Goal: Task Accomplishment & Management: Manage account settings

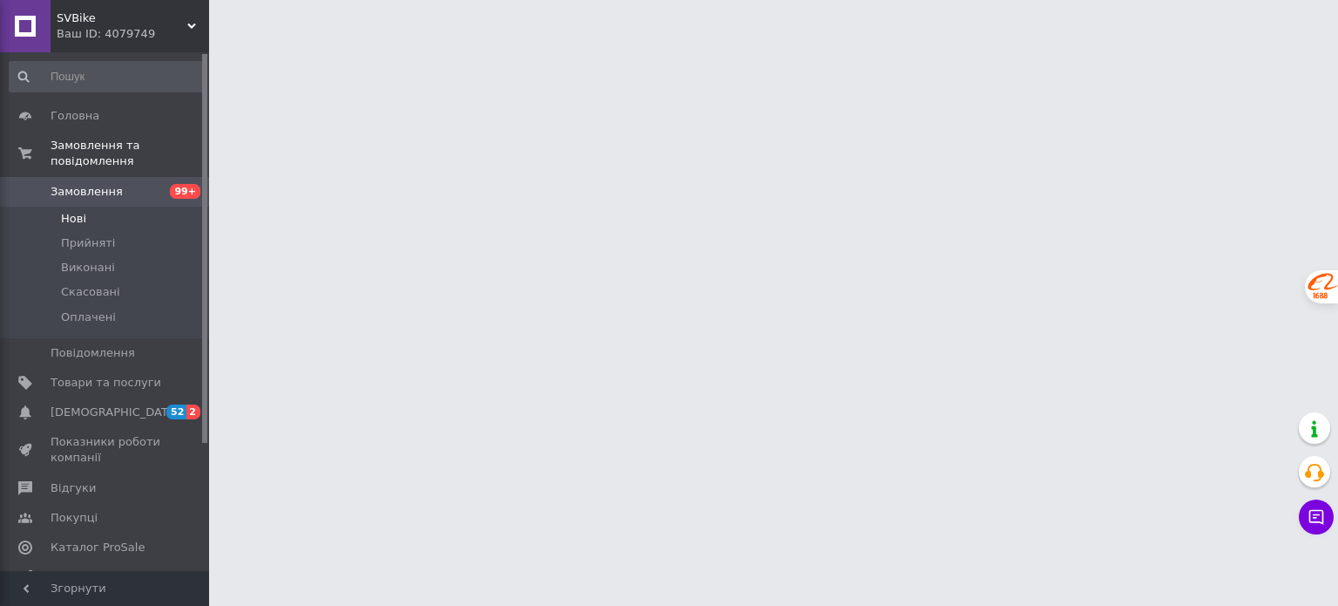
click at [78, 211] on span "Нові" at bounding box center [73, 219] width 25 height 16
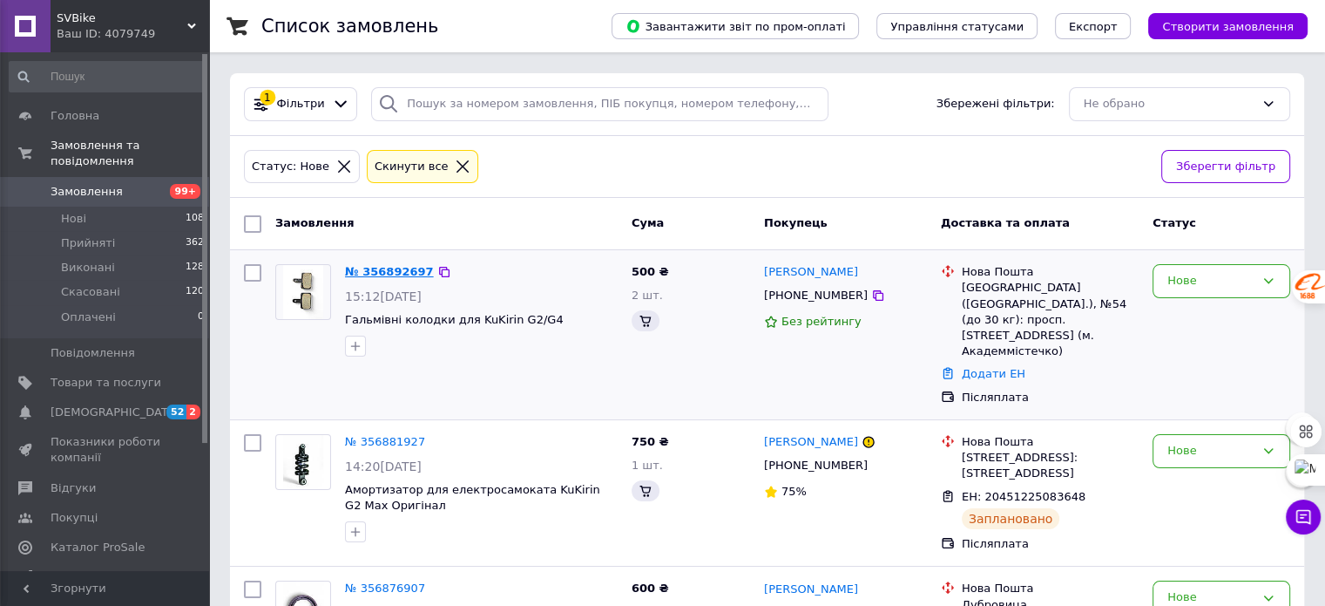
click at [381, 265] on link "№ 356892697" at bounding box center [389, 271] width 89 height 13
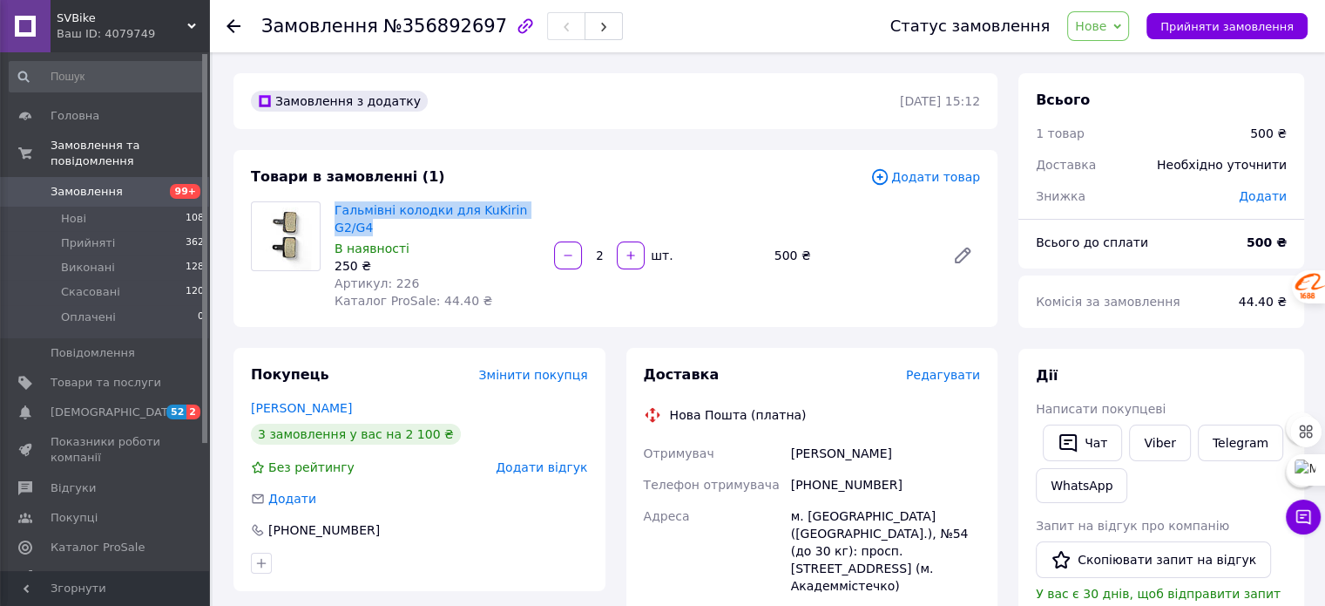
drag, startPoint x: 555, startPoint y: 208, endPoint x: 334, endPoint y: 219, distance: 221.5
click at [334, 219] on div "Гальмівні колодки для KuKirin G2/G4 В наявності 250 ₴ Артикул: 226 Каталог ProS…" at bounding box center [658, 255] width 660 height 115
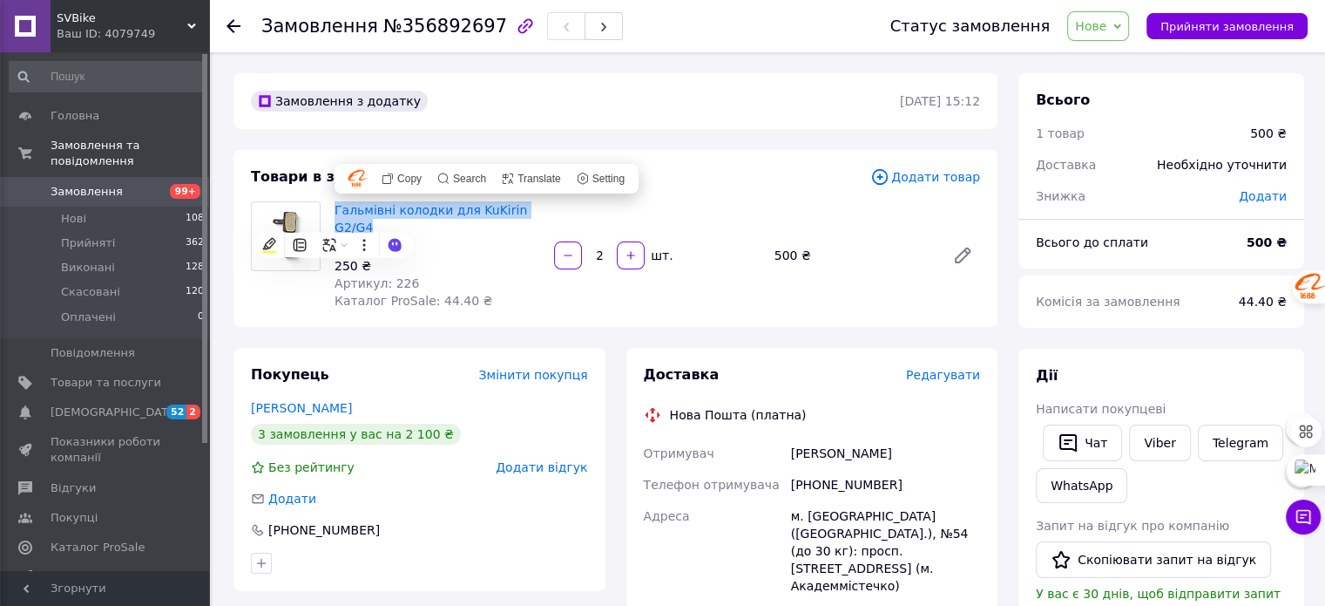
copy link "Гальмівні колодки для KuKirin G2/G4"
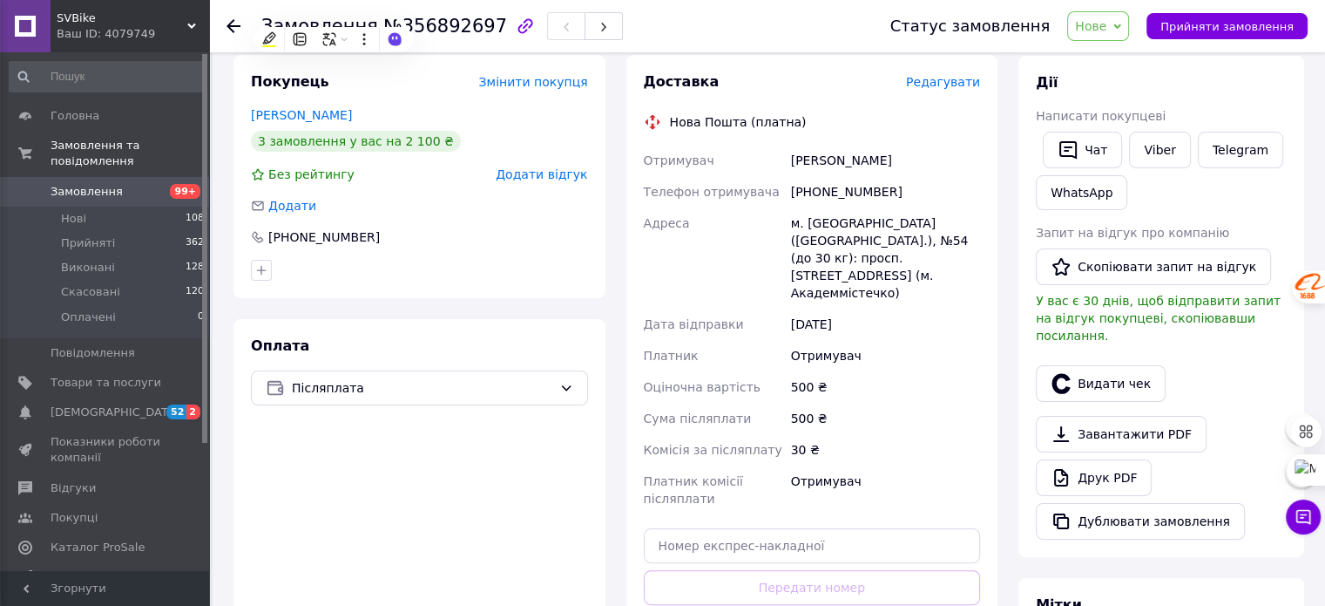
scroll to position [348, 0]
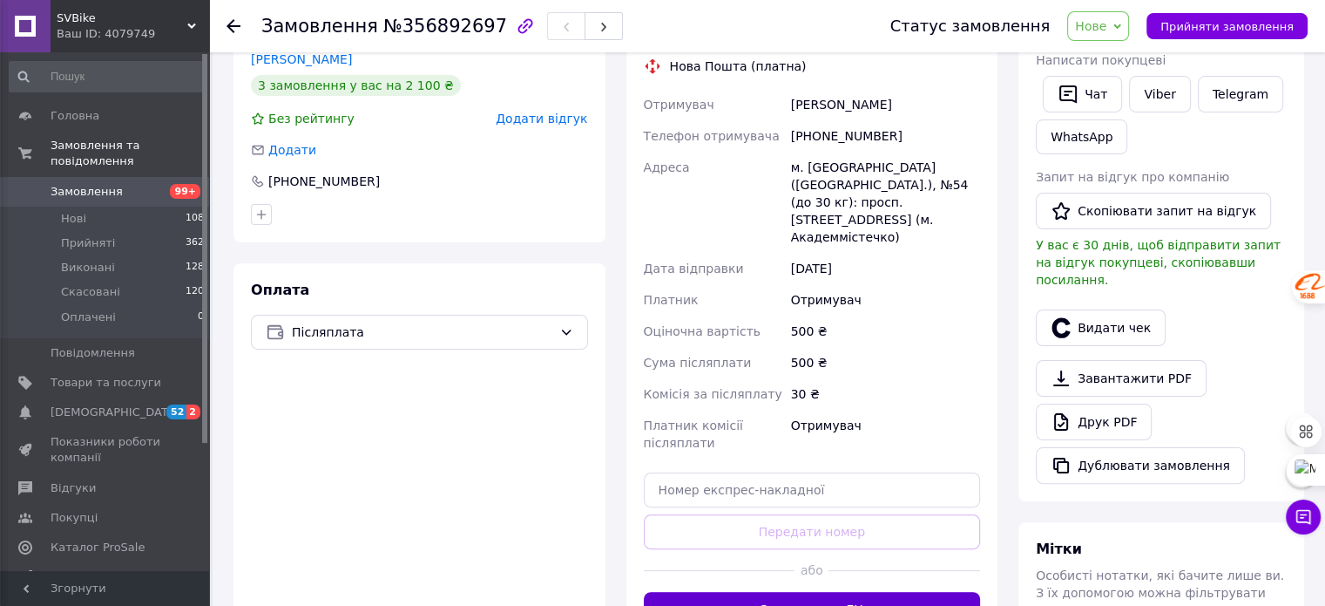
click at [680, 592] on button "Згенерувати ЕН" at bounding box center [812, 609] width 337 height 35
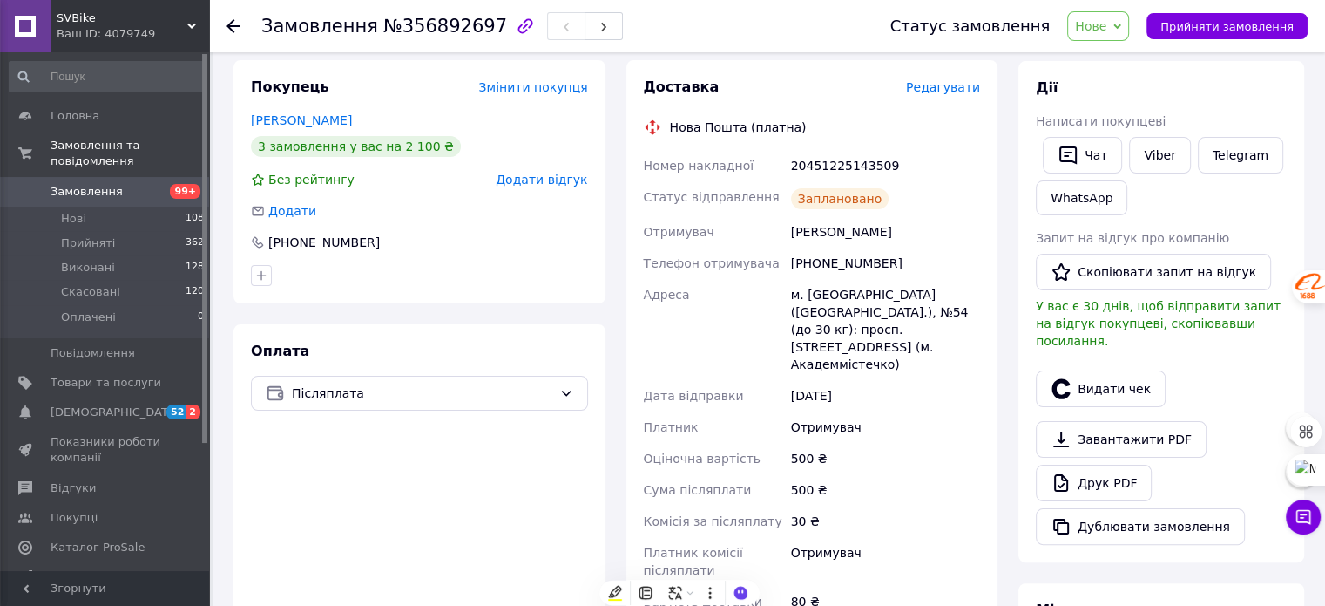
scroll to position [261, 0]
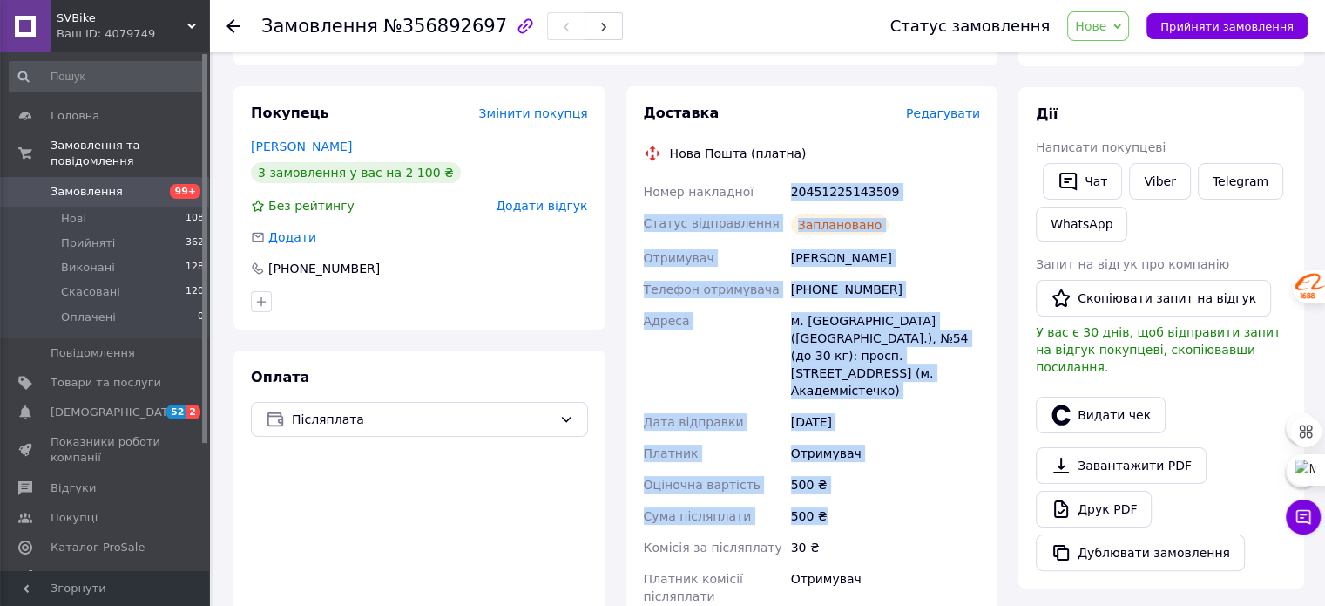
drag, startPoint x: 792, startPoint y: 166, endPoint x: 923, endPoint y: 476, distance: 335.8
click at [923, 476] on div "Номер накладної 20451225143509 Статус відправлення Заплановано Отримувач Богдан…" at bounding box center [812, 409] width 344 height 467
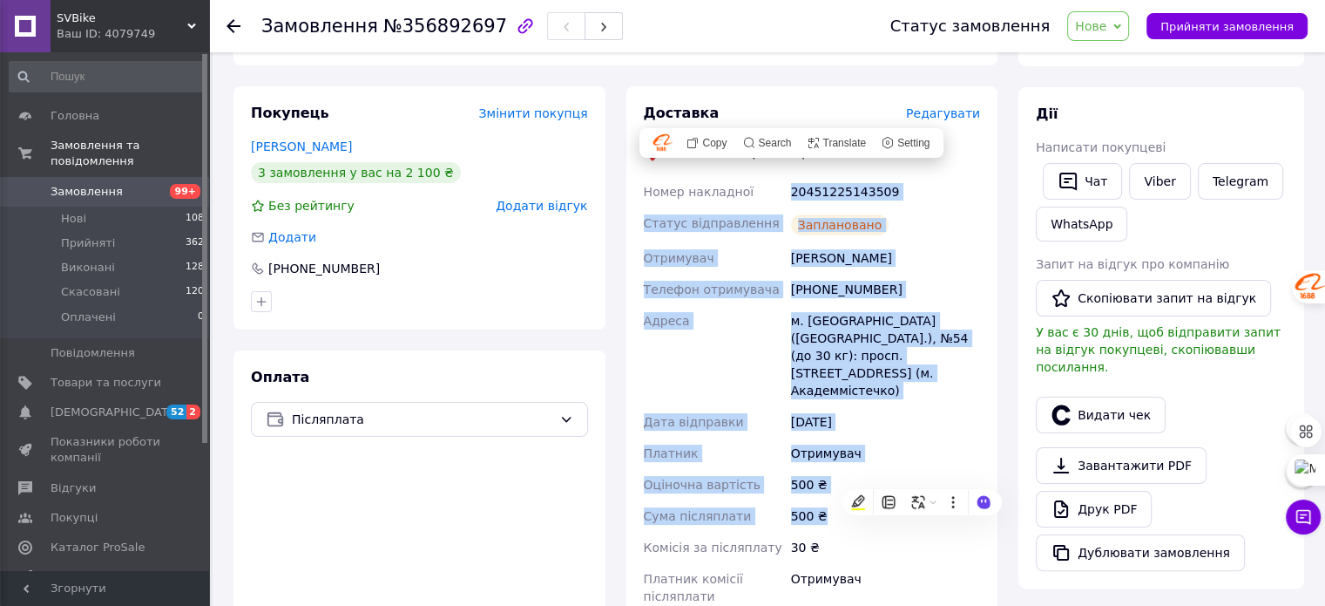
copy div "20451225143509 Статус відправлення Заплановано Отримувач Богдан Ігор Телефон от…"
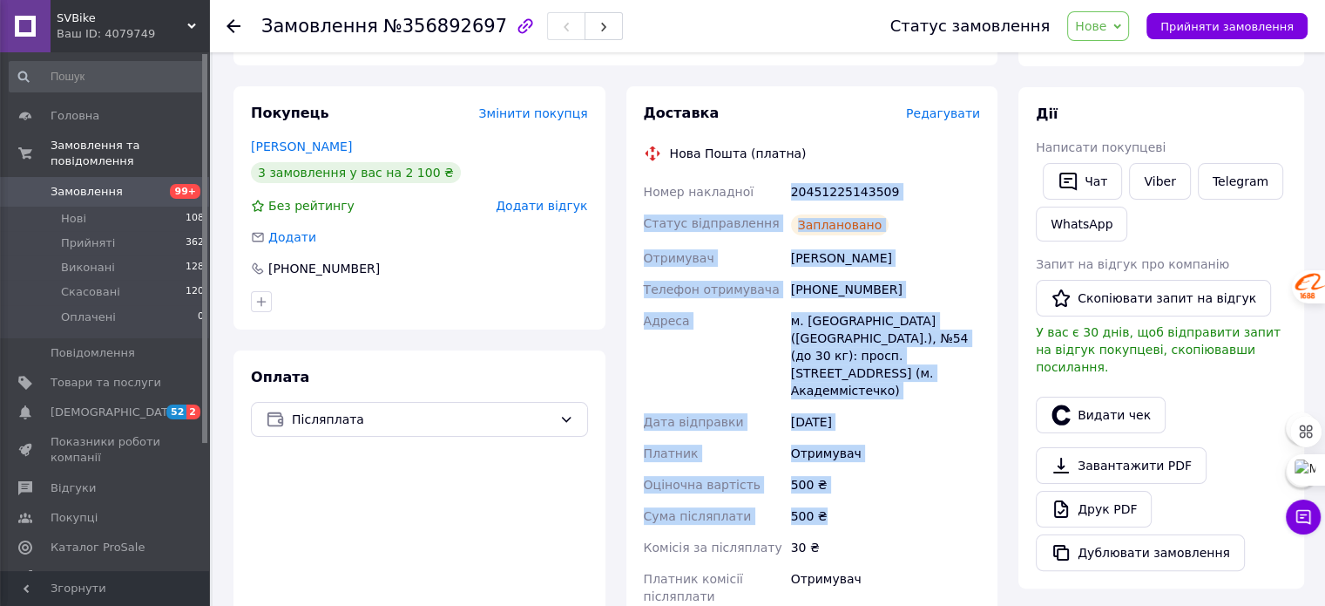
click at [496, 467] on div "Оплата Післяплата" at bounding box center [419, 529] width 372 height 359
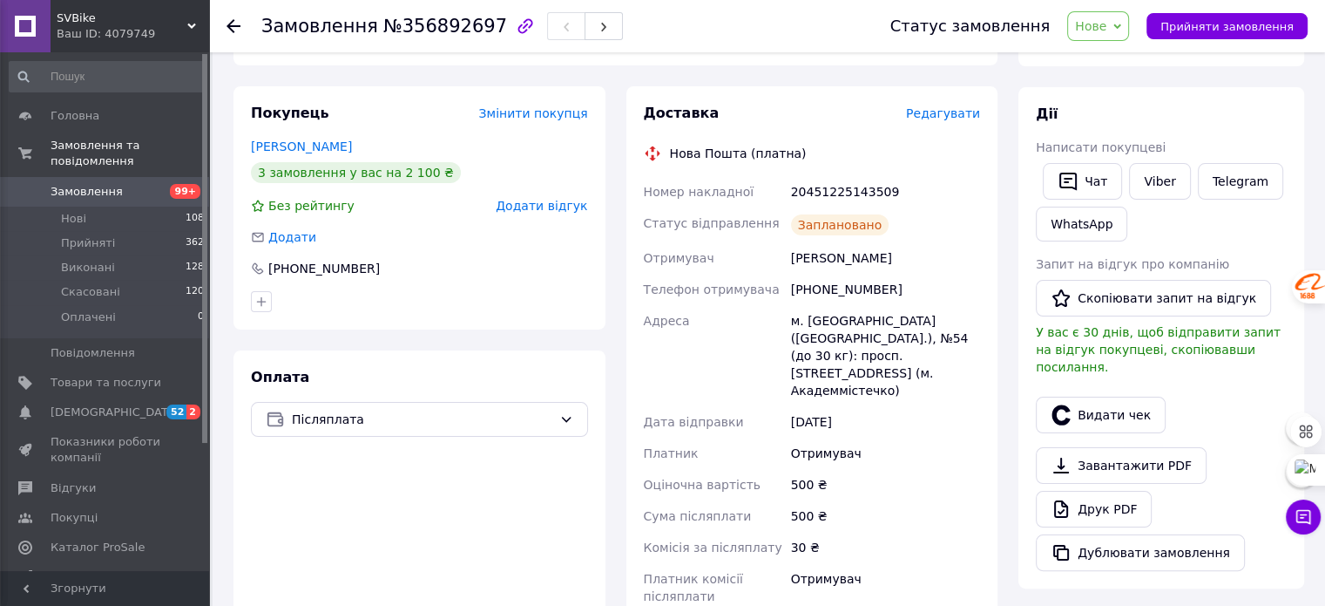
click at [233, 26] on use at bounding box center [234, 26] width 14 height 14
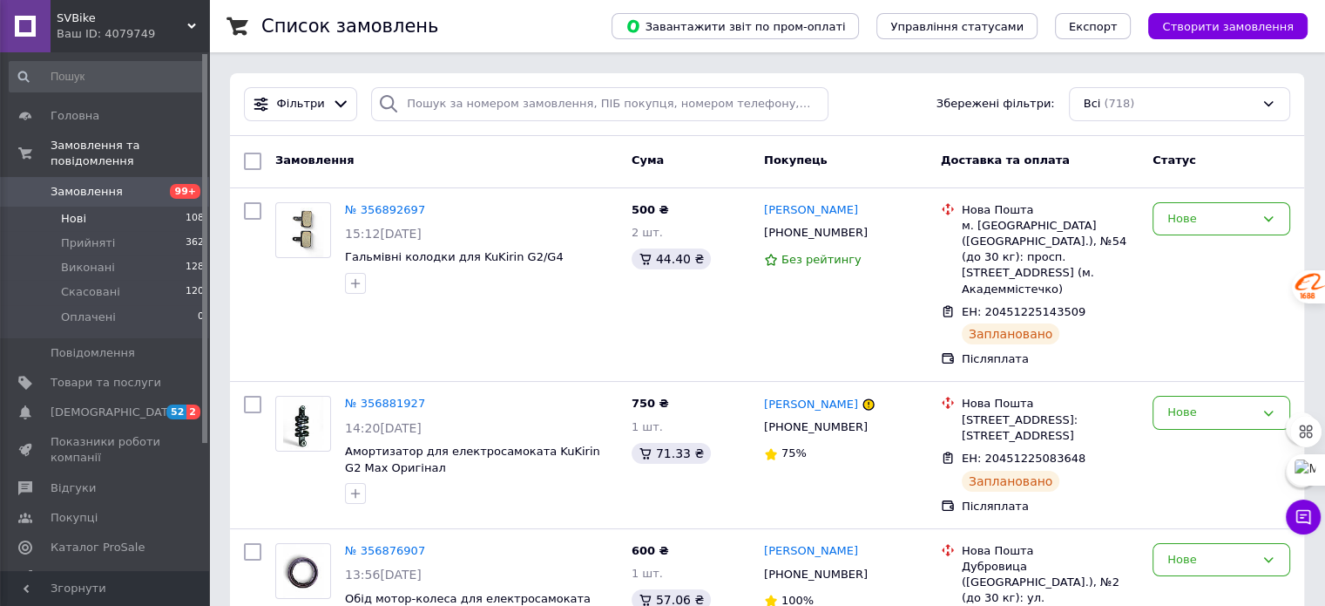
click at [69, 211] on span "Нові" at bounding box center [73, 219] width 25 height 16
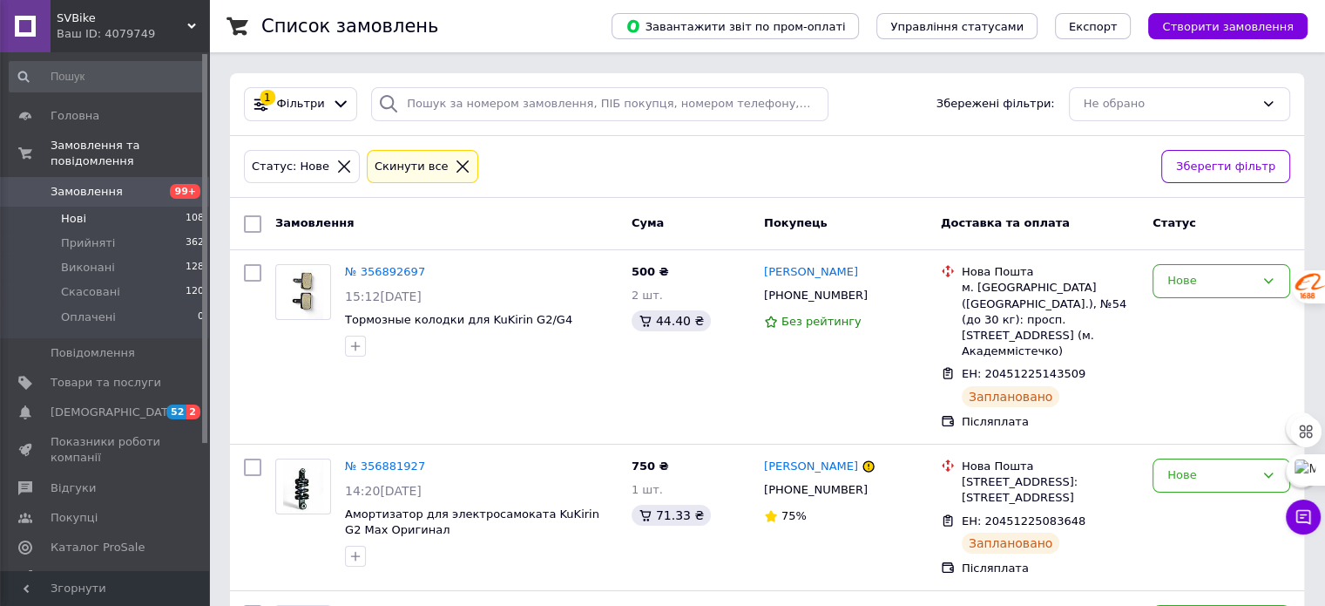
click at [75, 211] on span "Нові" at bounding box center [73, 219] width 25 height 16
click at [79, 211] on span "Нові" at bounding box center [73, 219] width 25 height 16
click at [457, 163] on icon at bounding box center [463, 166] width 12 height 12
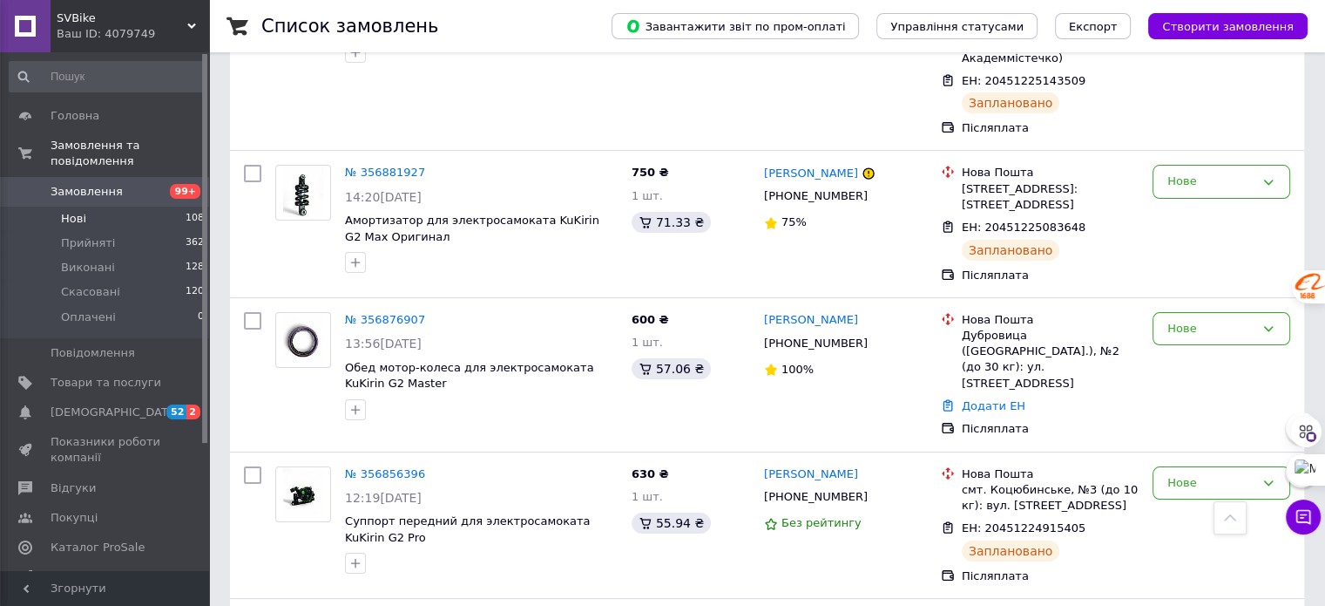
scroll to position [87, 0]
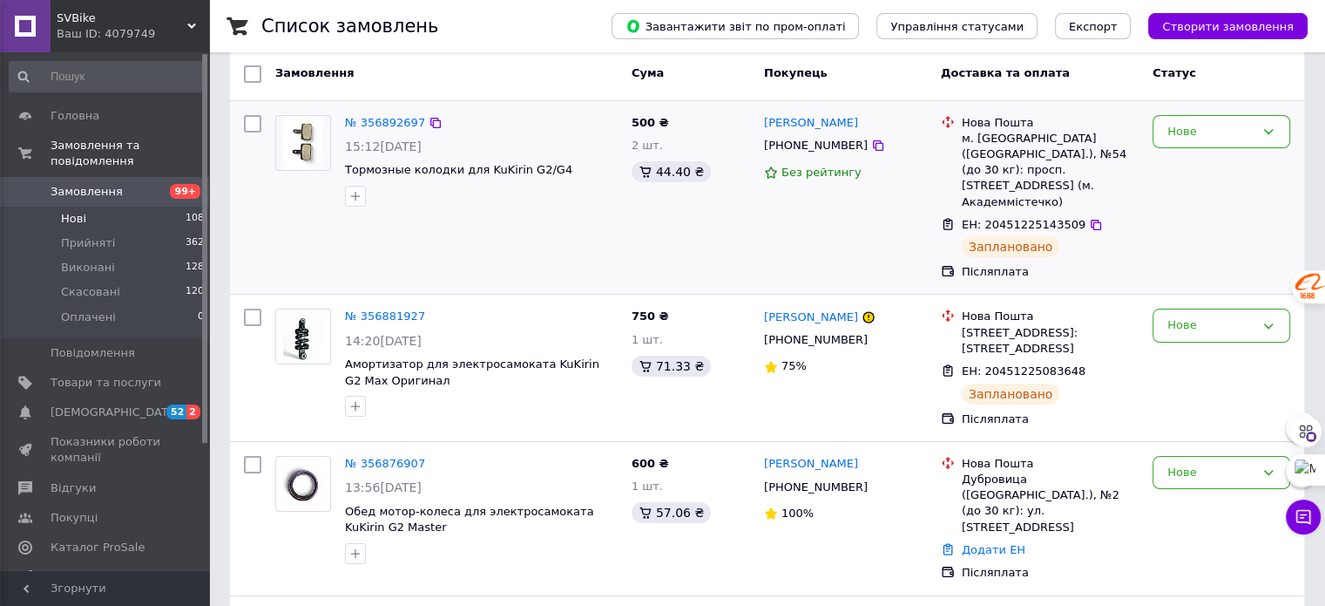
click at [317, 139] on img at bounding box center [303, 143] width 41 height 54
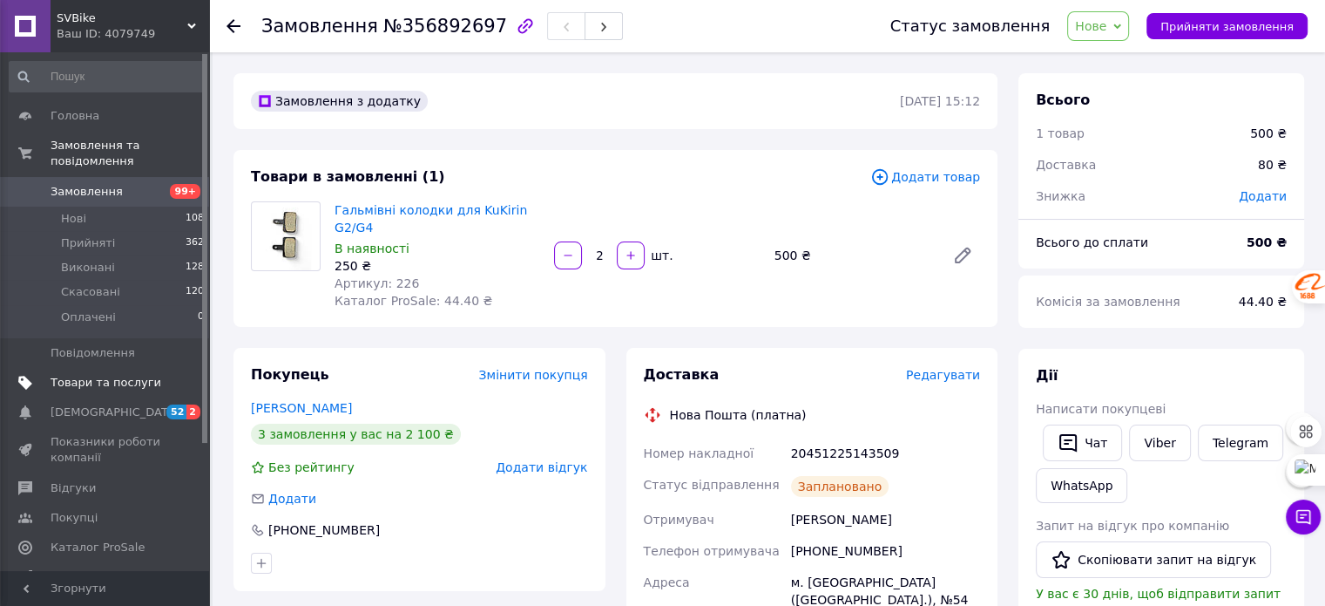
click at [93, 375] on span "Товари та послуги" at bounding box center [106, 383] width 111 height 16
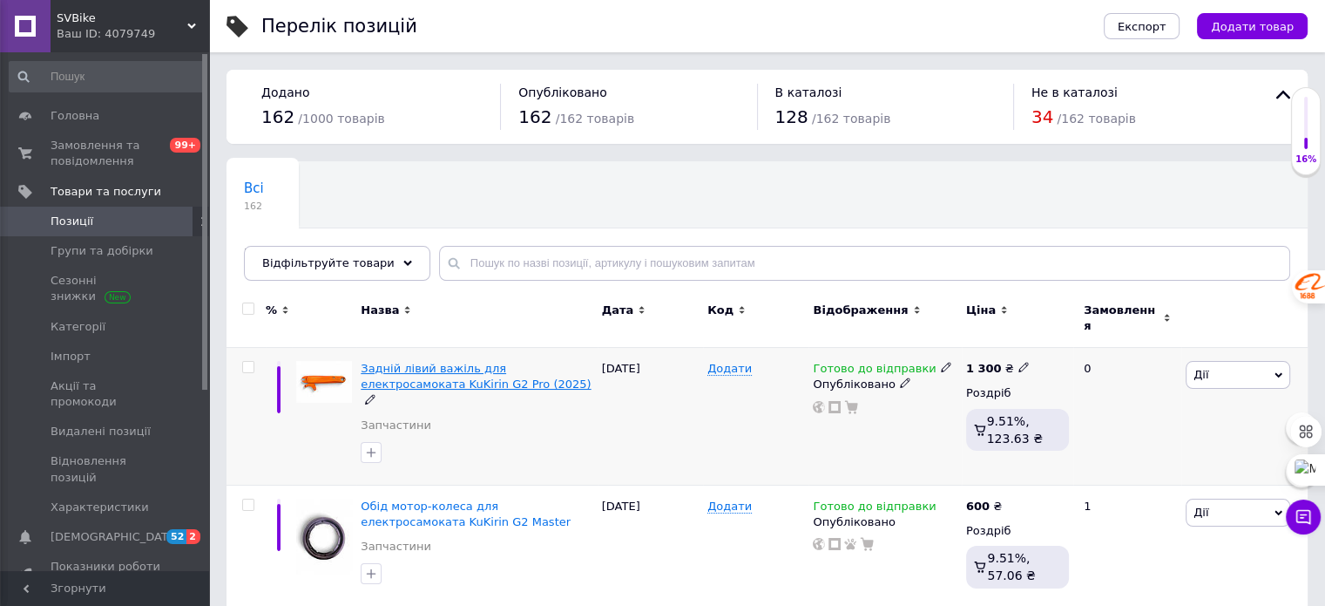
click at [500, 362] on span "Задній лівий важіль для електросамоката KuKirin G2 Pro (2025)" at bounding box center [476, 376] width 230 height 29
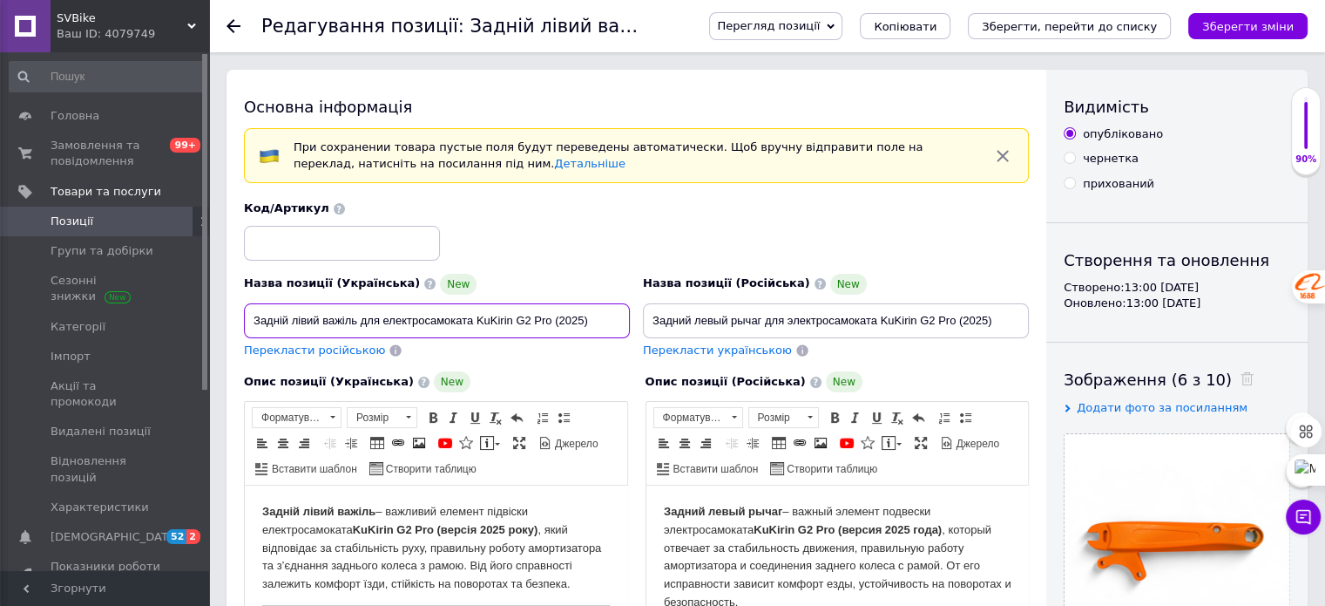
drag, startPoint x: 603, startPoint y: 315, endPoint x: 247, endPoint y: 324, distance: 355.6
click at [247, 324] on input "Задній лівий важіль для електросамоката KuKirin G2 Pro (2025)" at bounding box center [437, 320] width 386 height 35
drag, startPoint x: 645, startPoint y: 316, endPoint x: 1024, endPoint y: 303, distance: 379.2
click at [1024, 306] on input "Задний левый рычаг для электросамоката KuKirin G2 Pro (2025)" at bounding box center [836, 320] width 386 height 35
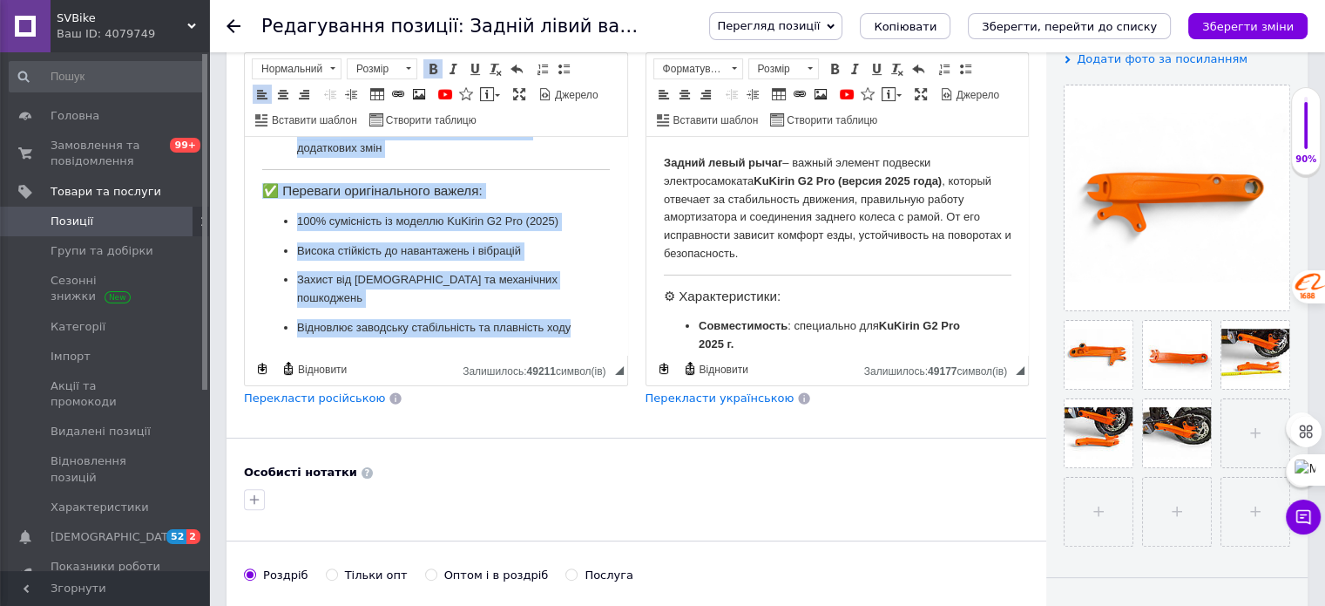
scroll to position [338, 0]
drag, startPoint x: 254, startPoint y: 158, endPoint x: 400, endPoint y: 335, distance: 229.6
click at [400, 335] on html "Задній лівий важіль – важливий елемент підвіски електросамоката KuKirin G2 Pro …" at bounding box center [436, 94] width 382 height 520
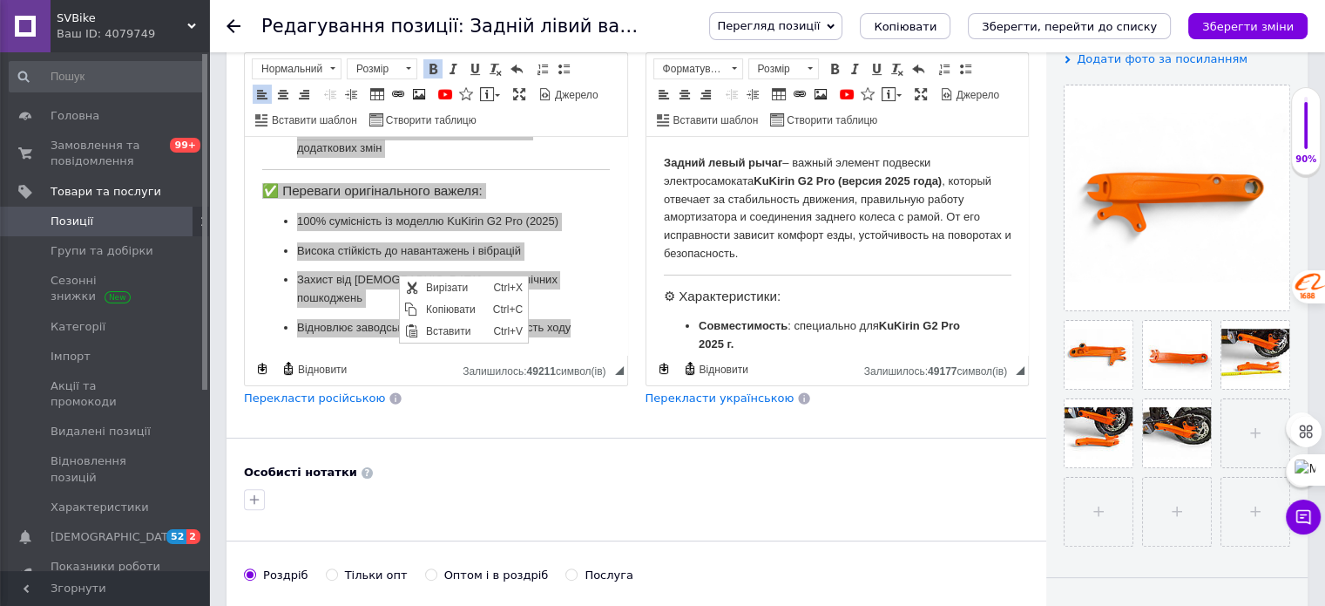
scroll to position [0, 0]
click at [451, 311] on span "Копіювати" at bounding box center [454, 309] width 67 height 21
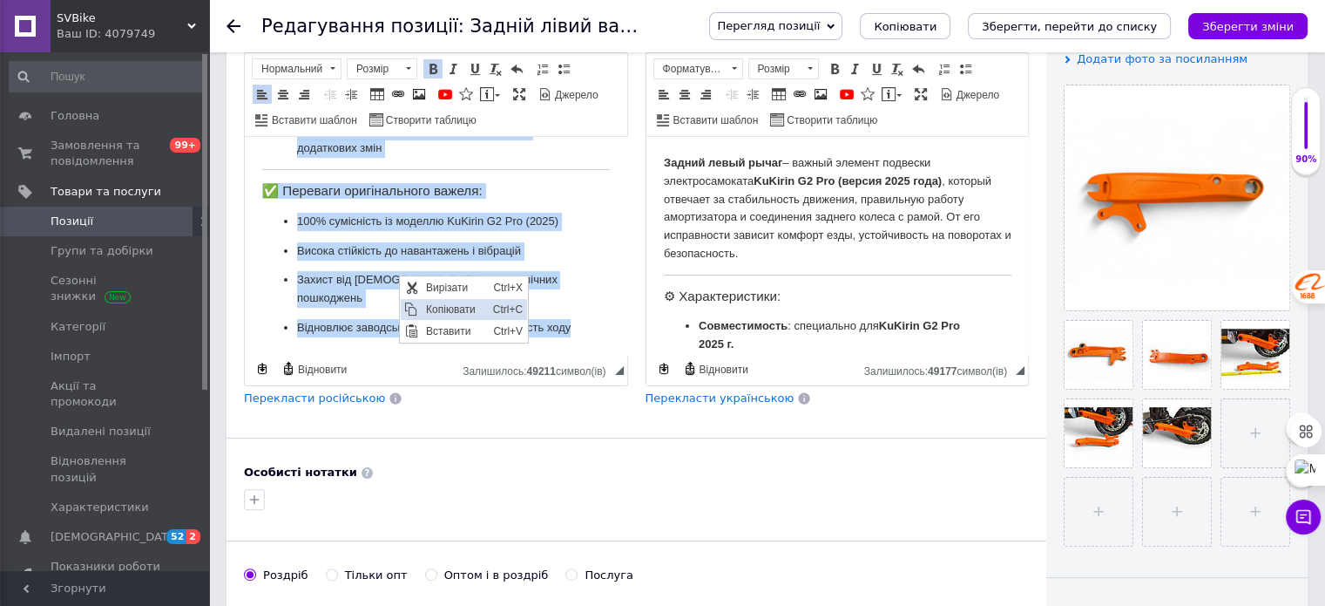
copy body "Loremi dolor sitame – consecte adipisc elitsedd eiusmodtemporin UtLabor E3 Dol …"
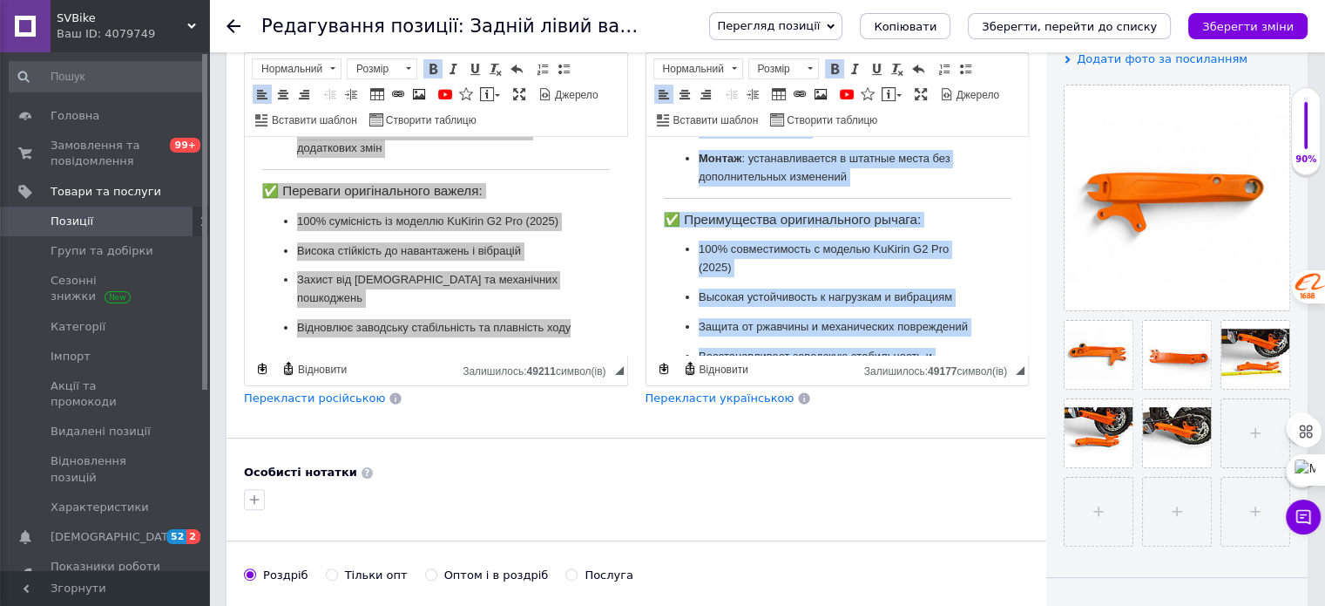
scroll to position [374, 0]
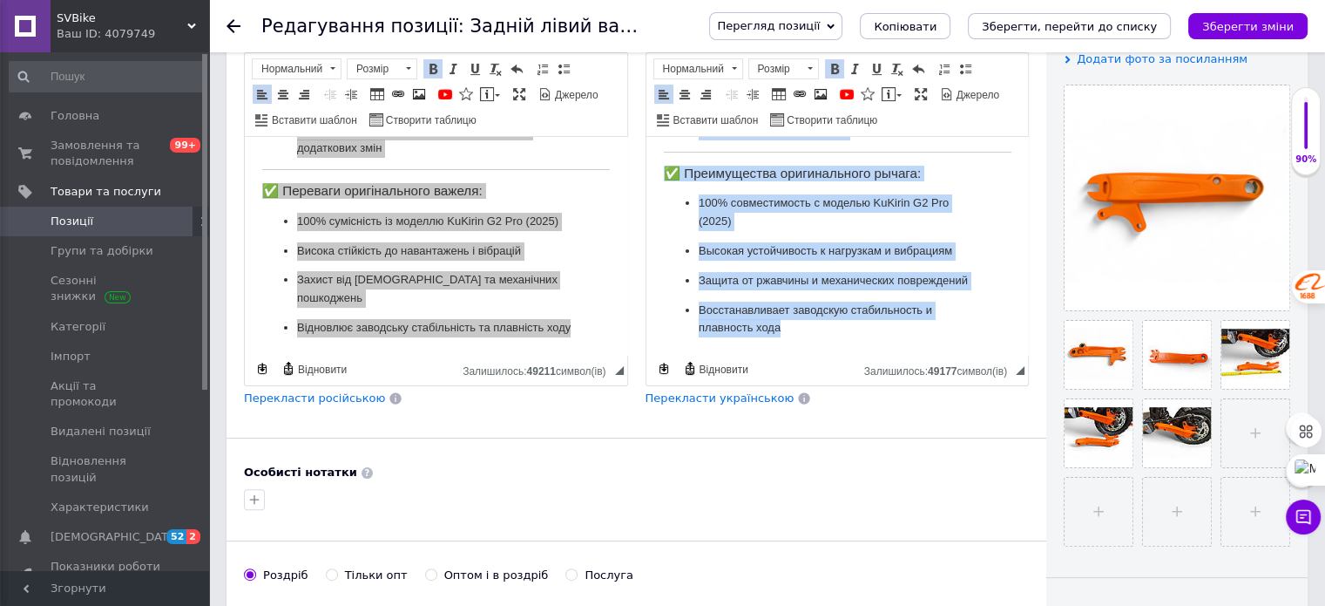
drag, startPoint x: 660, startPoint y: 151, endPoint x: 822, endPoint y: 348, distance: 254.5
click at [822, 348] on html "Задний левый рычаг – важный элемент подвески электросамоката KuKirin G2 Pro (ве…" at bounding box center [837, 67] width 382 height 574
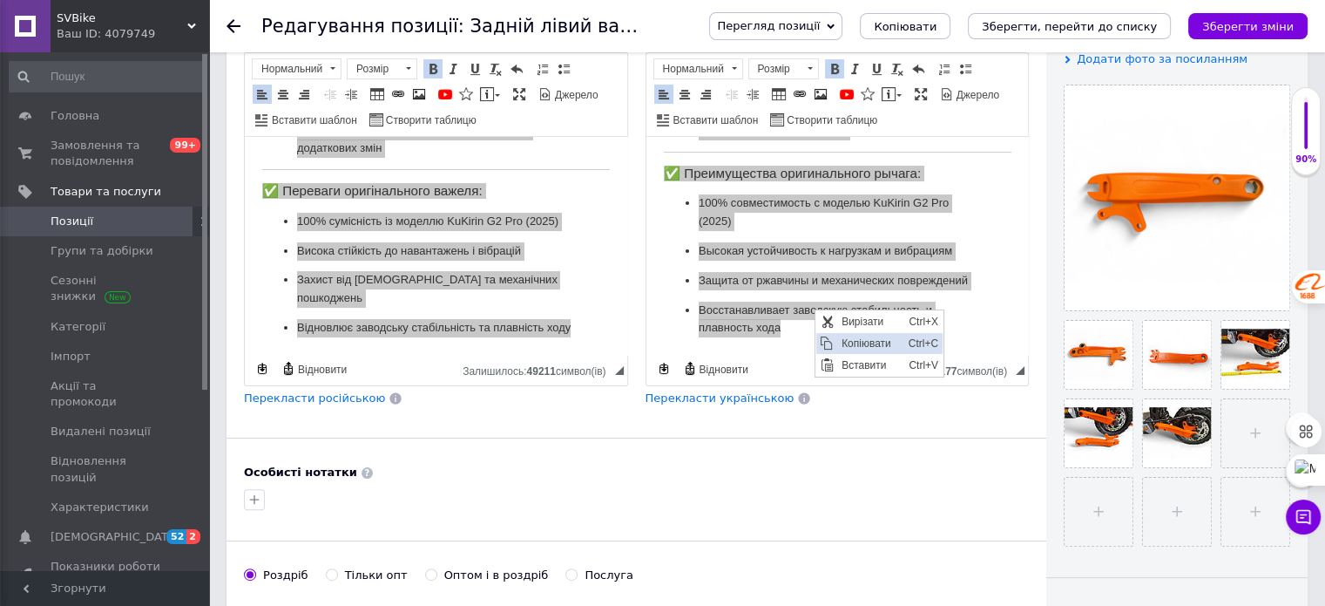
click at [868, 344] on span "Копіювати" at bounding box center [870, 343] width 67 height 21
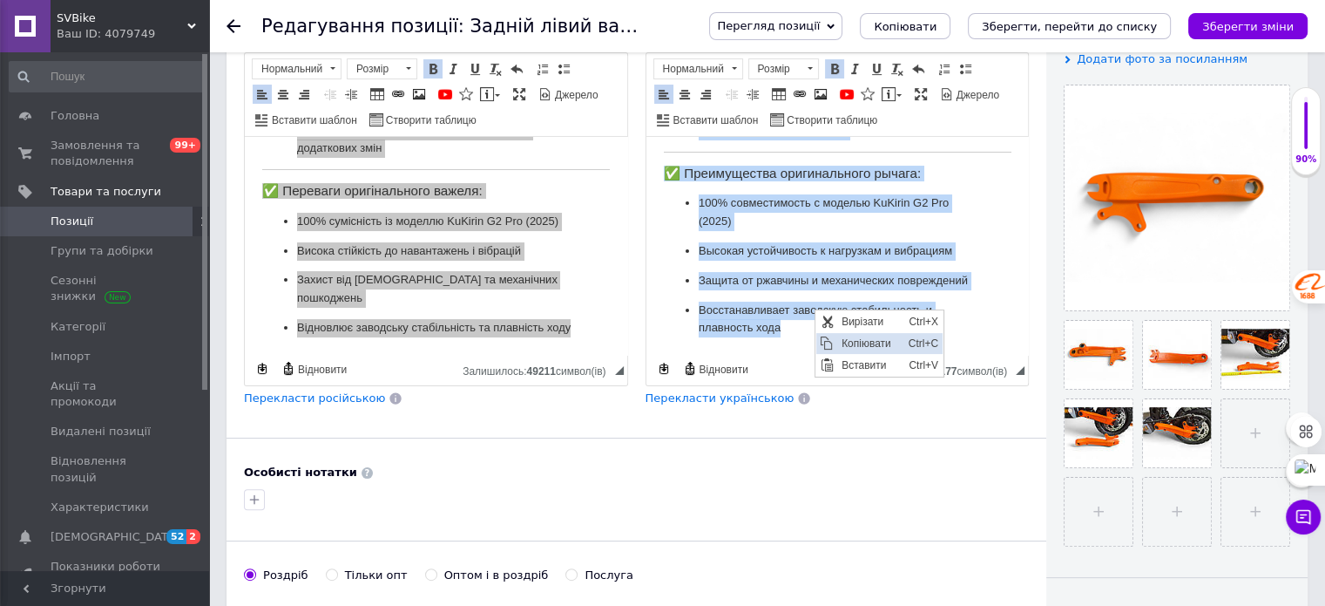
copy body "Loremi dolor sitam – consec adipisc elitsedd eiusmodtemporin UtLabor E5 Dol (ma…"
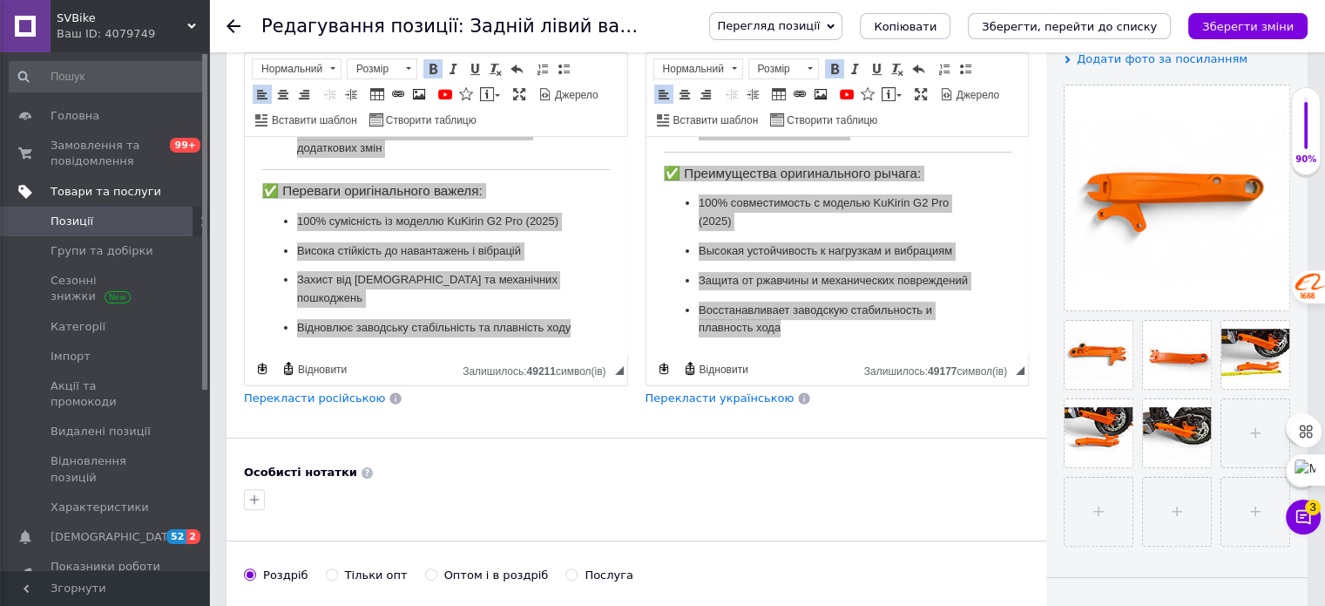
click at [85, 193] on span "Товари та послуги" at bounding box center [106, 192] width 111 height 16
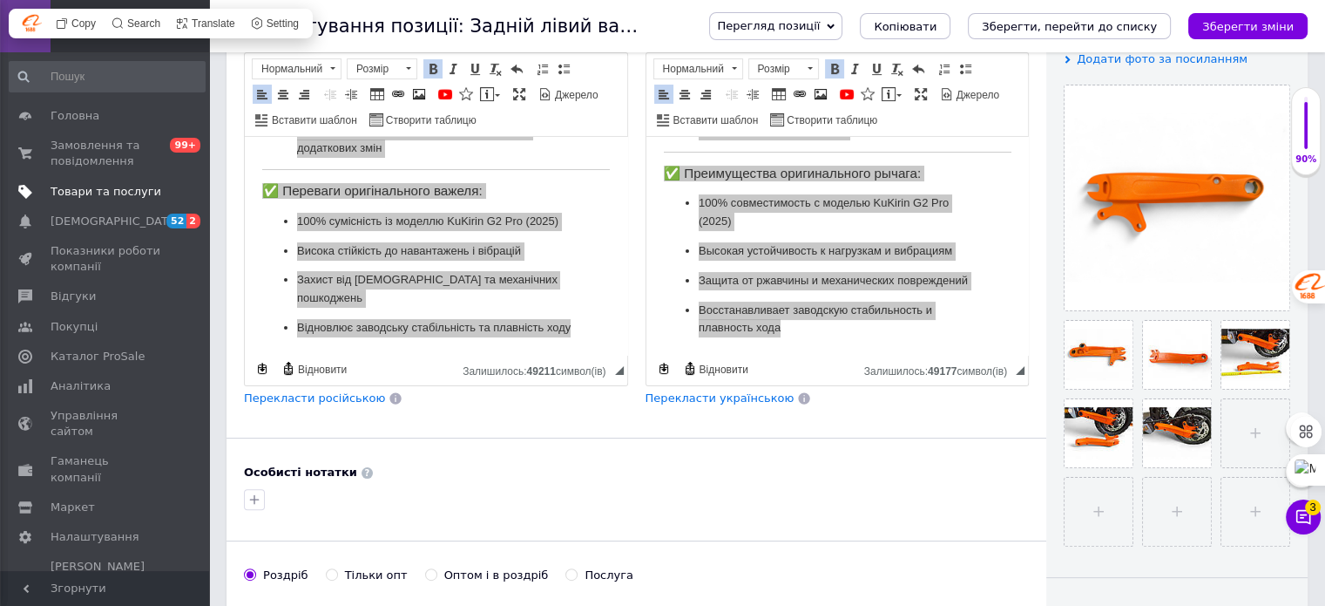
click at [90, 193] on span "Товари та послуги" at bounding box center [106, 192] width 111 height 16
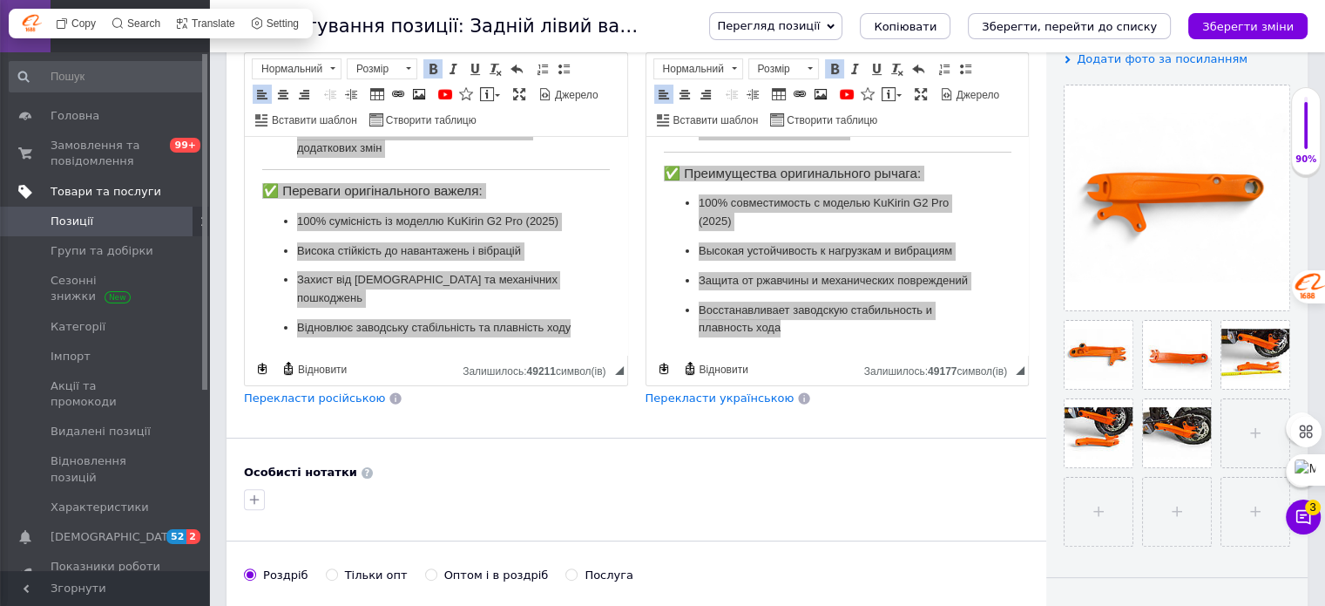
click at [78, 192] on span "Товари та послуги" at bounding box center [106, 192] width 111 height 16
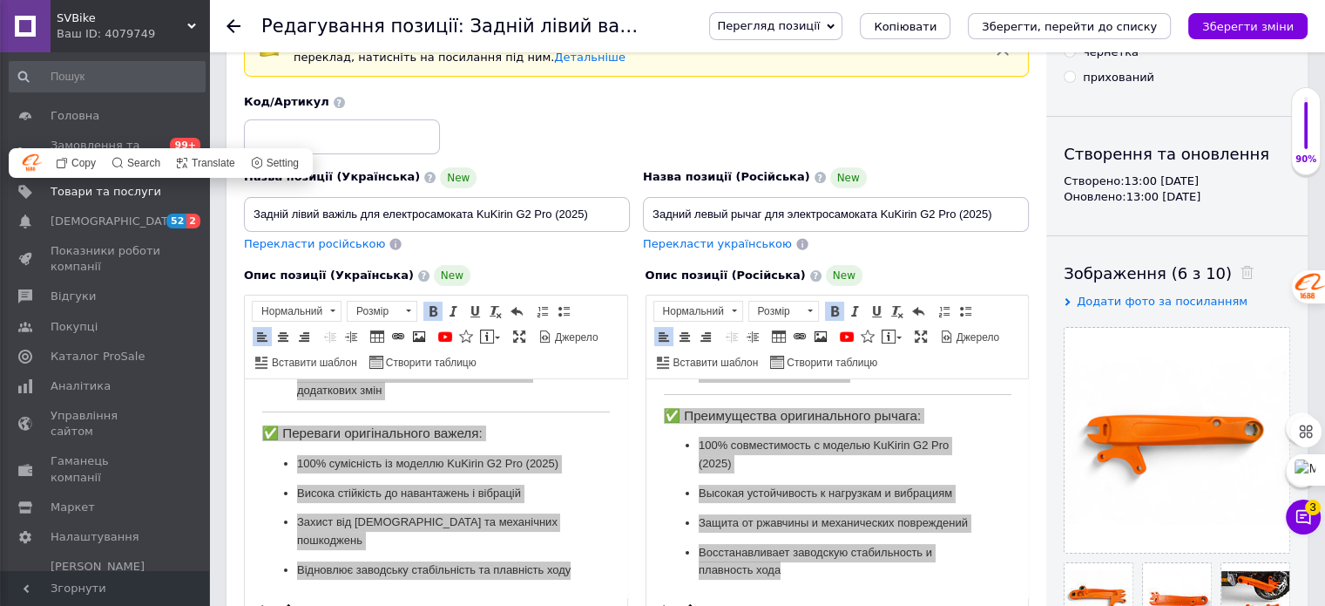
scroll to position [0, 0]
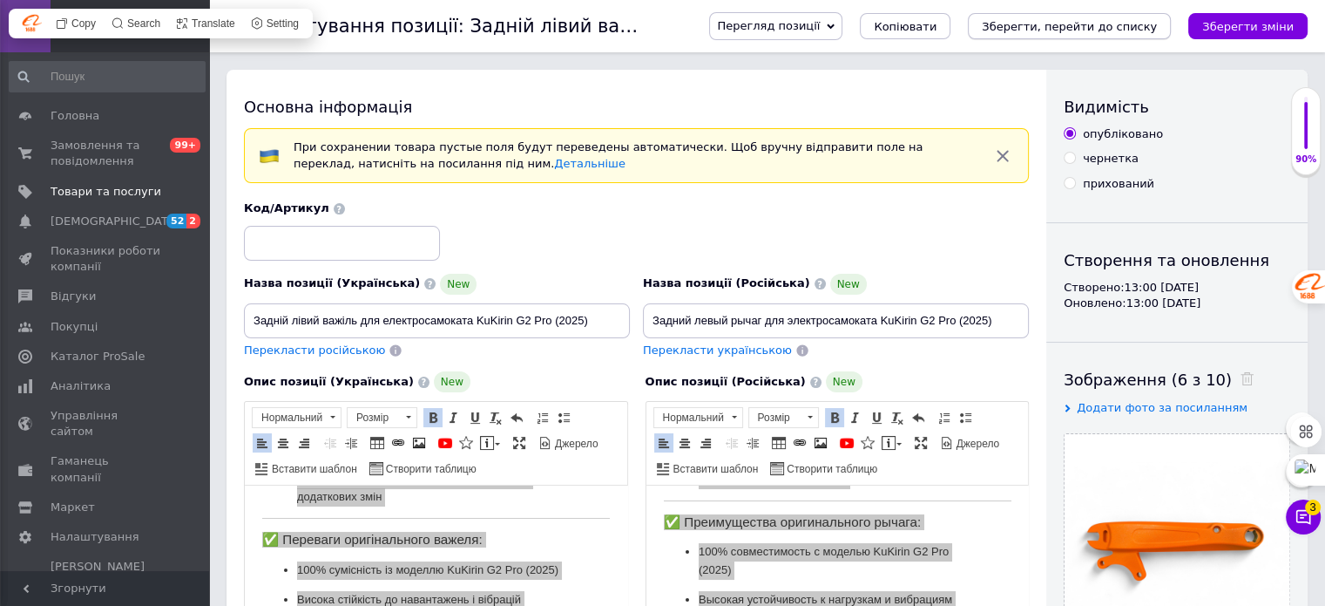
click at [1108, 30] on icon "Зберегти, перейти до списку" at bounding box center [1069, 26] width 175 height 13
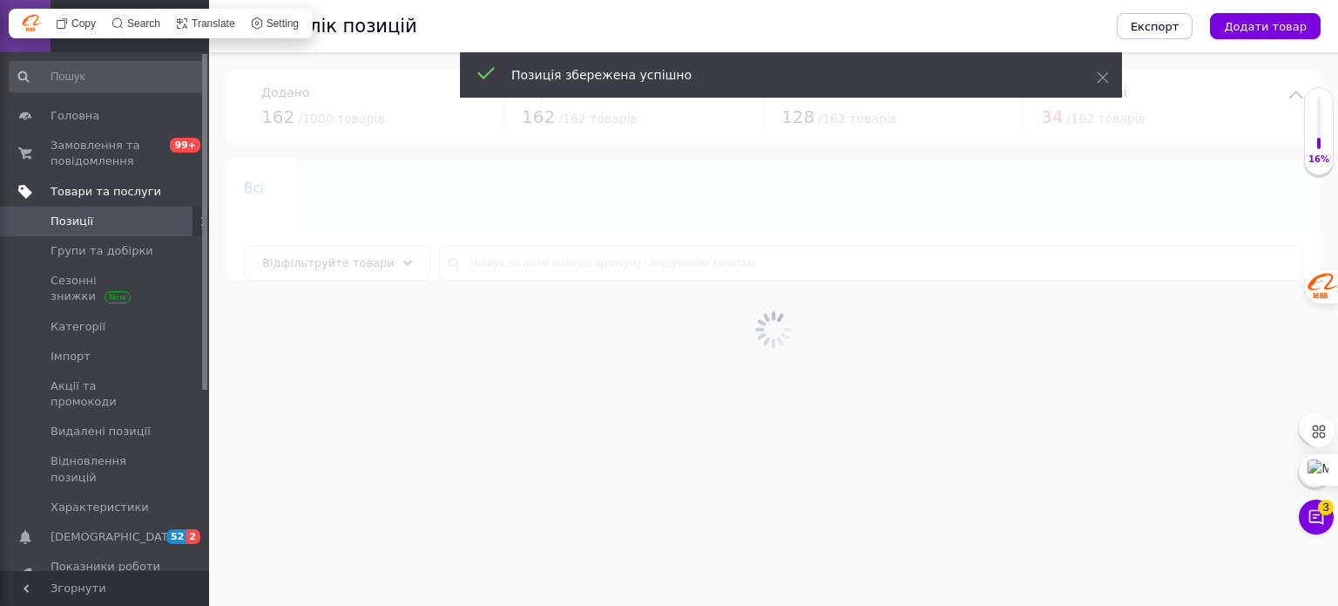
click at [91, 196] on span "Товари та послуги" at bounding box center [106, 192] width 111 height 16
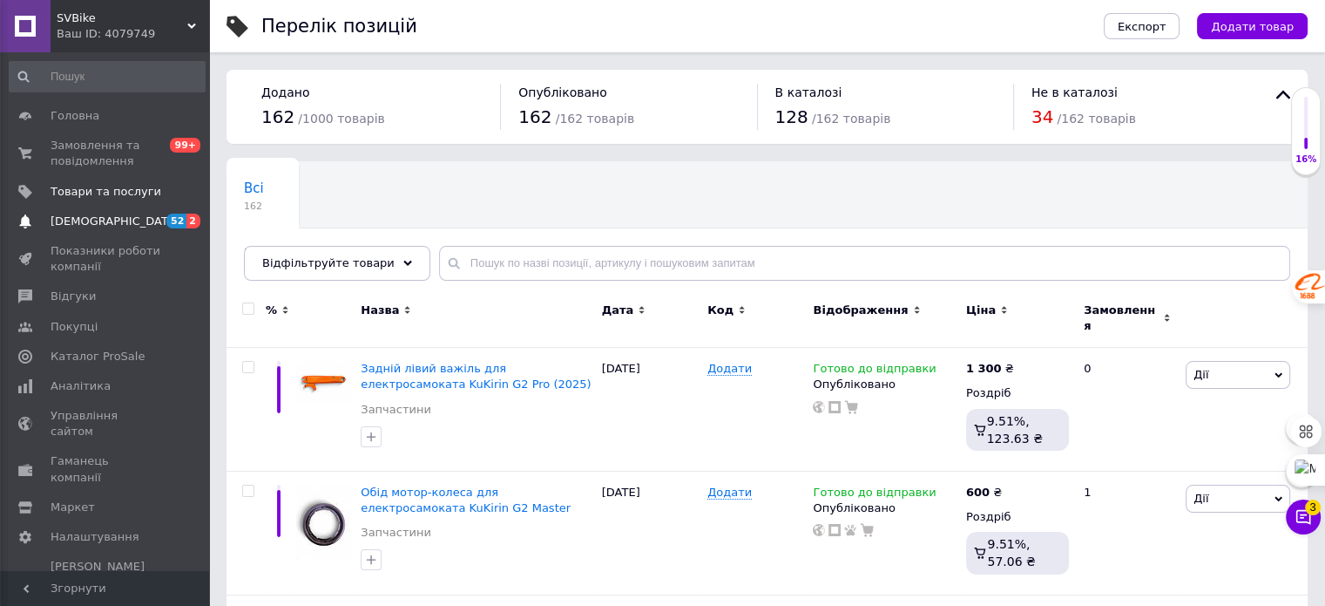
click at [108, 222] on span "[DEMOGRAPHIC_DATA]" at bounding box center [115, 221] width 129 height 16
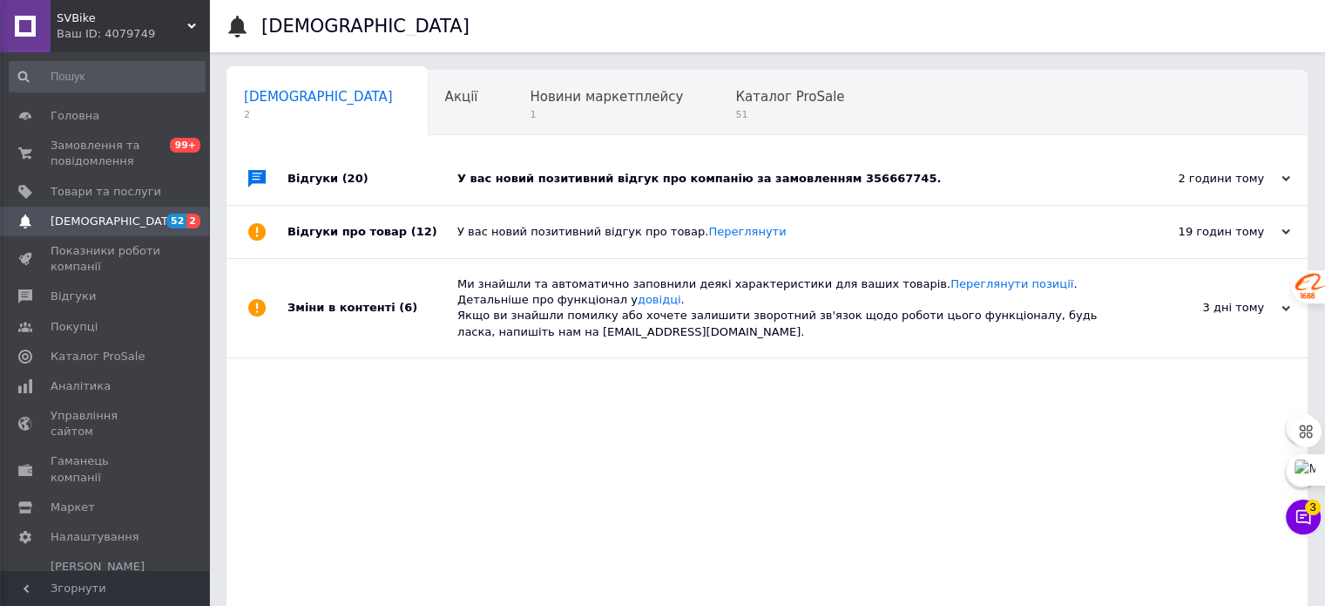
click at [813, 178] on div "У вас новий позитивний відгук про компанію за замовленням 356667745." at bounding box center [786, 179] width 659 height 16
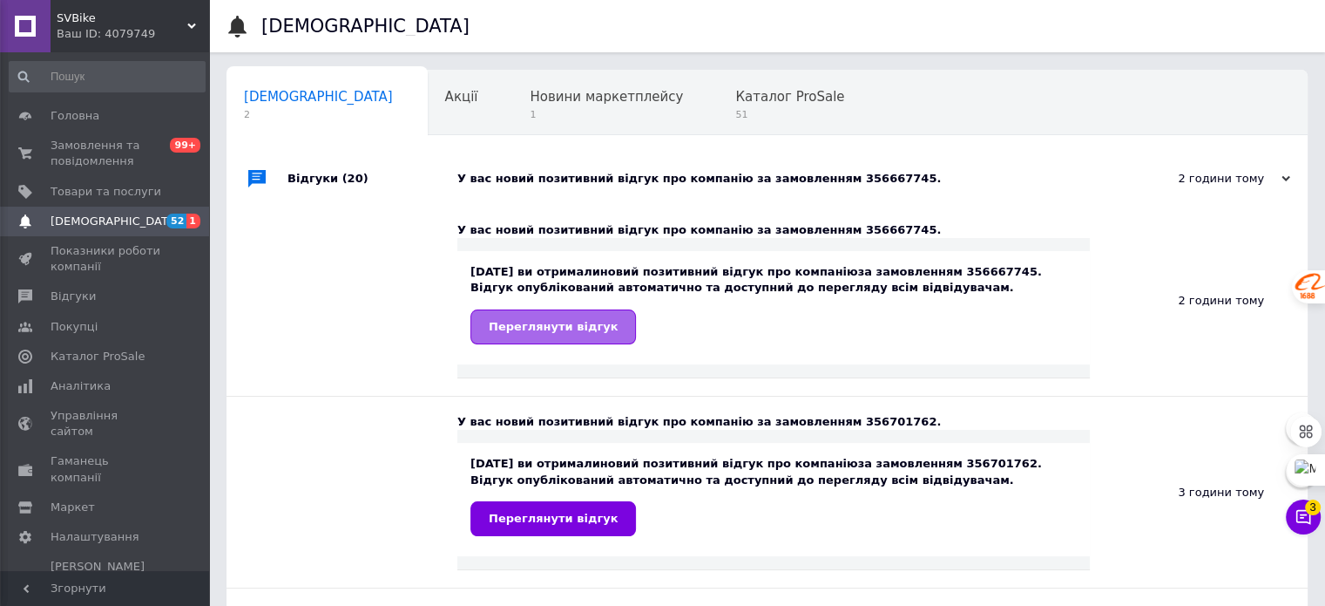
click at [545, 328] on span "Переглянути відгук" at bounding box center [553, 326] width 129 height 13
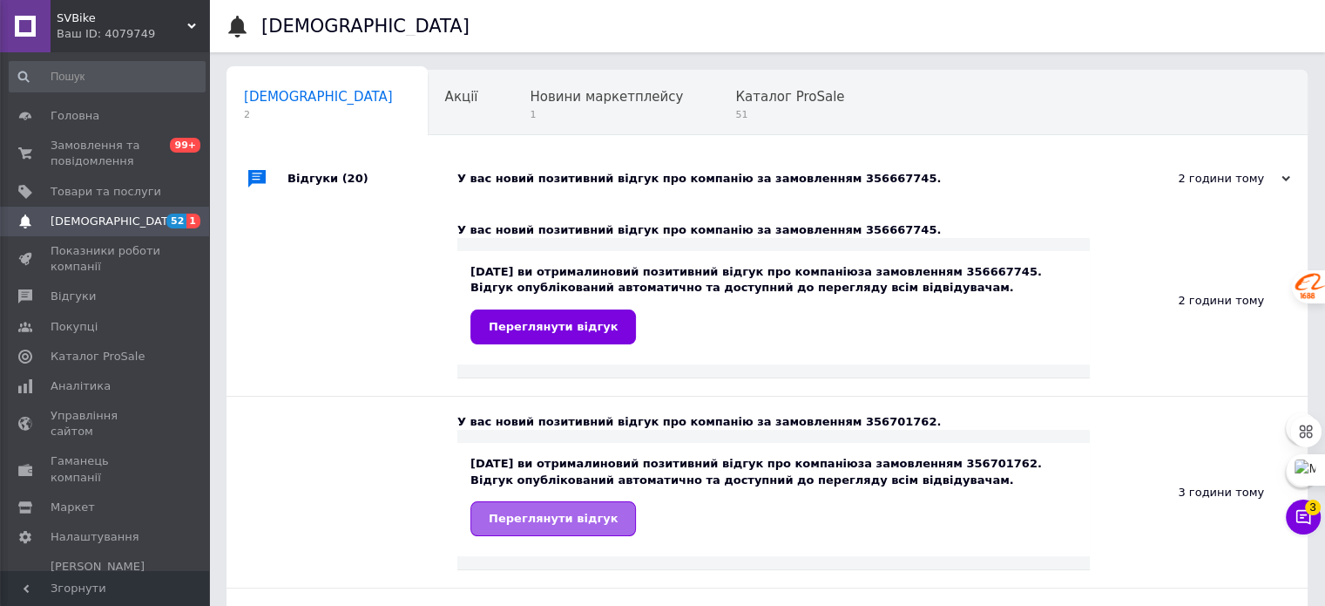
click at [544, 515] on span "Переглянути відгук" at bounding box center [553, 517] width 129 height 13
click at [102, 197] on span "Товари та послуги" at bounding box center [106, 192] width 111 height 16
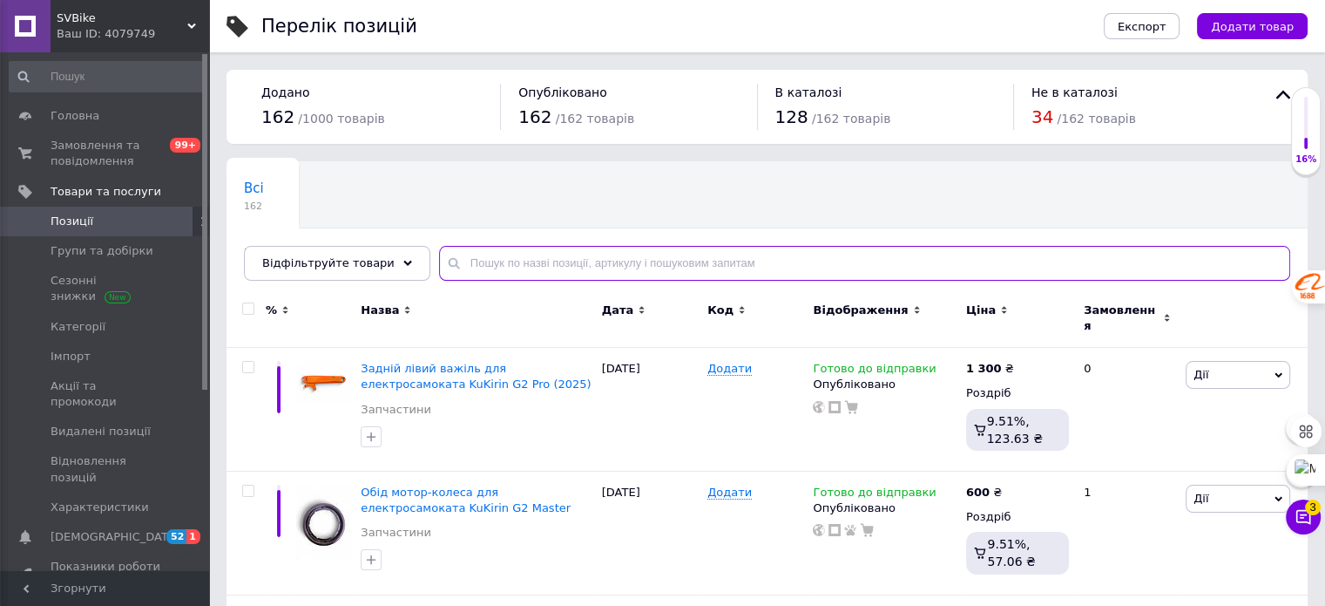
click at [469, 262] on input "text" at bounding box center [864, 263] width 851 height 35
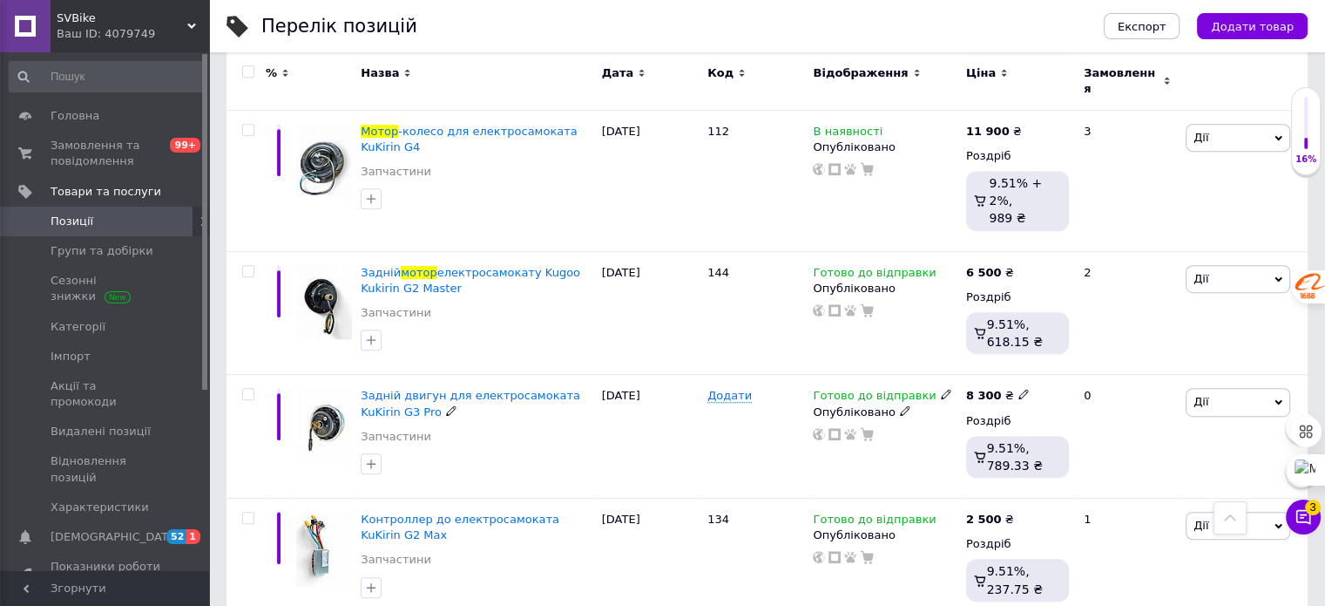
scroll to position [978, 0]
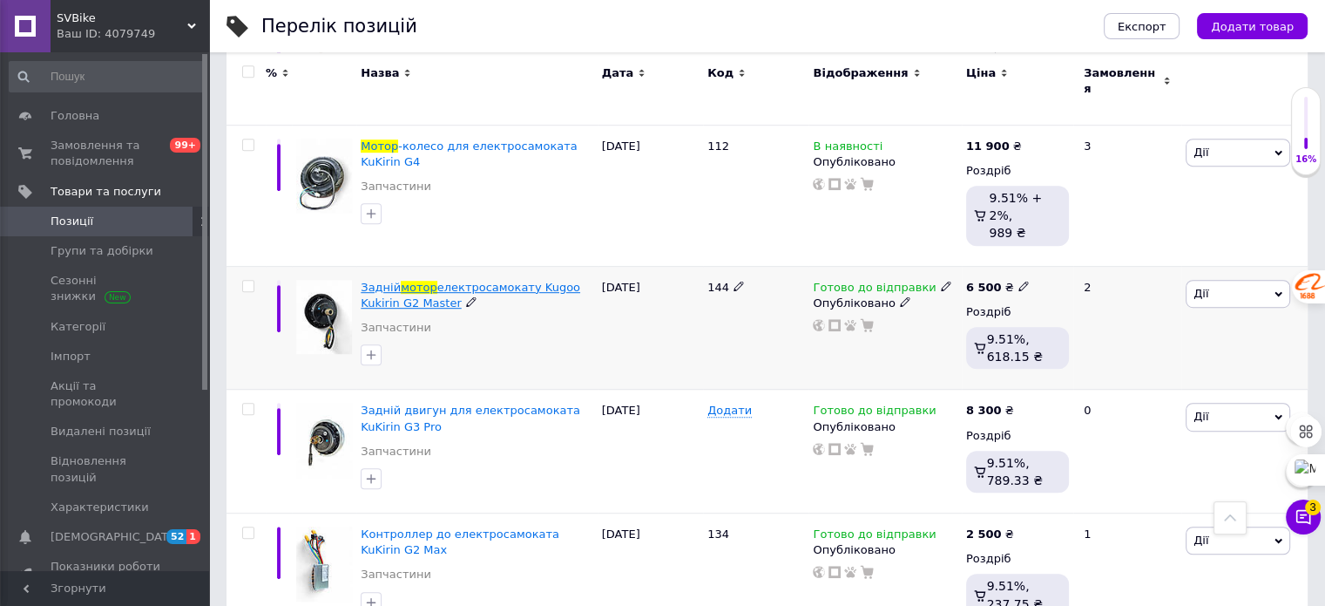
type input "мотор"
click at [502, 281] on span "електросамокату Kugoo Kukirin G2 Master" at bounding box center [471, 295] width 220 height 29
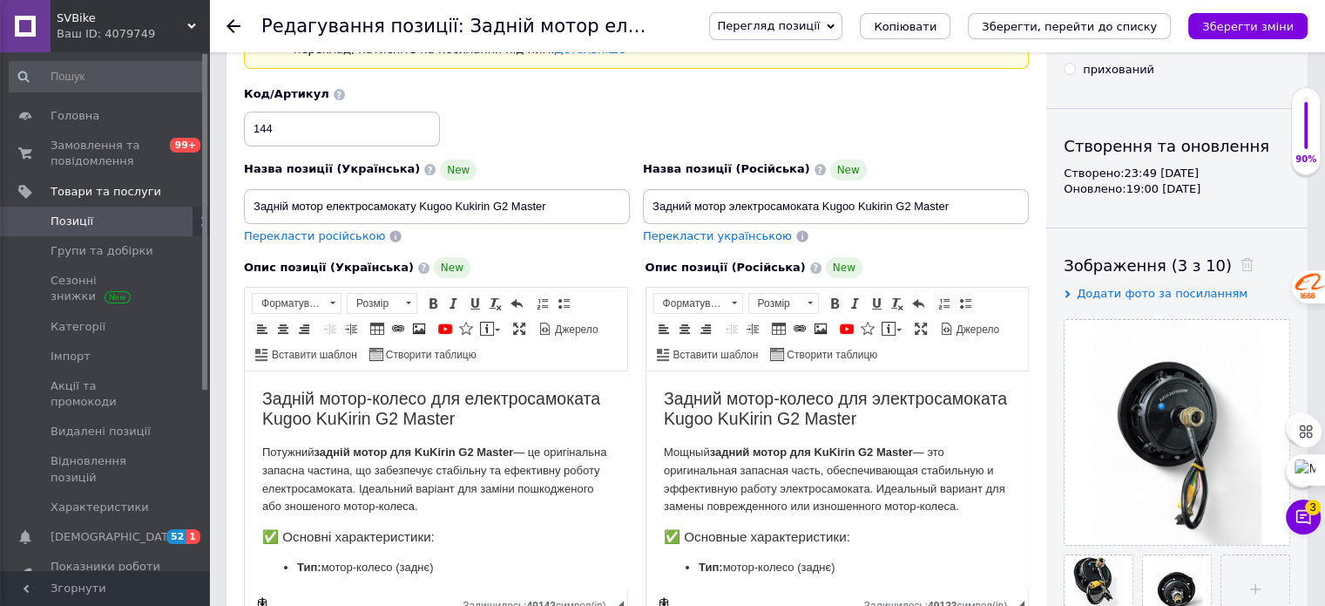
scroll to position [87, 0]
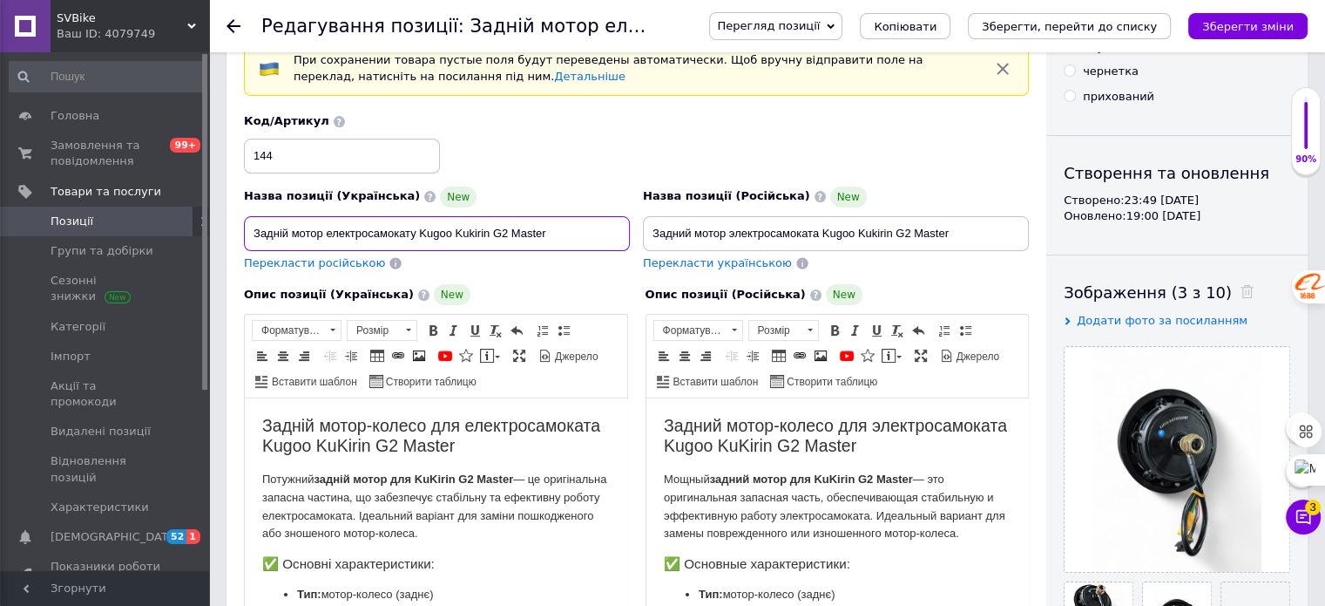
drag, startPoint x: 582, startPoint y: 223, endPoint x: 245, endPoint y: 245, distance: 337.9
click at [245, 245] on input "Задній мотор електросамокату Kugoo Kukirin G2 Master" at bounding box center [437, 233] width 386 height 35
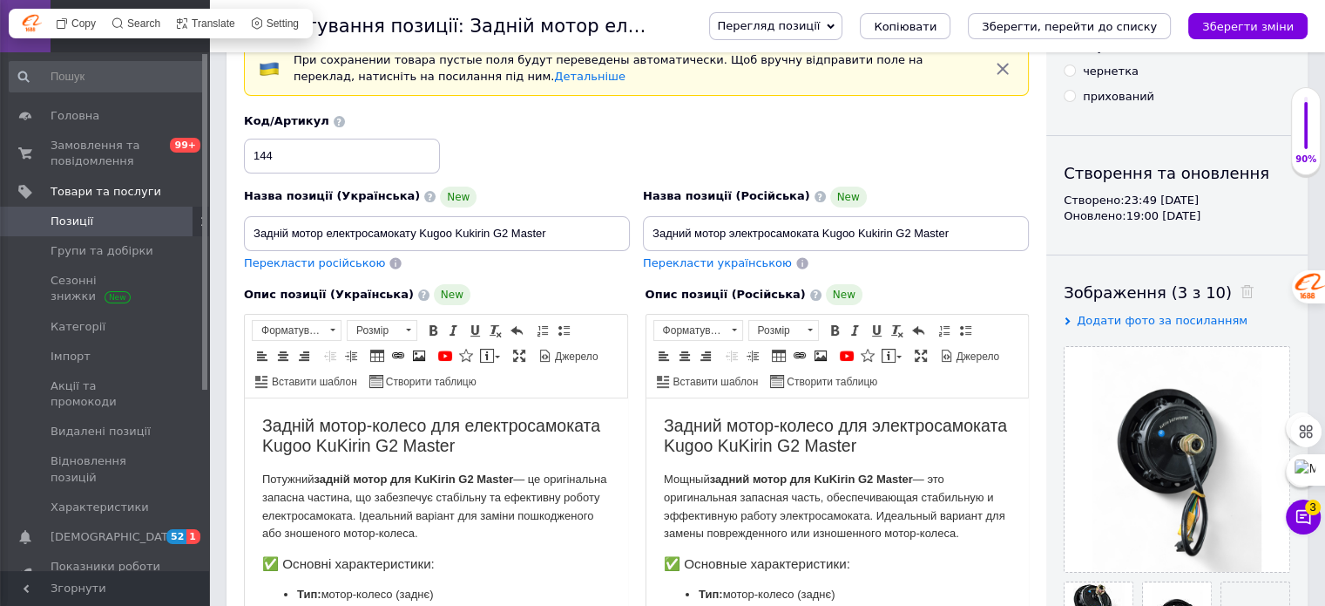
click at [562, 154] on div "Код/Артикул 144" at bounding box center [637, 143] width 798 height 72
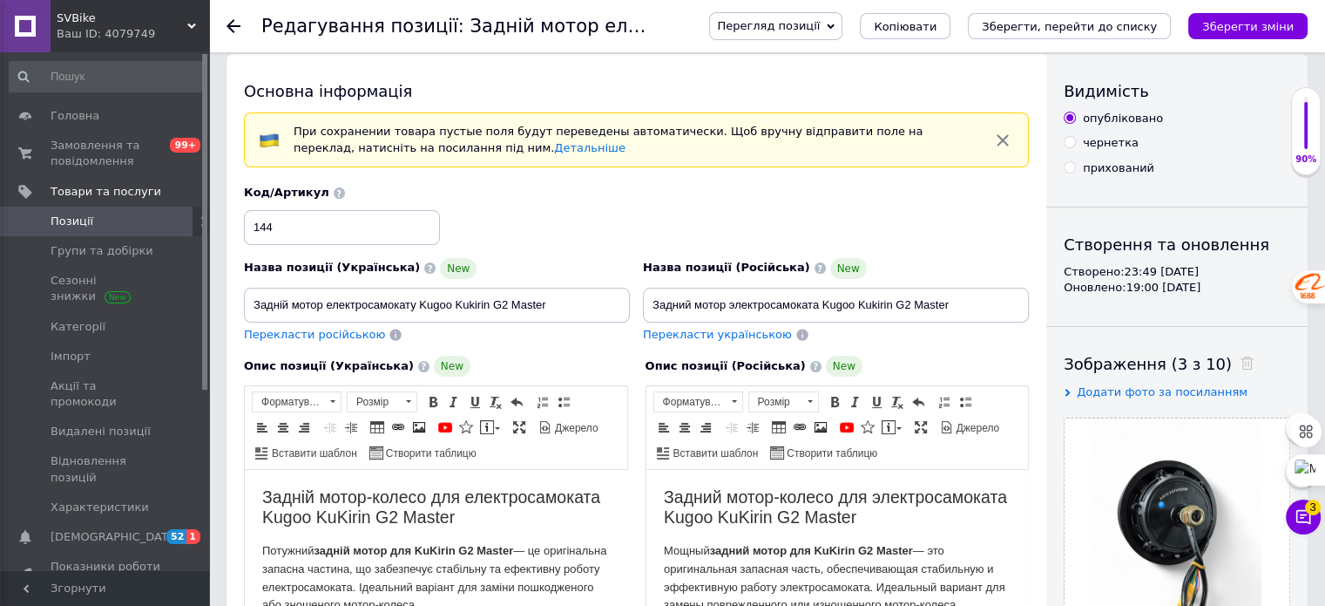
scroll to position [0, 0]
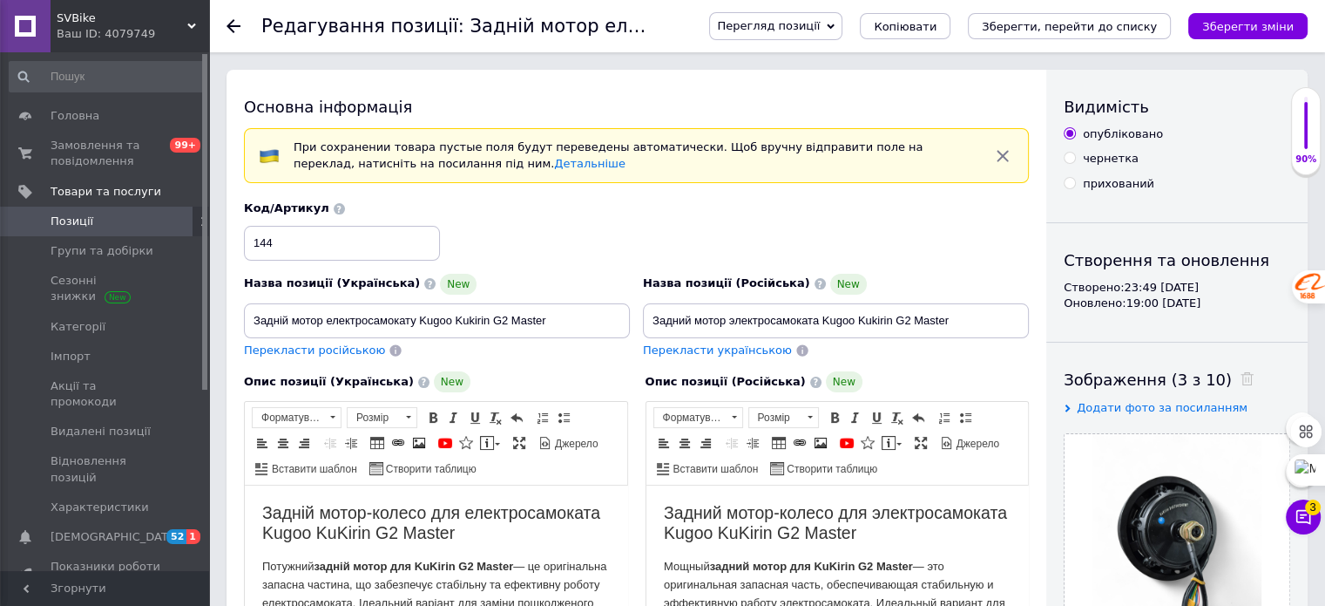
click at [233, 20] on use at bounding box center [234, 26] width 14 height 14
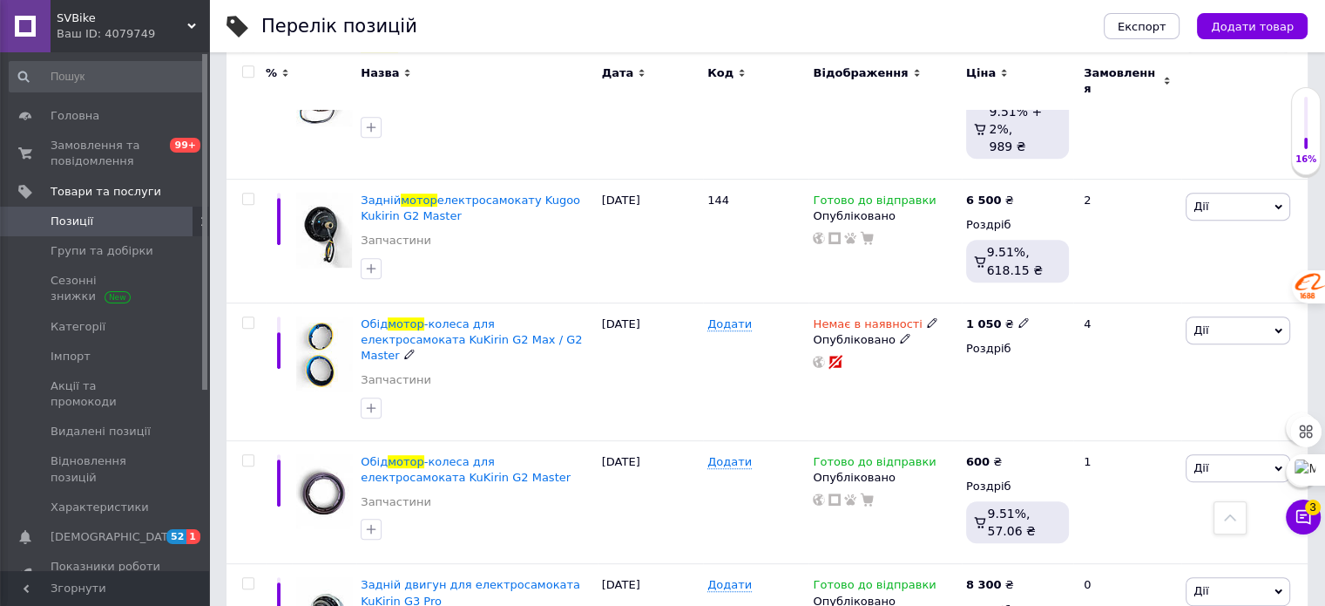
scroll to position [281, 0]
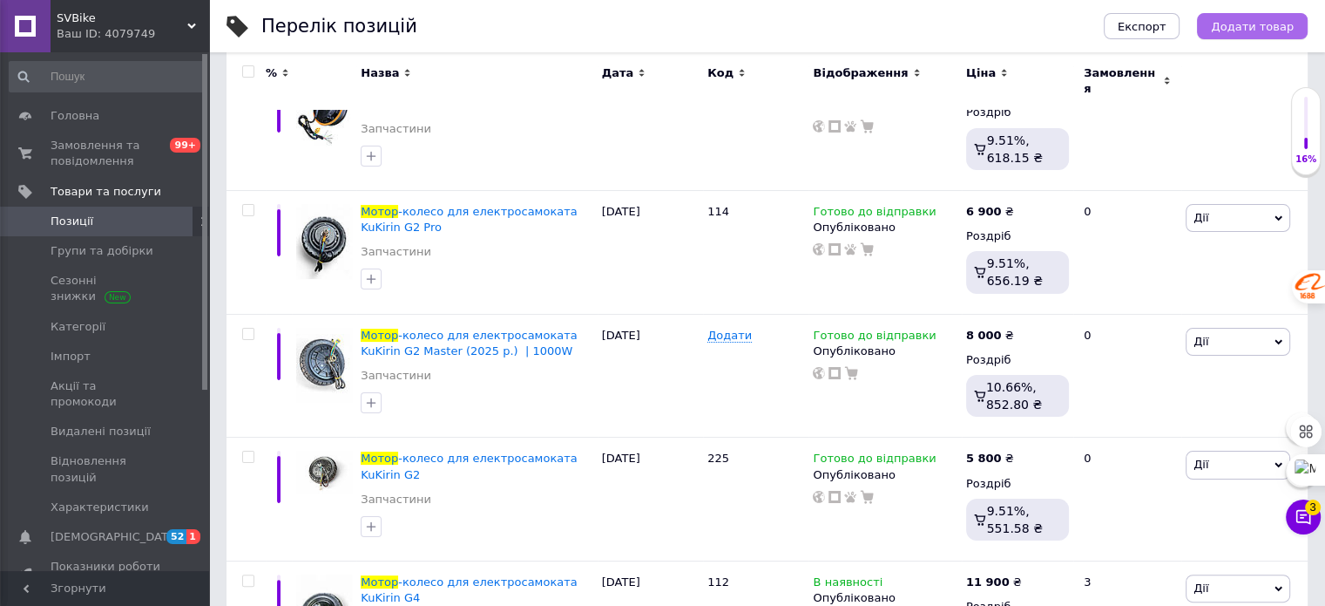
click at [1252, 23] on span "Додати товар" at bounding box center [1252, 26] width 83 height 13
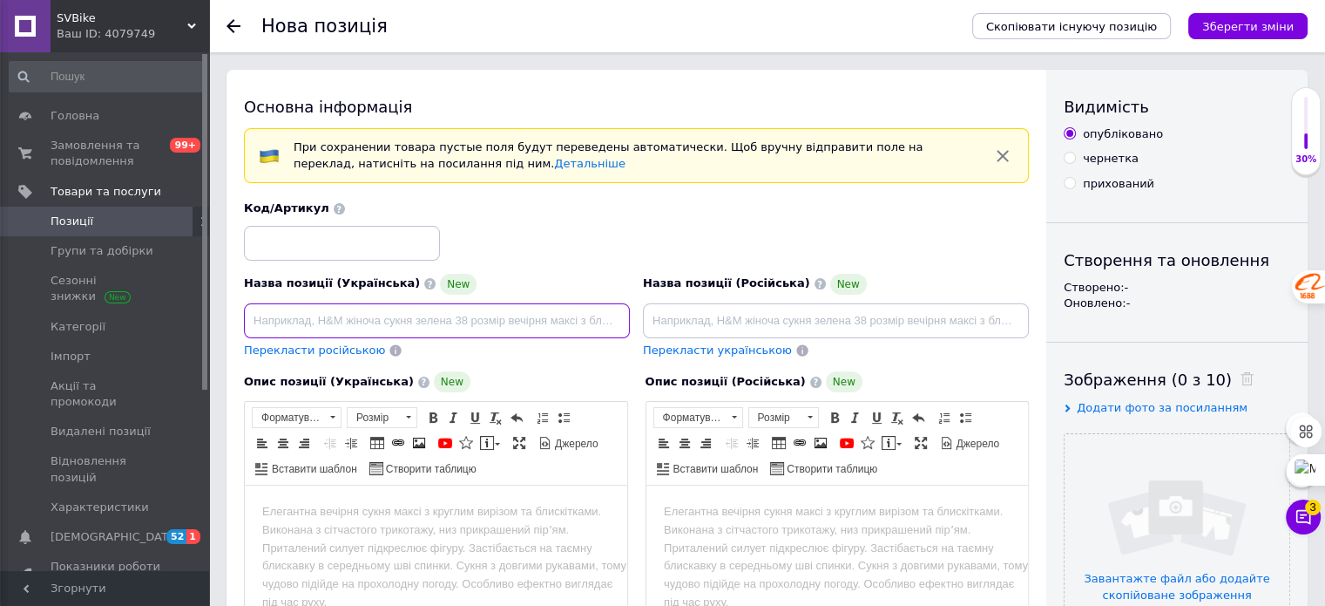
click at [375, 314] on input at bounding box center [437, 320] width 386 height 35
paste input "Мотор передній для електросамоката KuKirin G2 Master (2024)"
type input "Мотор передній для електросамоката KuKirin G2 Master (2024)"
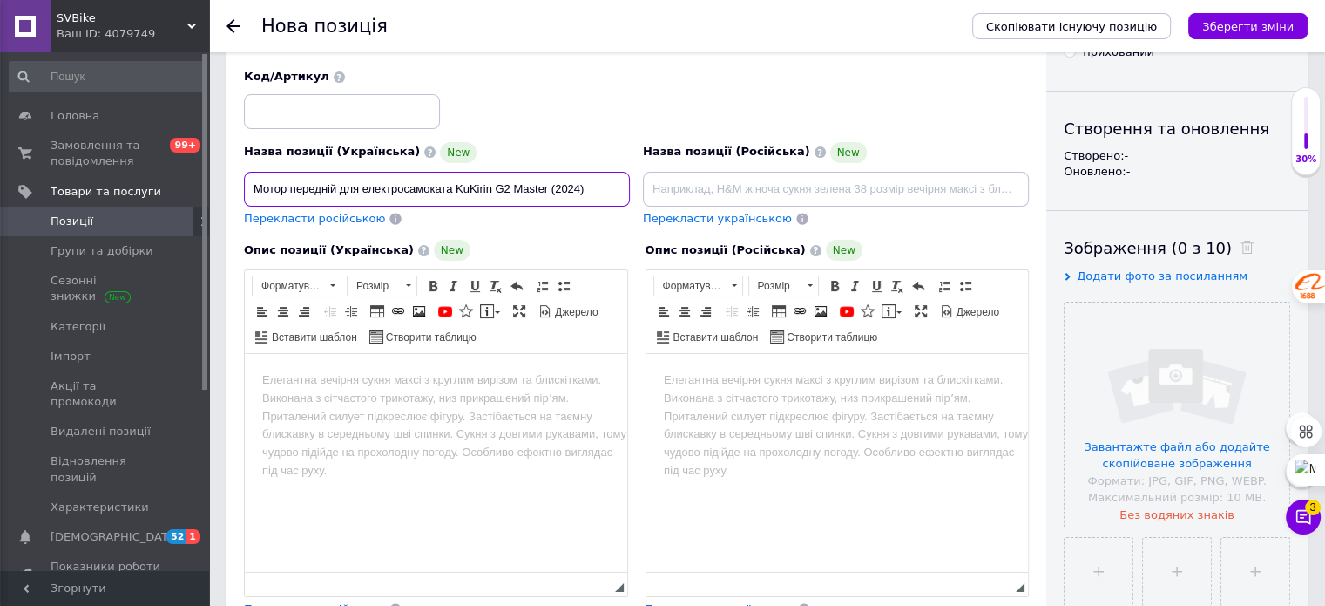
scroll to position [261, 0]
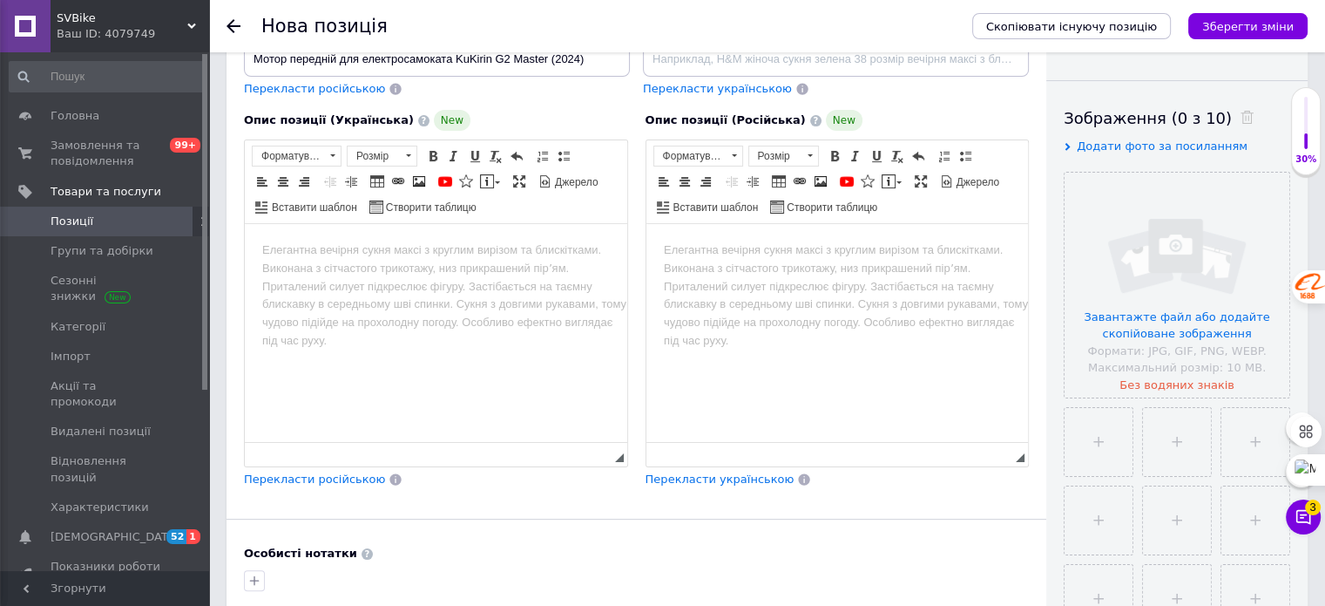
click at [351, 277] on html at bounding box center [436, 250] width 382 height 53
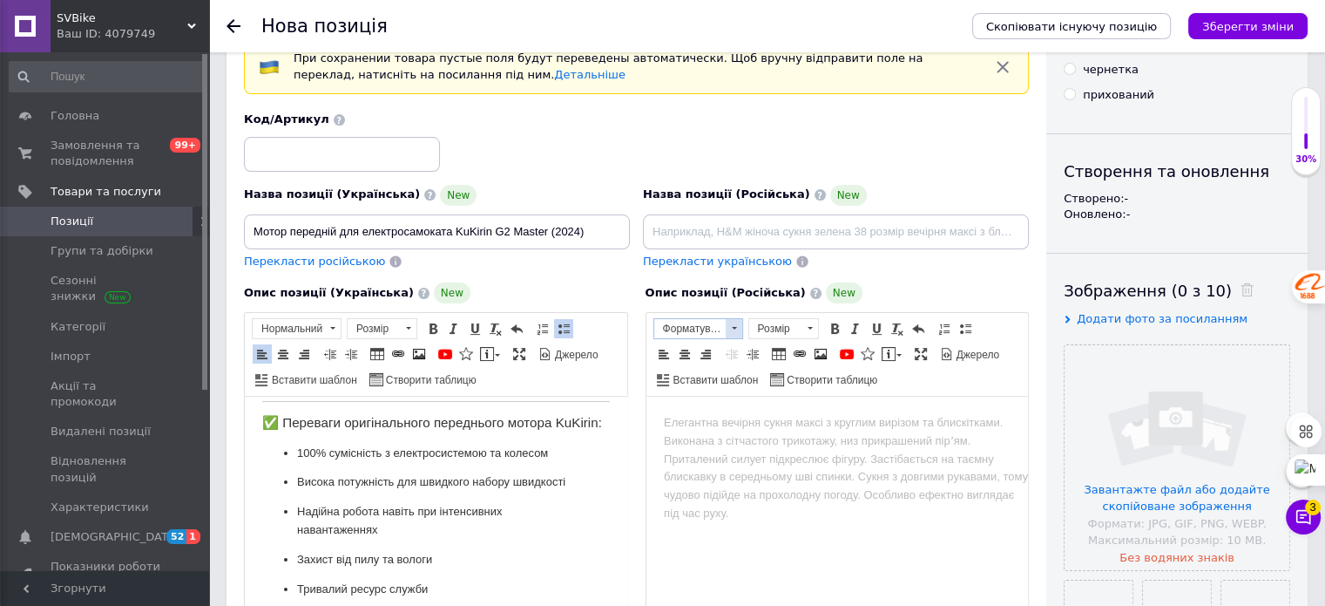
scroll to position [87, 0]
click at [1184, 556] on input "file" at bounding box center [1177, 459] width 225 height 225
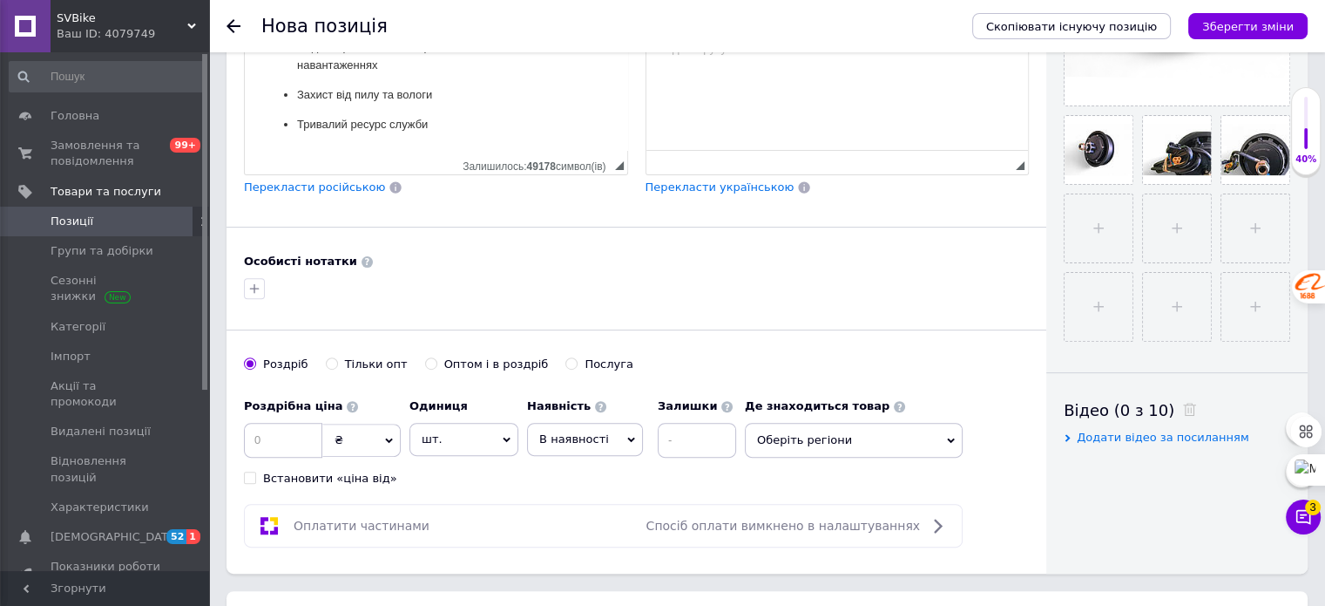
scroll to position [610, 0]
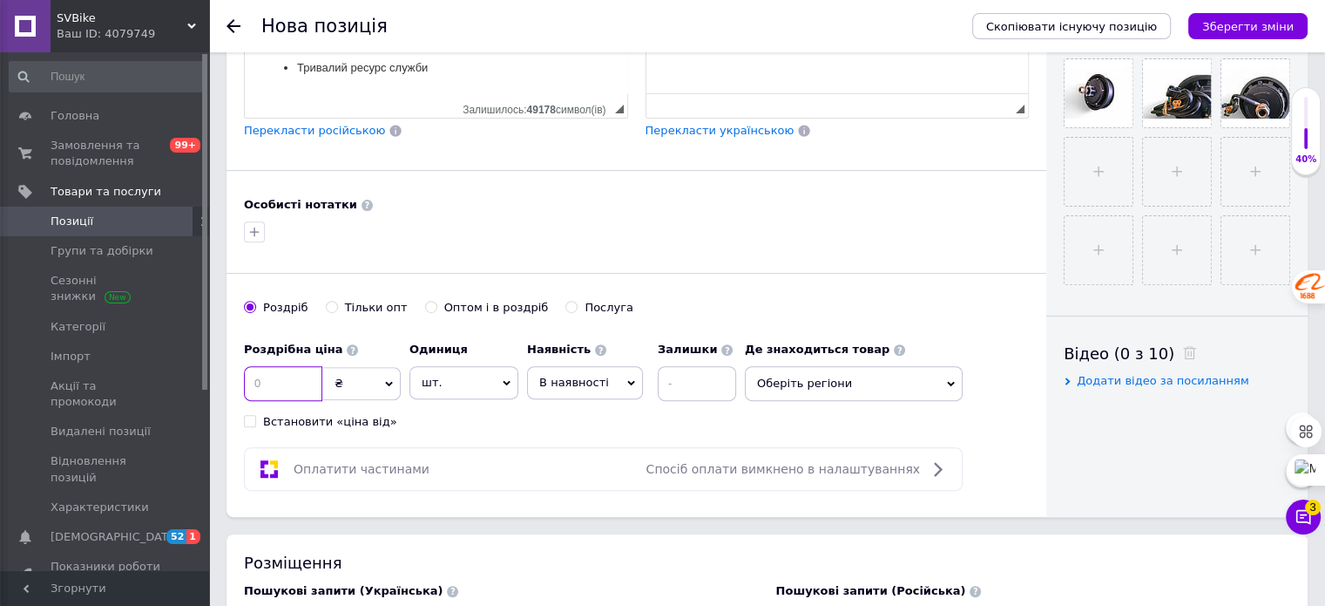
click at [286, 382] on input at bounding box center [283, 383] width 78 height 35
type input "6500"
click at [611, 381] on span "В наявності" at bounding box center [585, 382] width 116 height 33
click at [612, 381] on span "В наявності" at bounding box center [585, 382] width 116 height 33
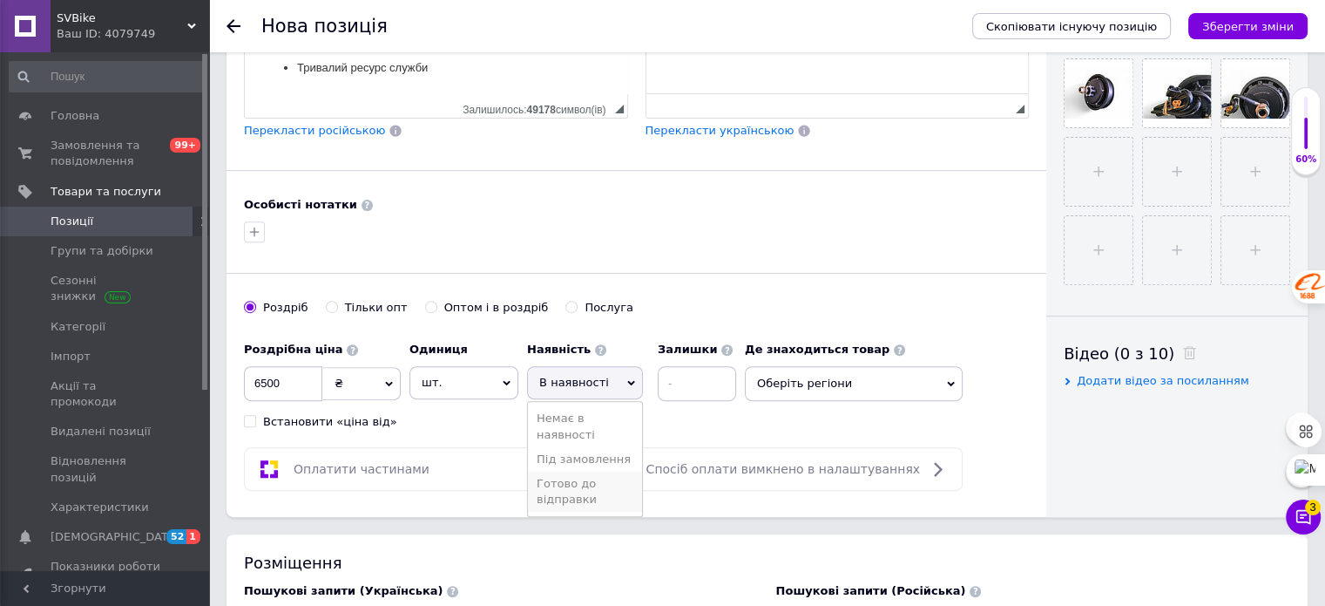
click at [576, 491] on li "Готово до відправки" at bounding box center [585, 491] width 114 height 40
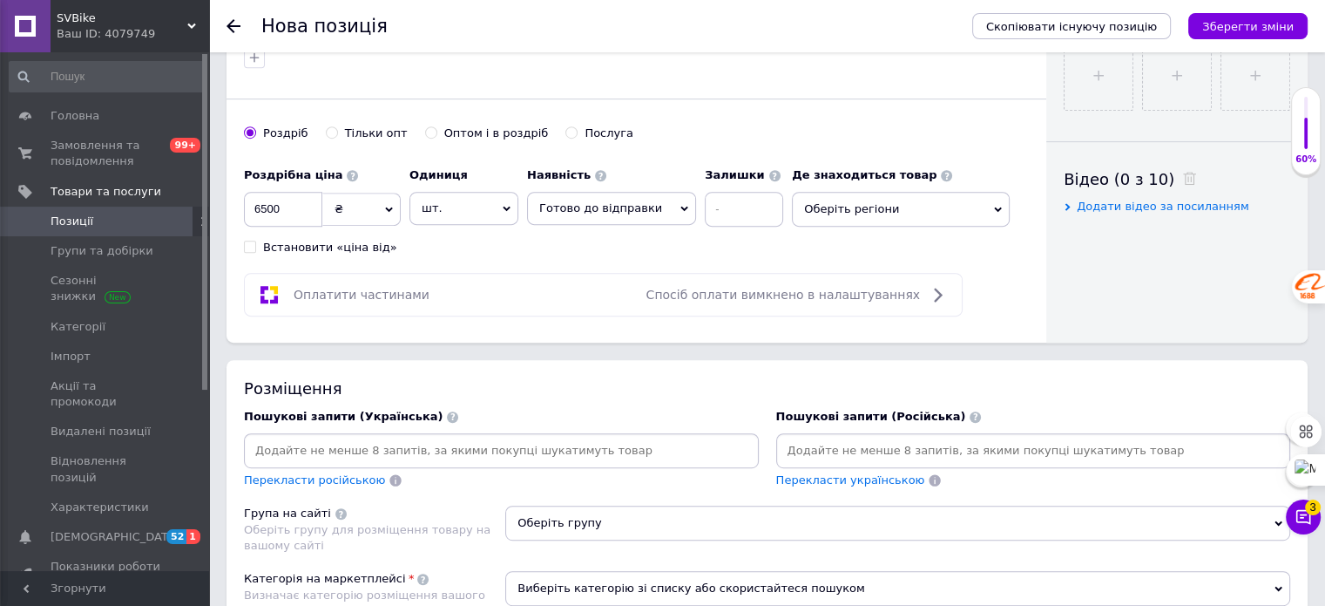
scroll to position [958, 0]
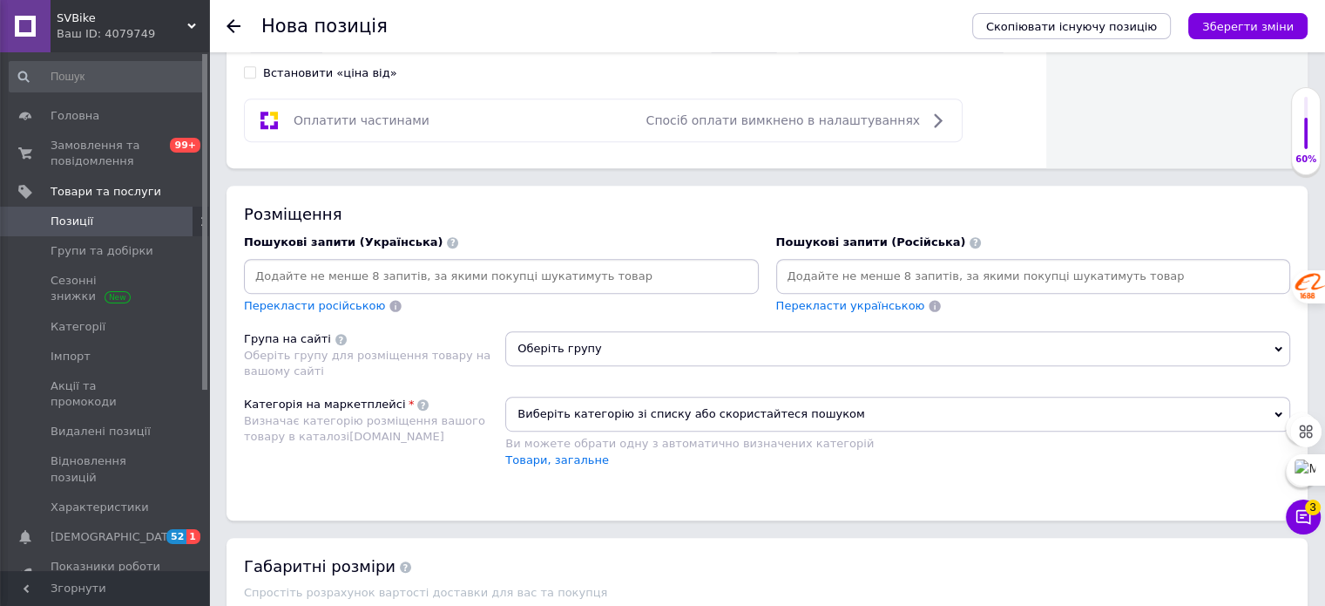
click at [599, 350] on span "Оберіть групу" at bounding box center [897, 348] width 785 height 35
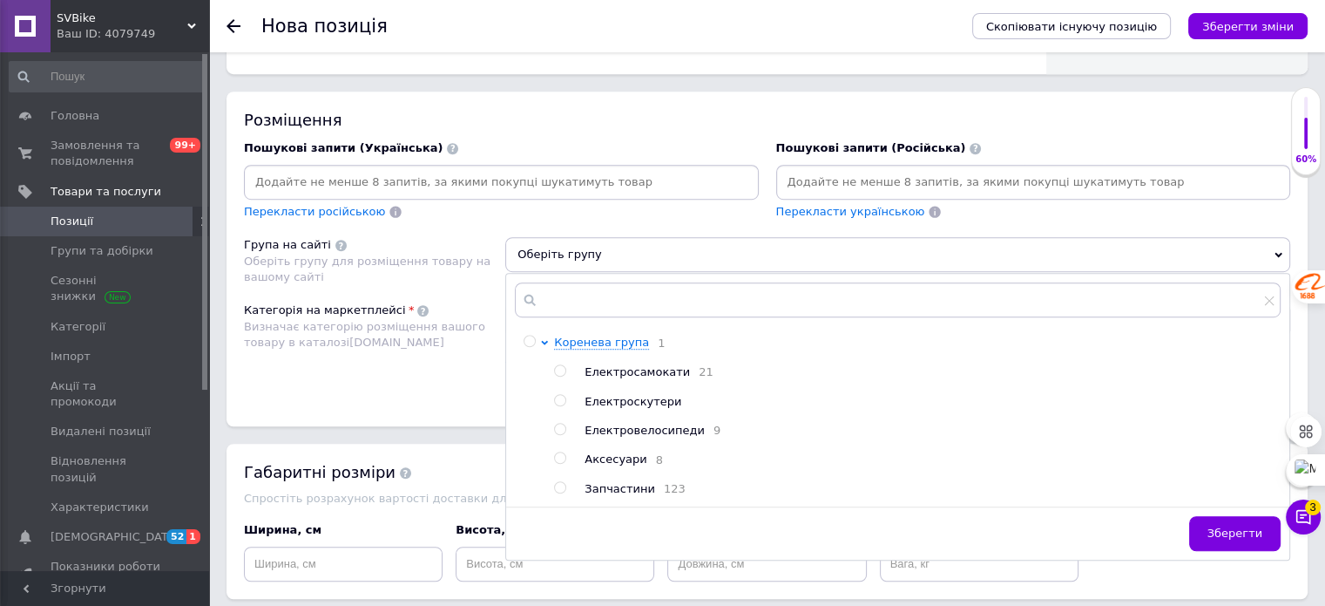
scroll to position [1133, 0]
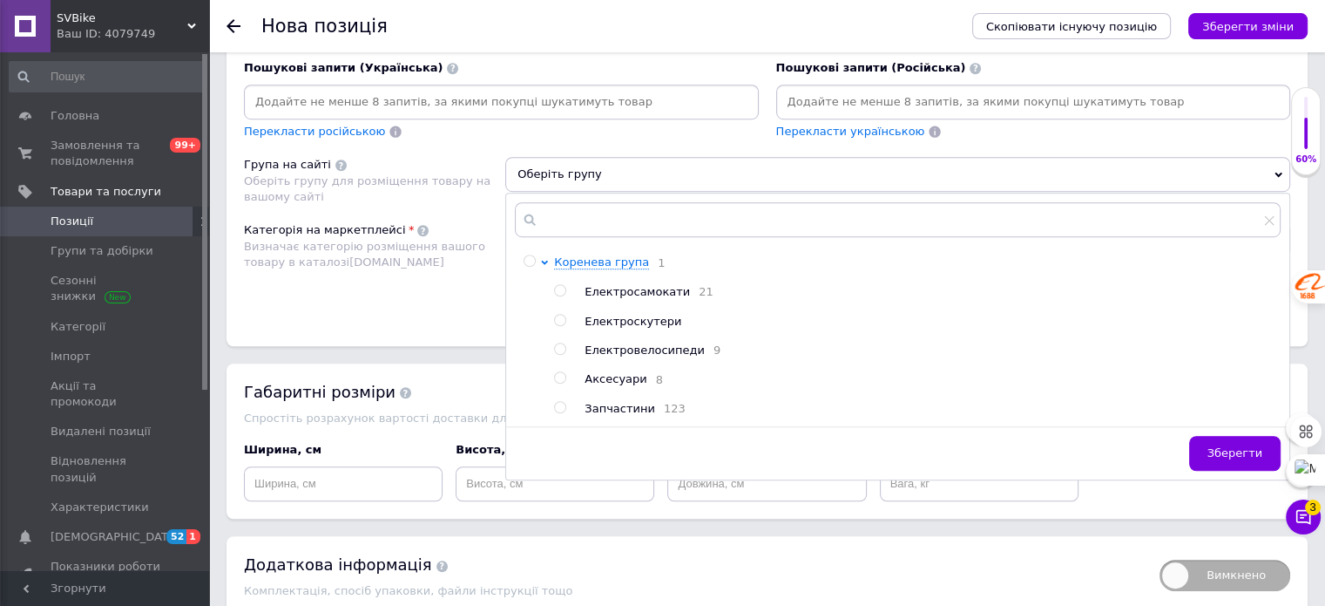
click at [631, 414] on span "Запчастини" at bounding box center [620, 408] width 71 height 13
radio input "true"
click at [1228, 449] on span "Зберегти" at bounding box center [1235, 452] width 55 height 13
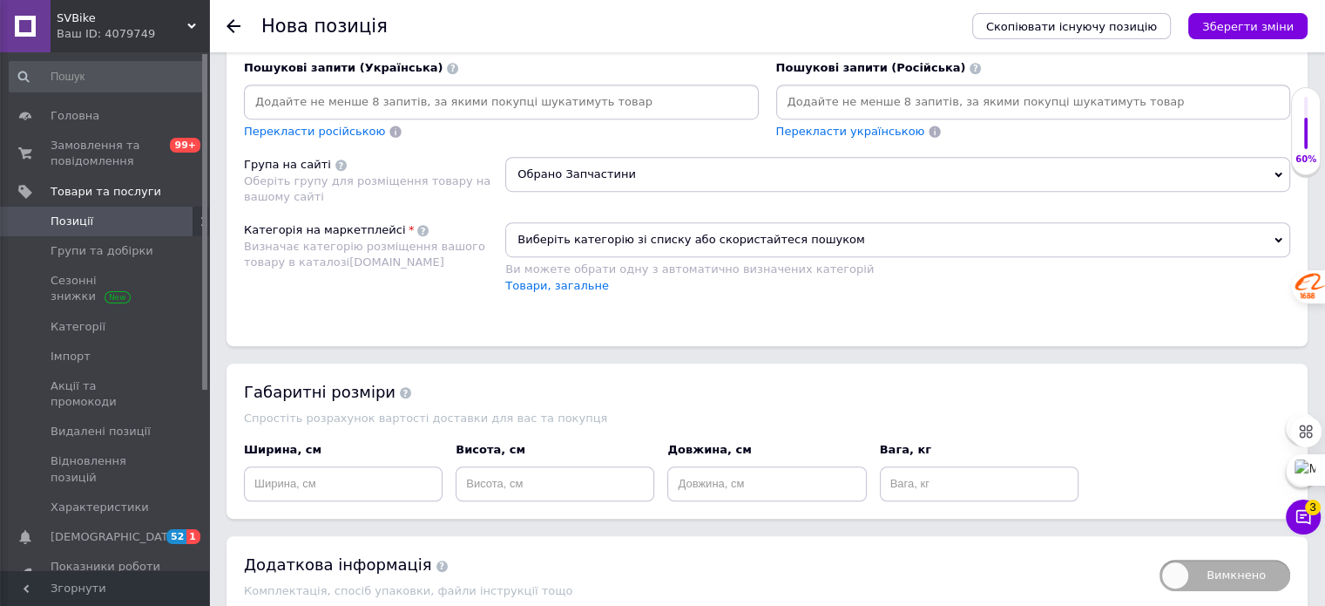
click at [624, 235] on span "Виберіть категорію зі списку або скористайтеся пошуком" at bounding box center [897, 239] width 785 height 35
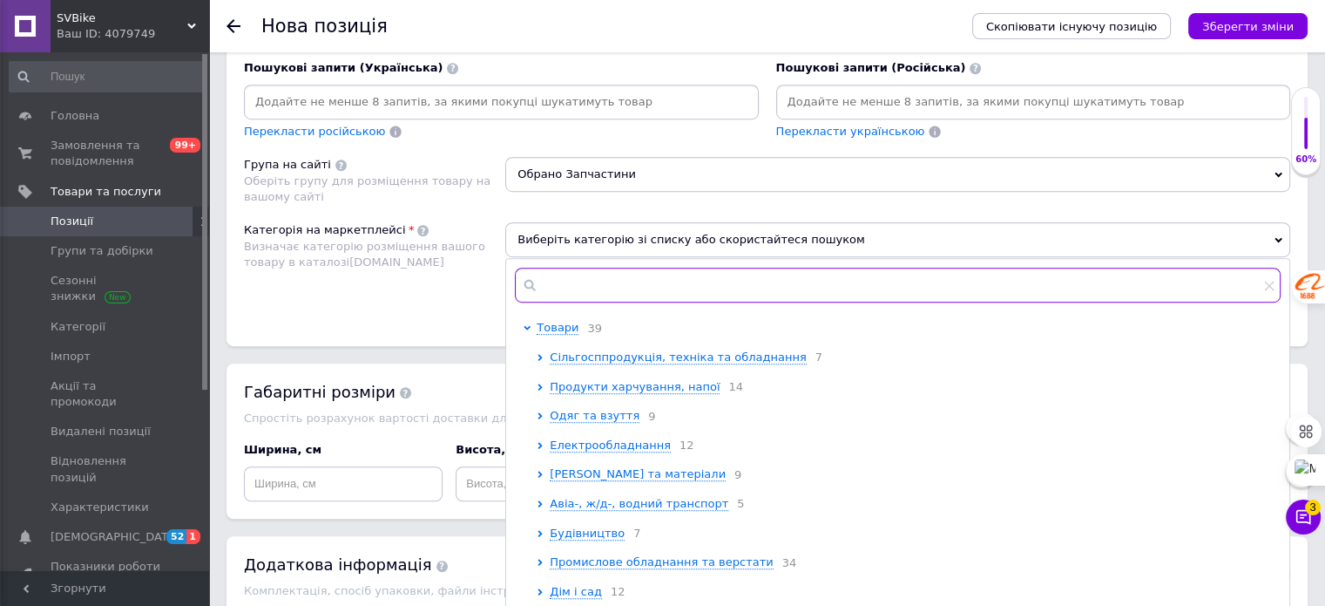
click at [590, 281] on input "text" at bounding box center [898, 284] width 766 height 35
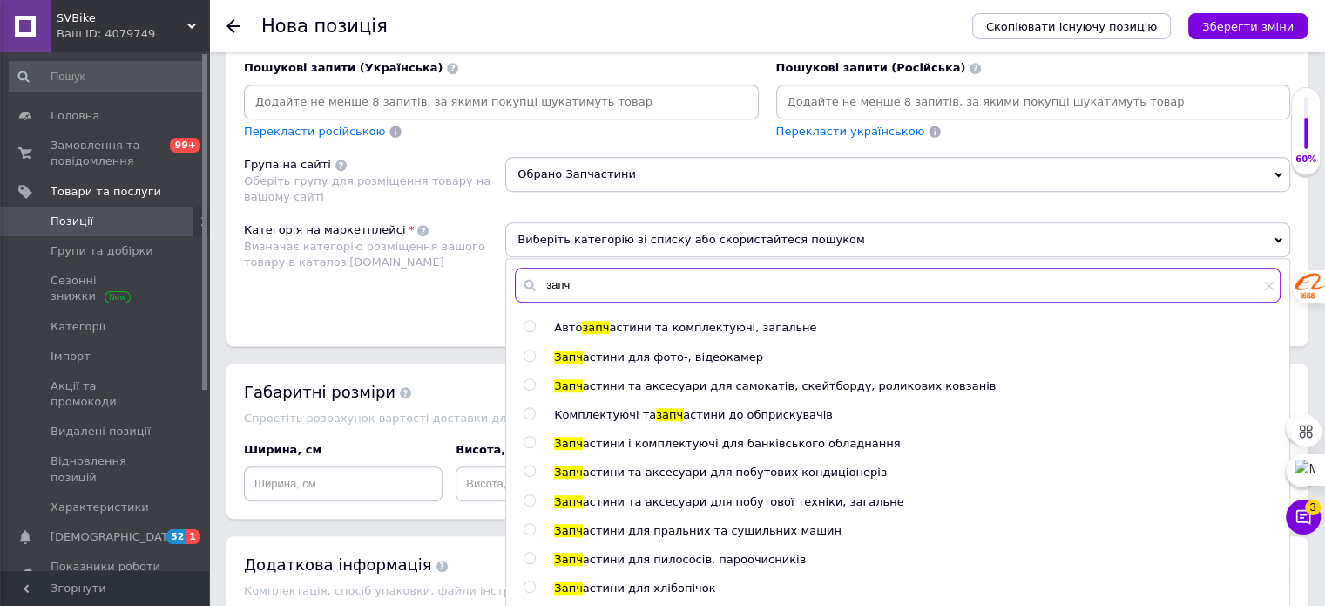
type input "запч"
click at [714, 382] on span "астини та аксесуари для самокатів, скейтборду, роликових ковзанів" at bounding box center [790, 385] width 414 height 13
radio input "true"
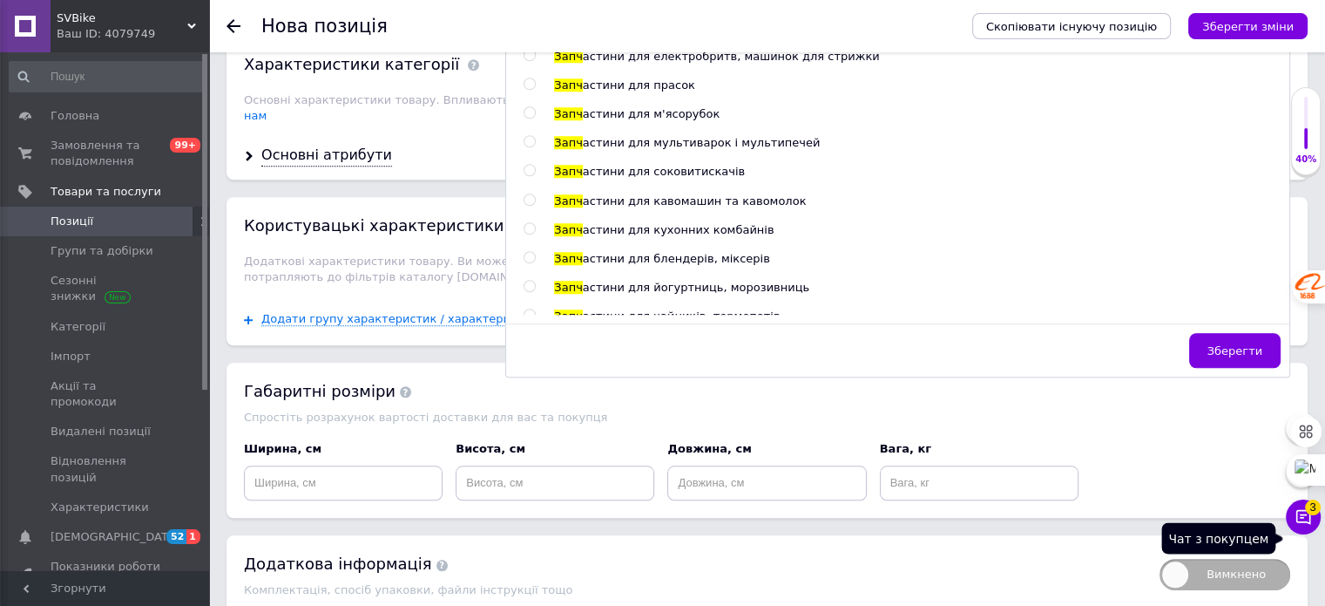
scroll to position [1481, 0]
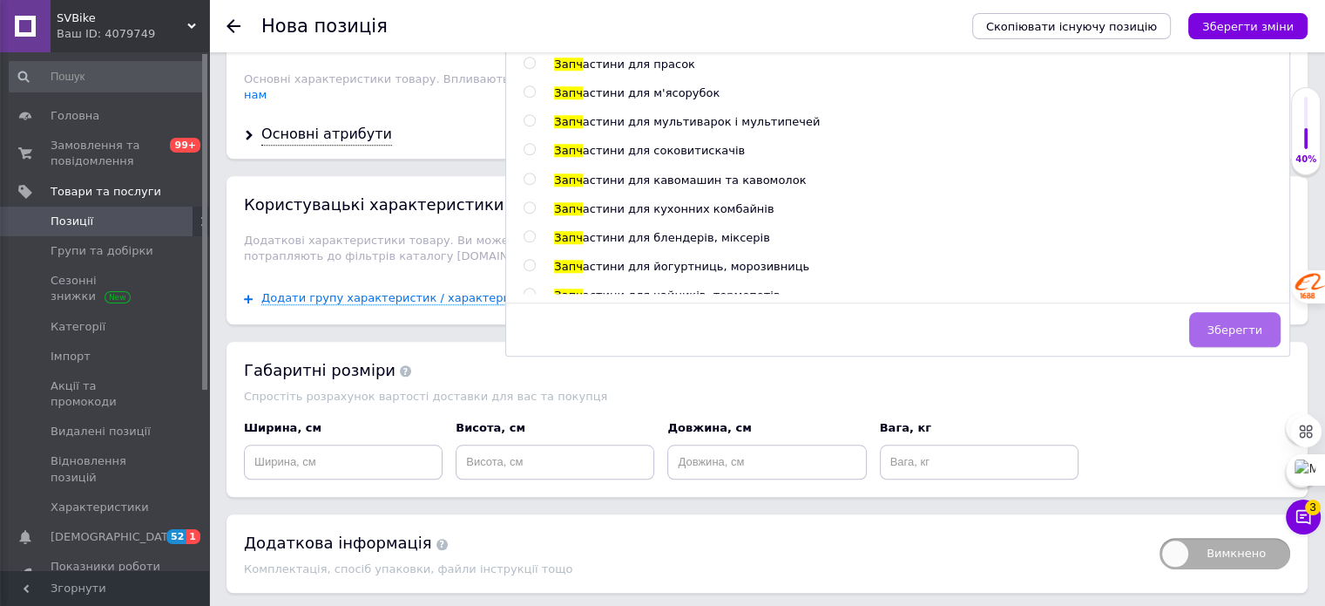
click at [1249, 323] on span "Зберегти" at bounding box center [1235, 329] width 55 height 13
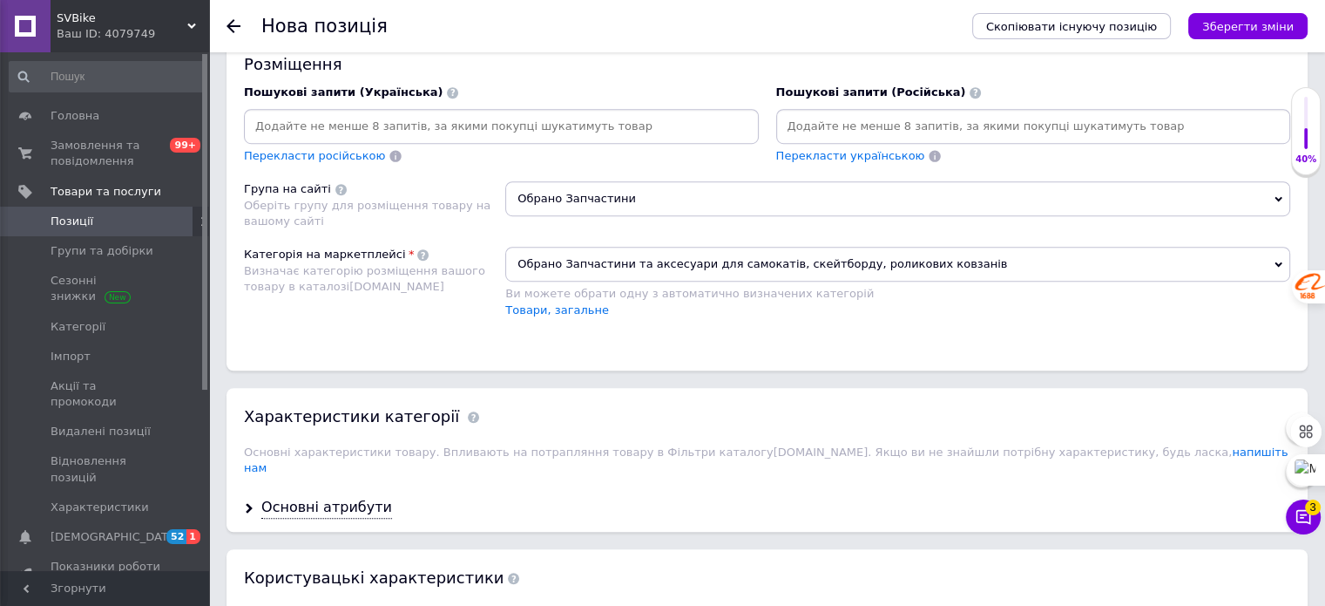
scroll to position [1045, 0]
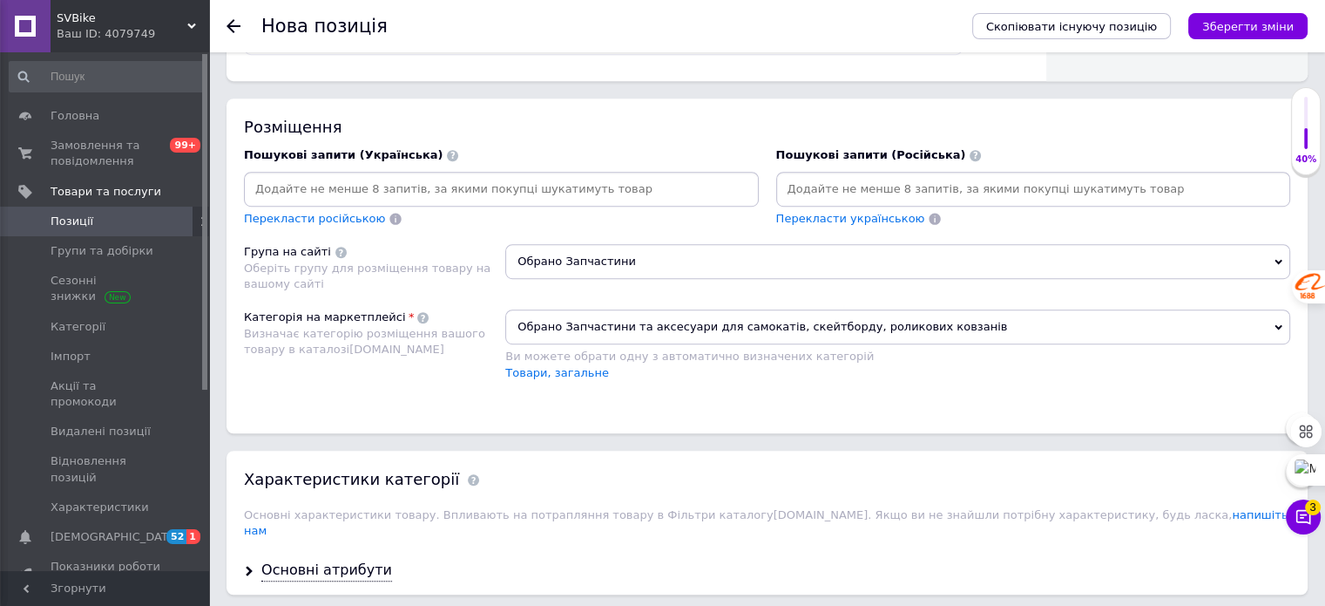
click at [522, 185] on input at bounding box center [501, 189] width 508 height 26
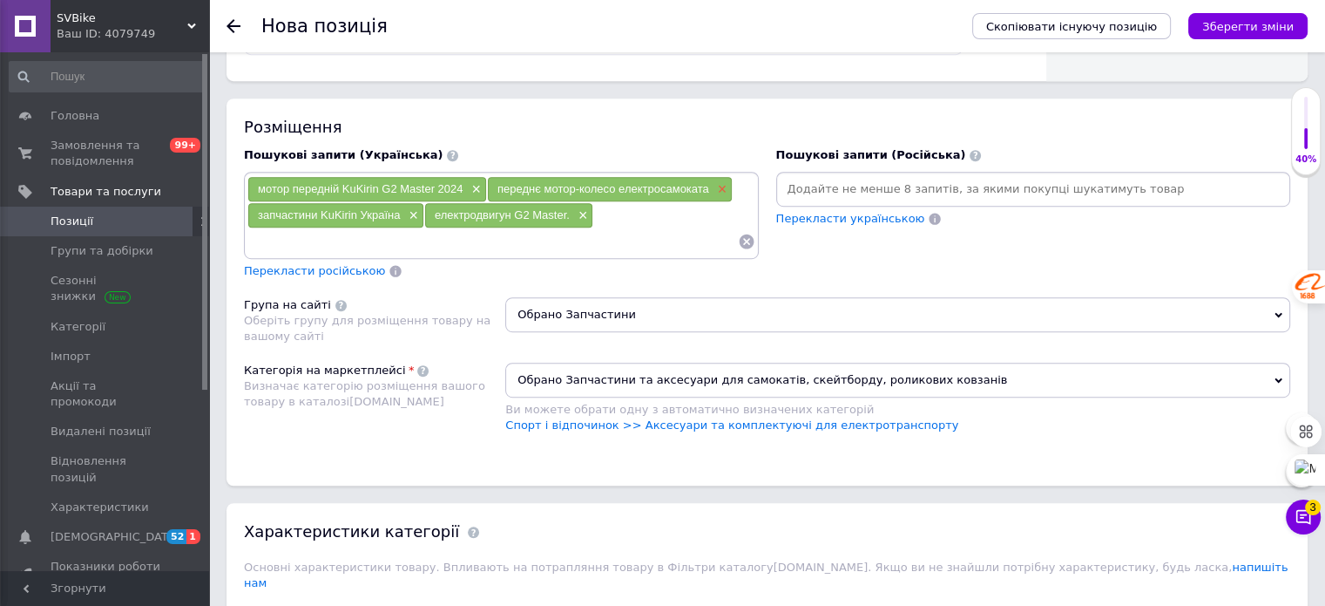
click at [715, 182] on span "×" at bounding box center [721, 189] width 14 height 15
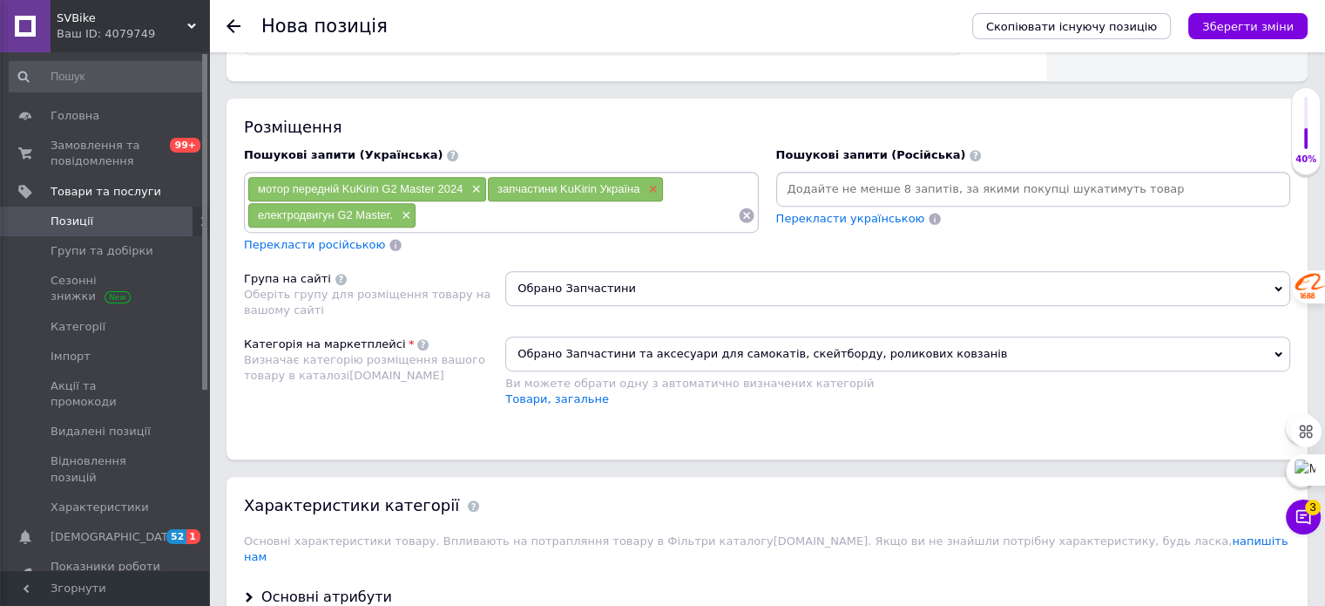
click at [650, 183] on span "×" at bounding box center [651, 189] width 14 height 15
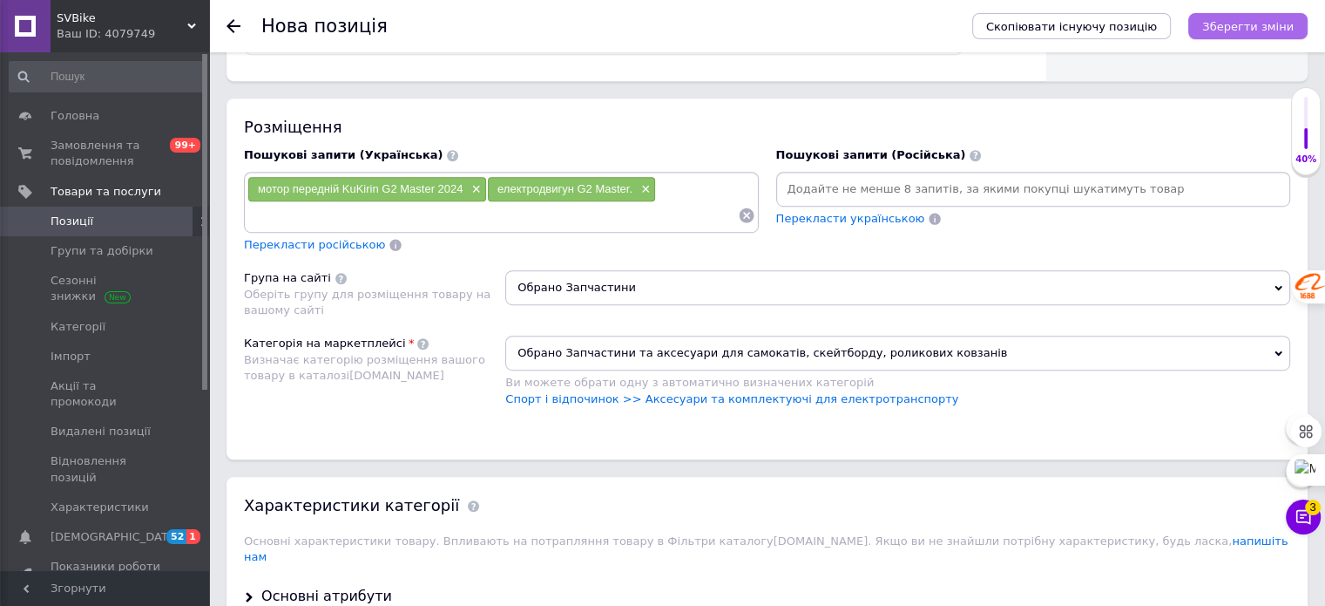
click at [1251, 27] on icon "Зберегти зміни" at bounding box center [1247, 26] width 91 height 13
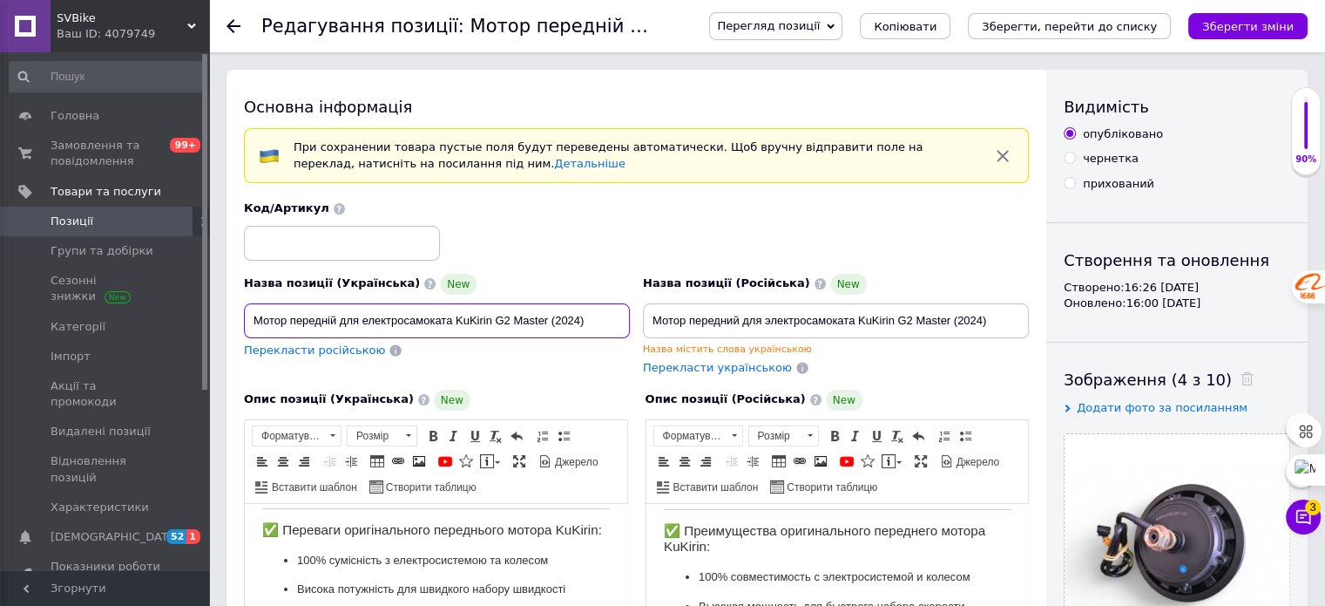
drag, startPoint x: 533, startPoint y: 312, endPoint x: 205, endPoint y: 313, distance: 328.5
drag, startPoint x: 1009, startPoint y: 320, endPoint x: 673, endPoint y: 338, distance: 336.8
click at [592, 362] on div "Назва позиції (Українська) New Мотор передній для електросамоката KuKirin G2 Ma…" at bounding box center [637, 288] width 798 height 188
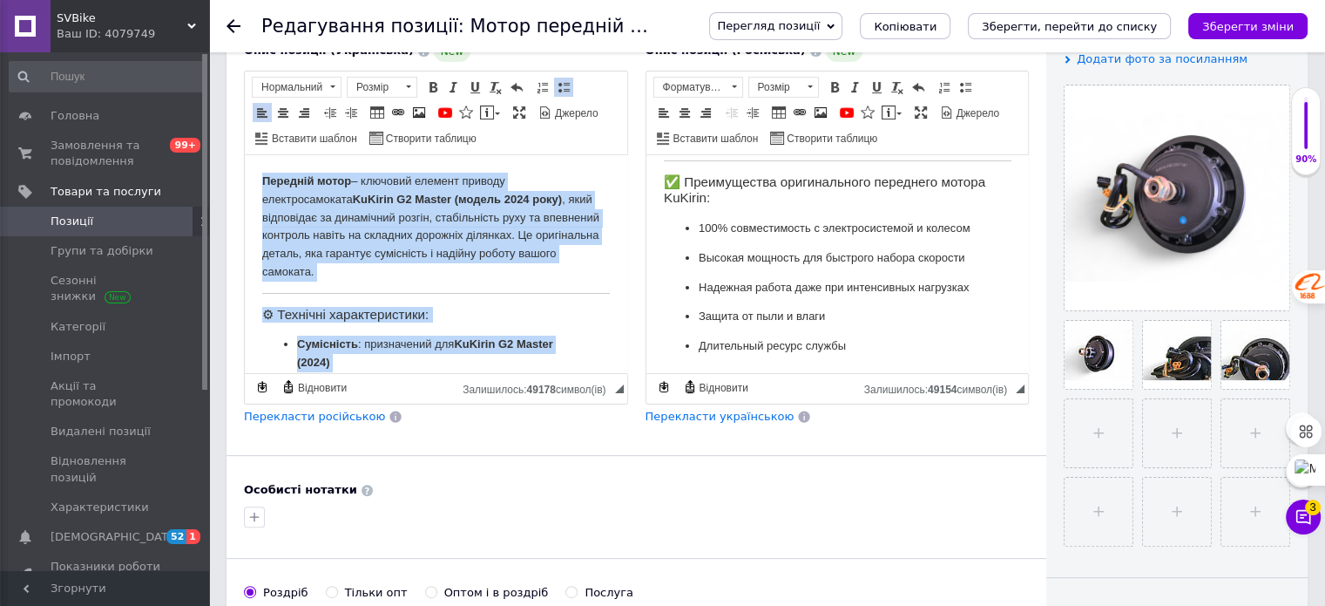
drag, startPoint x: 457, startPoint y: 356, endPoint x: 238, endPoint y: 128, distance: 316.1
click at [245, 154] on html "Передній мотор – ключовий елемент приводу електросамоката KuKirin G2 Master (мо…" at bounding box center [436, 437] width 382 height 567
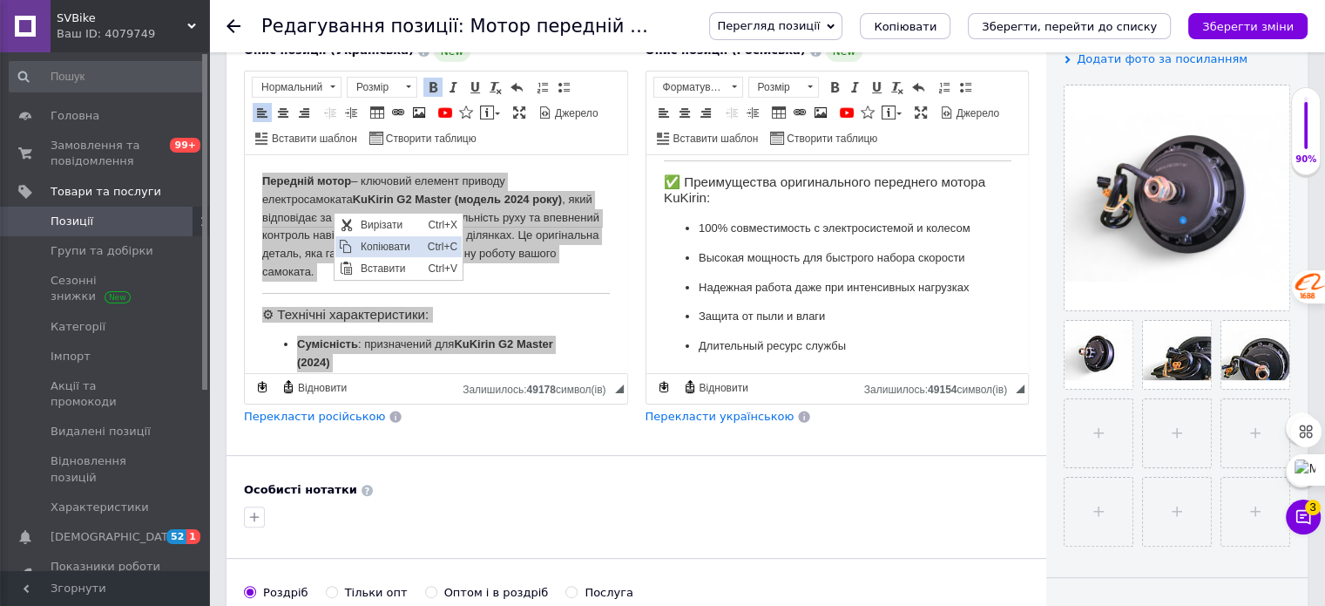
click at [374, 244] on span "Копіювати" at bounding box center [388, 245] width 67 height 21
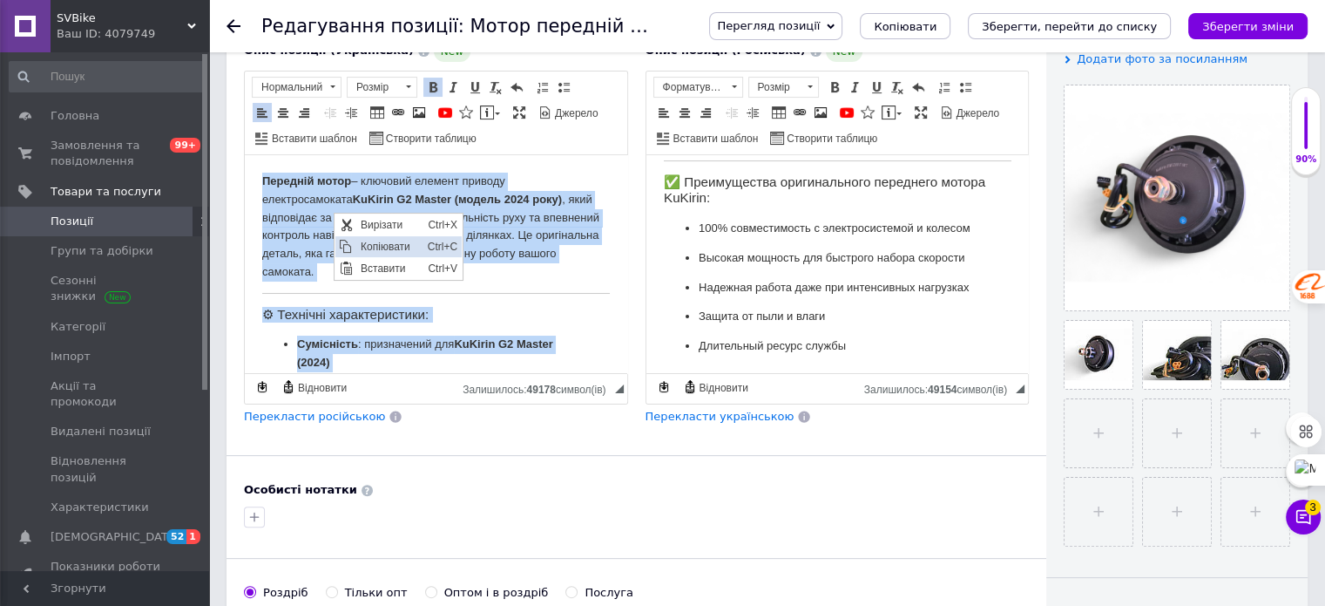
copy body "Loremips dolor – sitametc adipisc elitsed doeiusmodtempor InCidid U3 Labore (et…"
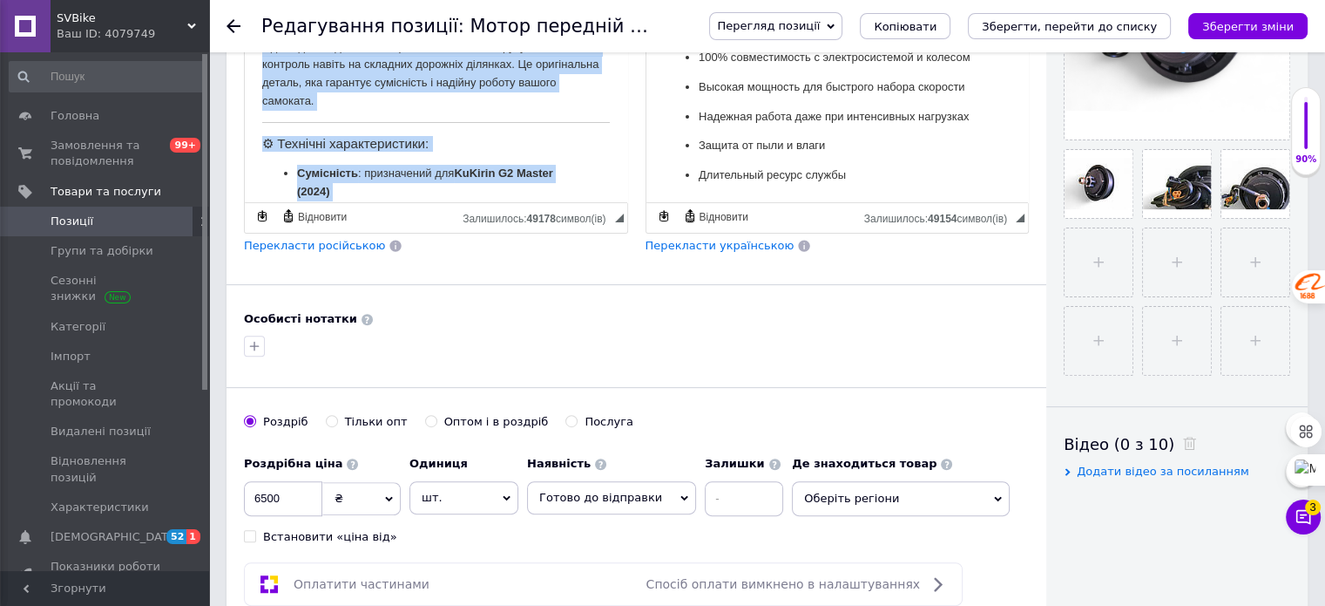
scroll to position [523, 0]
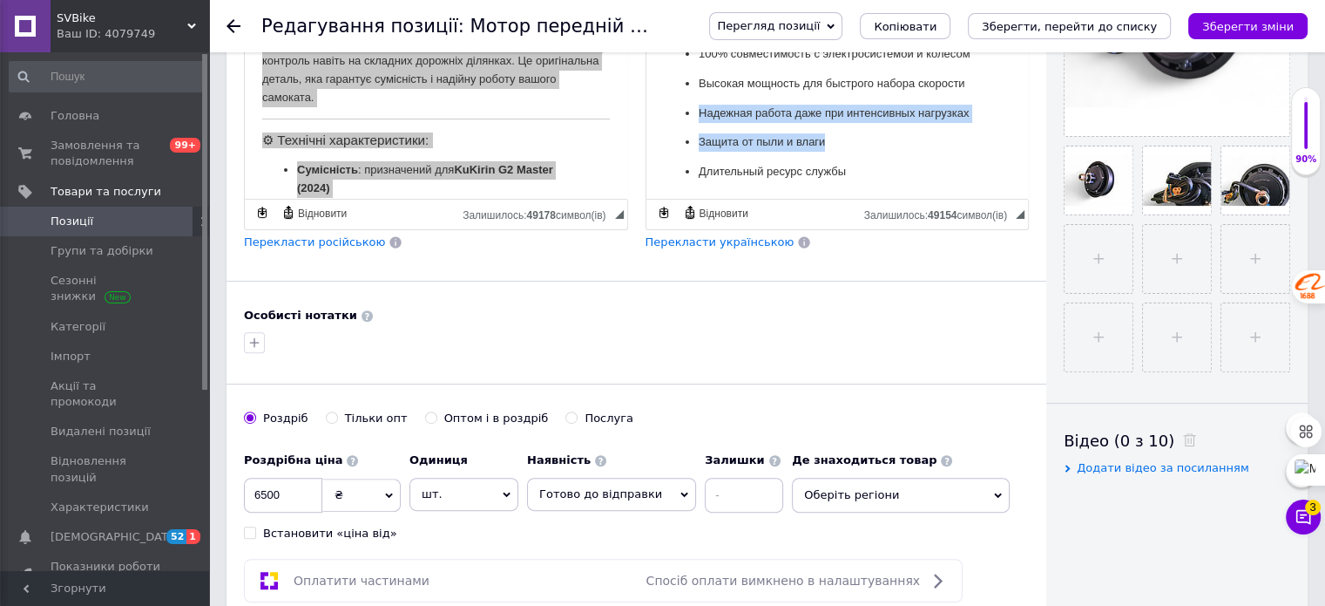
drag, startPoint x: 842, startPoint y: 145, endPoint x: 748, endPoint y: 68, distance: 121.4
click at [748, 64] on ul "100% совместимость с электросистемой и колесом Высокая мощность для быстрого на…" at bounding box center [837, 113] width 348 height 136
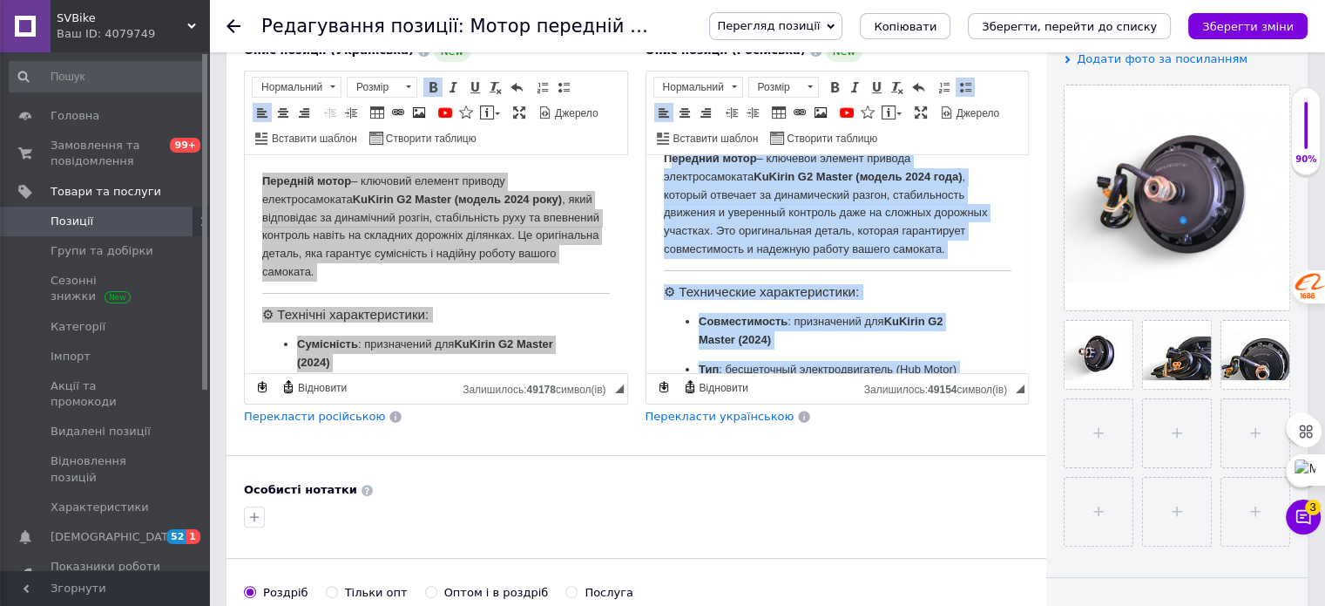
scroll to position [0, 0]
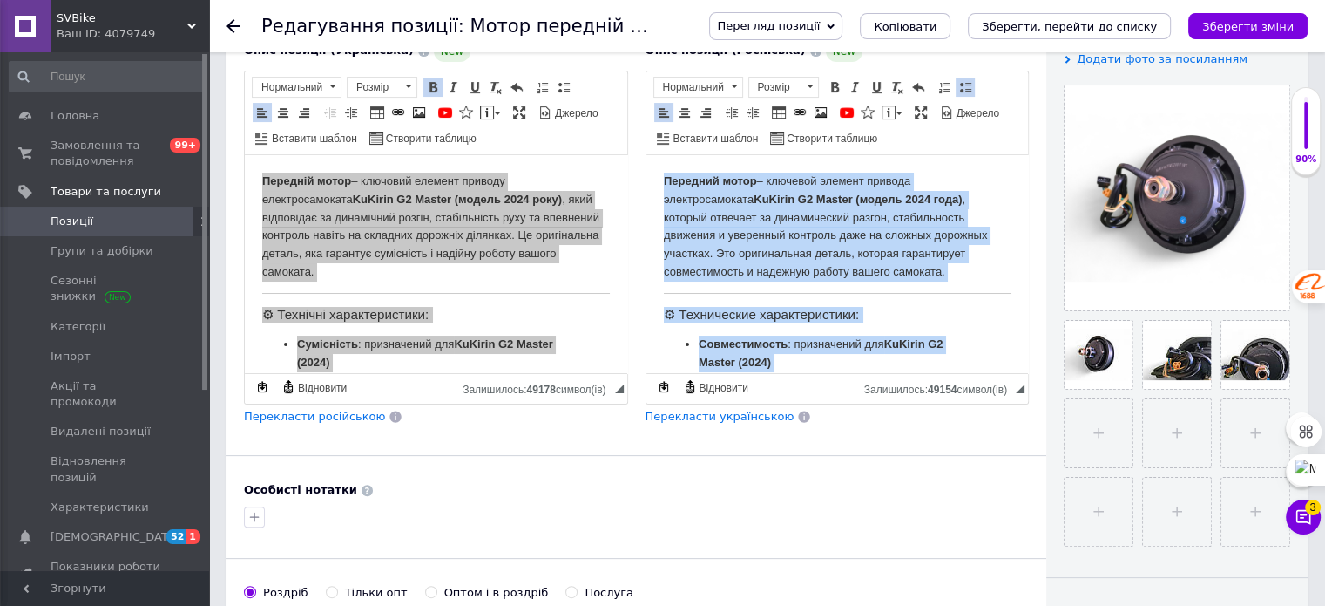
drag, startPoint x: 875, startPoint y: 340, endPoint x: 1311, endPoint y: 302, distance: 438.1
click at [653, 154] on html "Передний мотор – ключевой элемент привода электросамоката KuKirin G2 Master (мо…" at bounding box center [837, 436] width 382 height 565
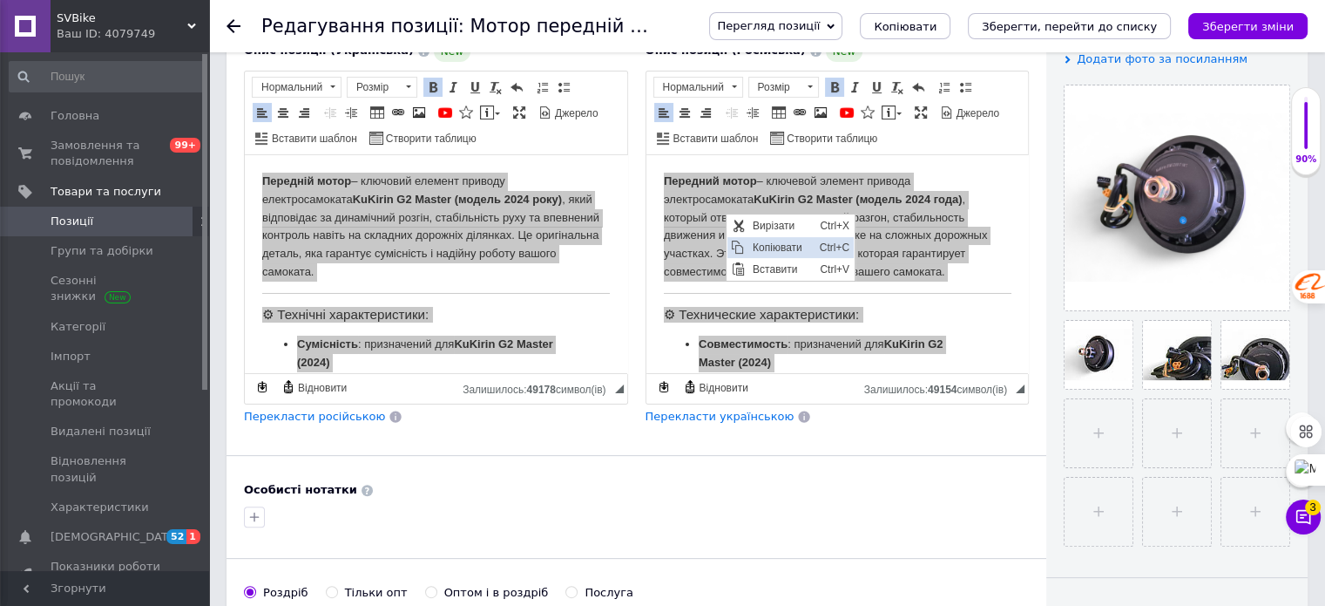
click at [771, 244] on span "Копіювати" at bounding box center [781, 246] width 67 height 21
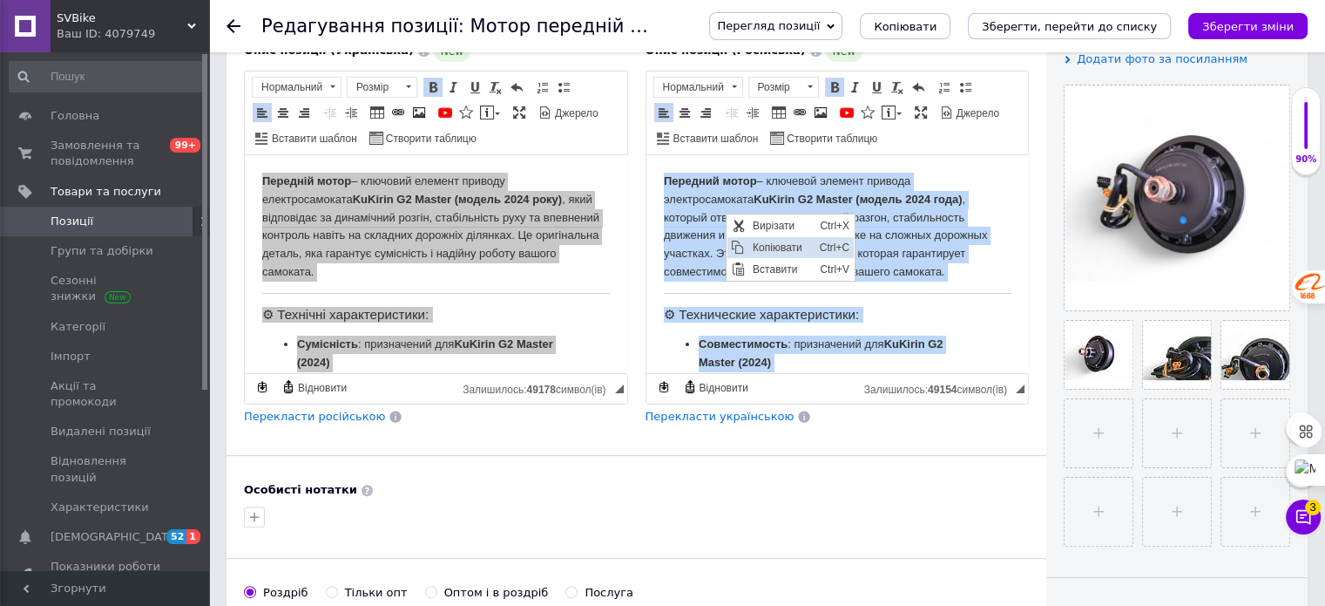
copy body "Loremips dolor – sitametc adipisc elitsed doeiusmodtempor InCidid U5 Labore (et…"
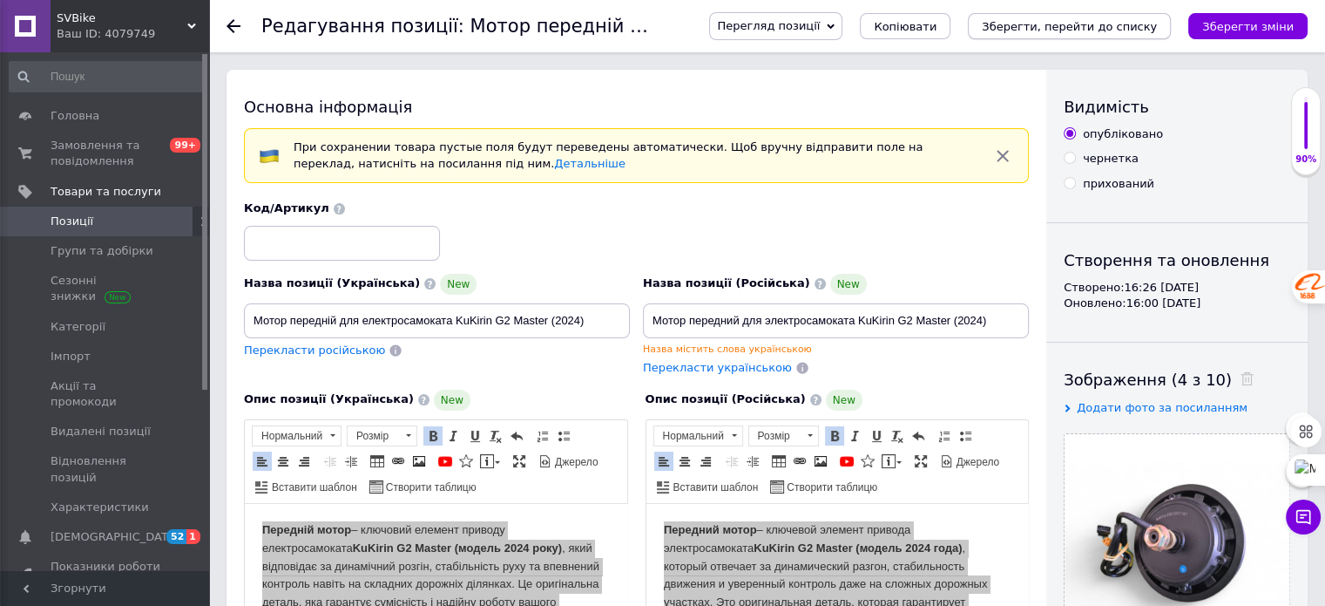
click at [1093, 29] on icon "Зберегти, перейти до списку" at bounding box center [1069, 26] width 175 height 13
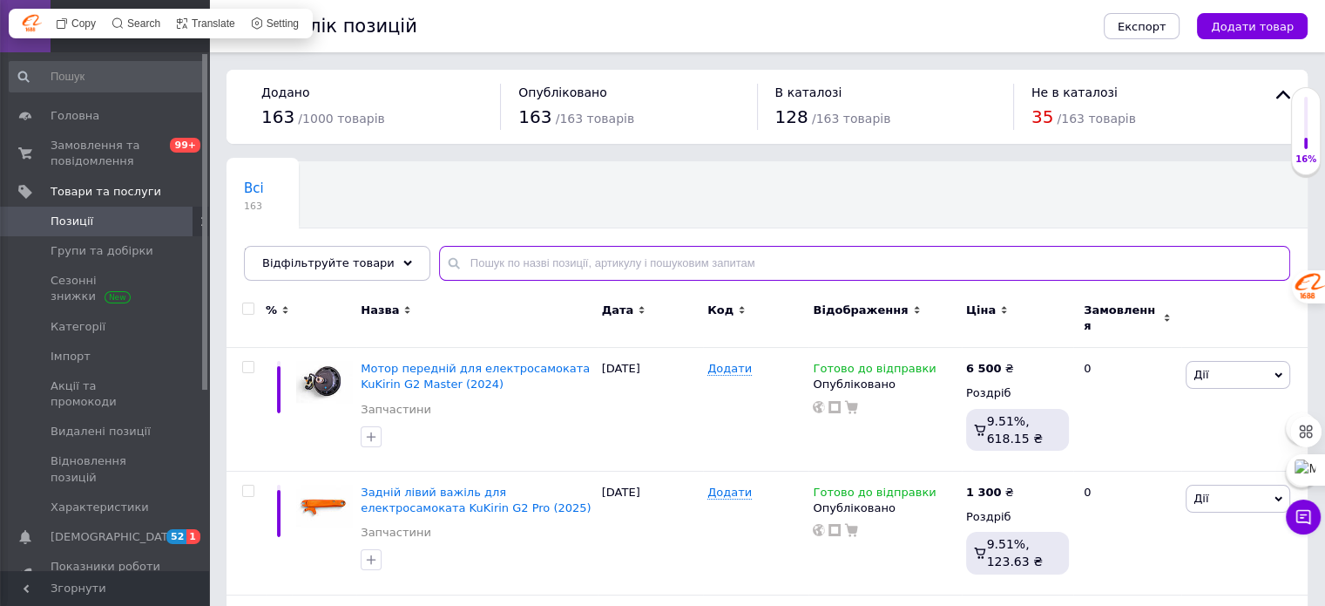
click at [501, 258] on input "text" at bounding box center [864, 263] width 851 height 35
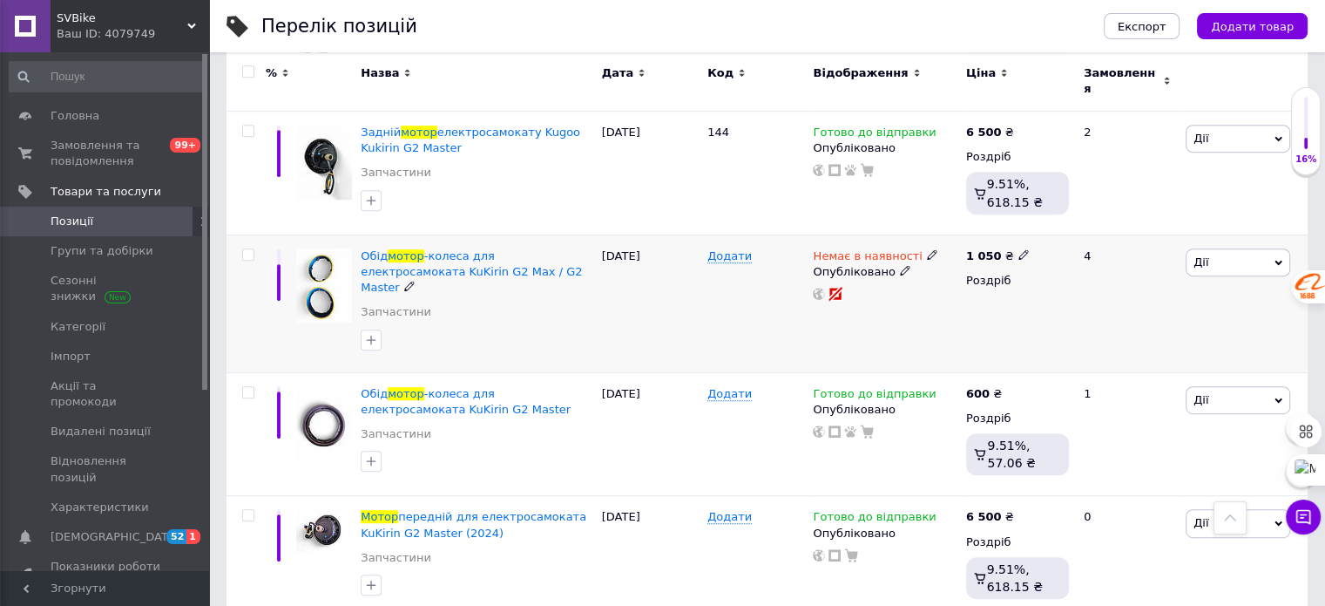
scroll to position [697, 0]
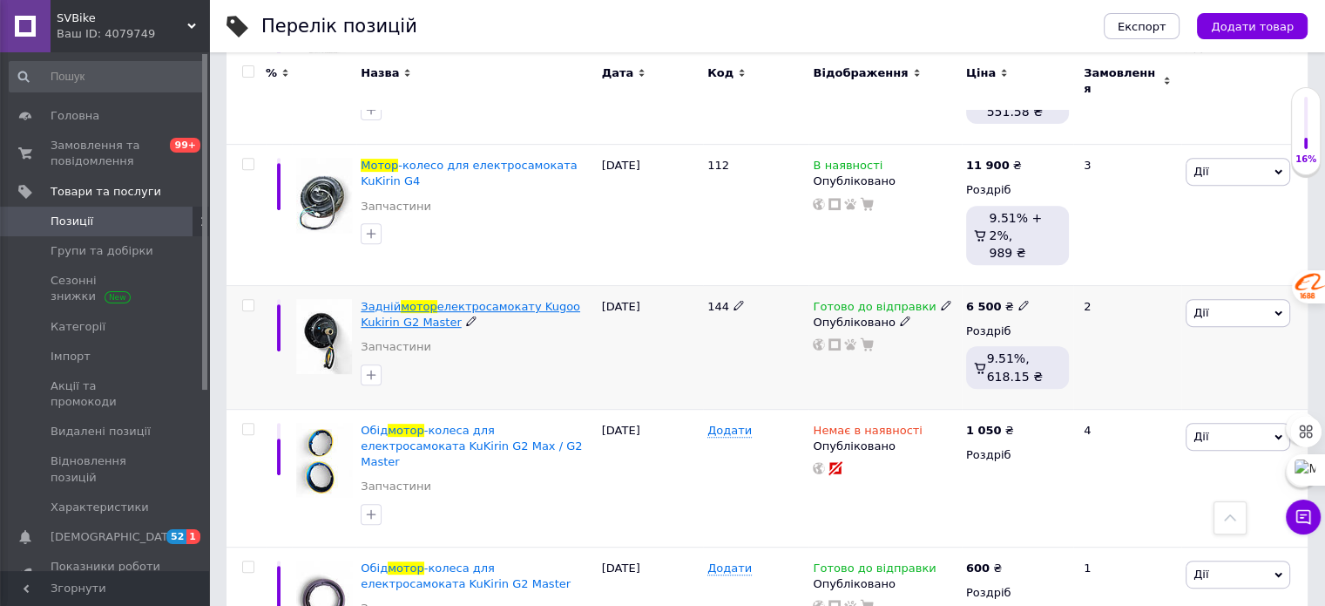
type input "мотор"
click at [484, 300] on span "електросамокату Kugoo Kukirin G2 Master" at bounding box center [471, 314] width 220 height 29
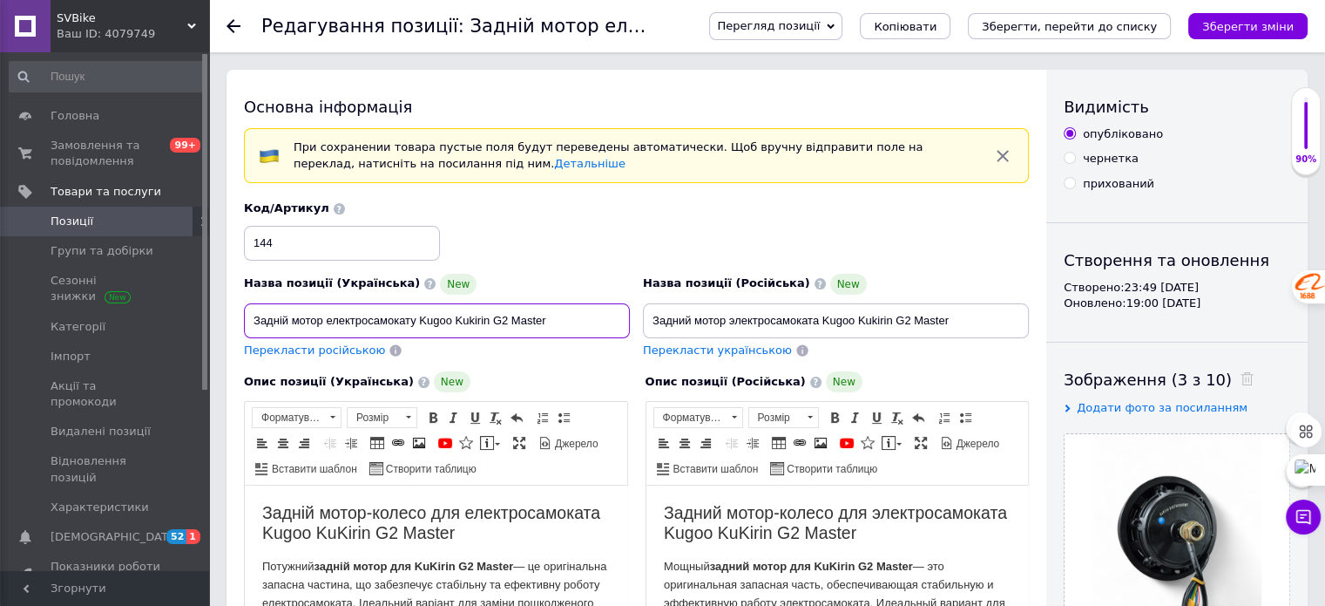
drag, startPoint x: 572, startPoint y: 317, endPoint x: 273, endPoint y: 310, distance: 298.9
drag, startPoint x: 971, startPoint y: 317, endPoint x: 628, endPoint y: 313, distance: 342.4
click at [620, 316] on div "Назва позиції (Українська) New Задній мотор електросамокату Kugoo Kukirin G2 Ma…" at bounding box center [637, 279] width 798 height 171
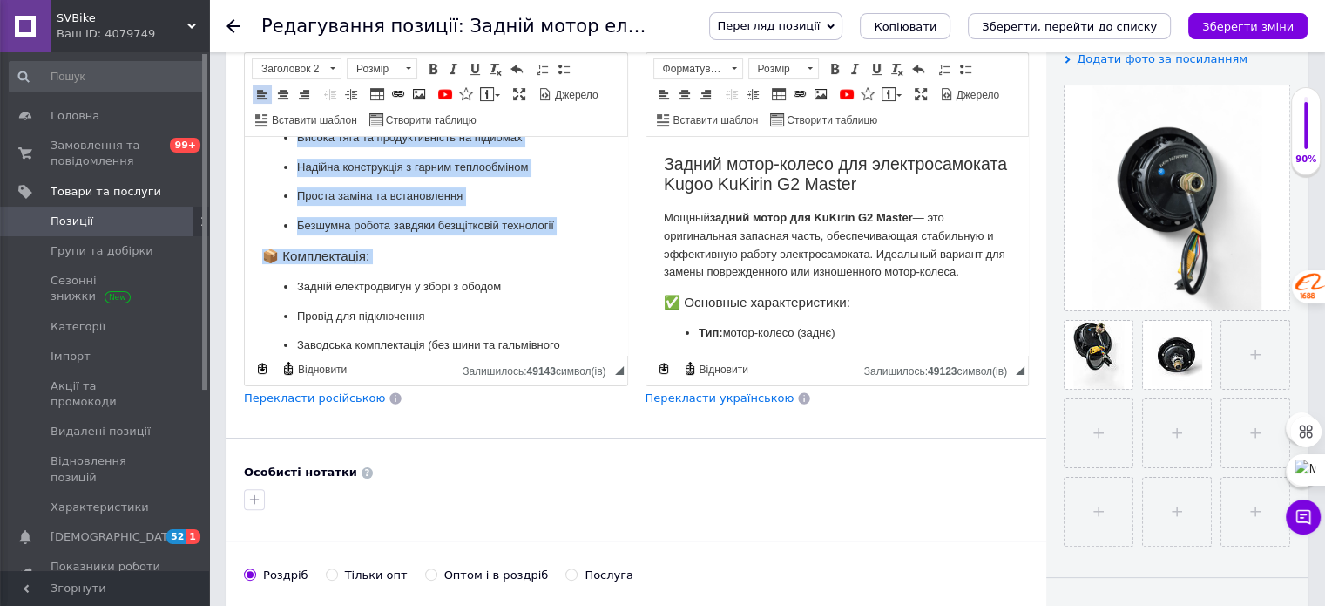
scroll to position [515, 0]
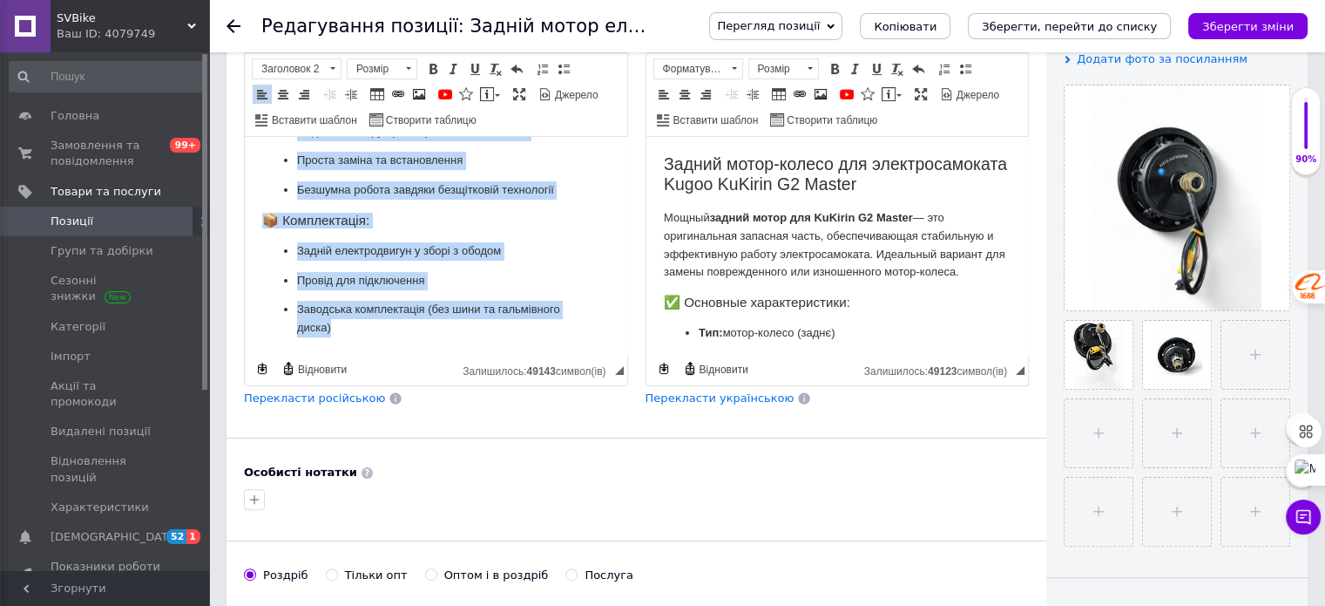
drag, startPoint x: 262, startPoint y: 161, endPoint x: 444, endPoint y: 338, distance: 253.8
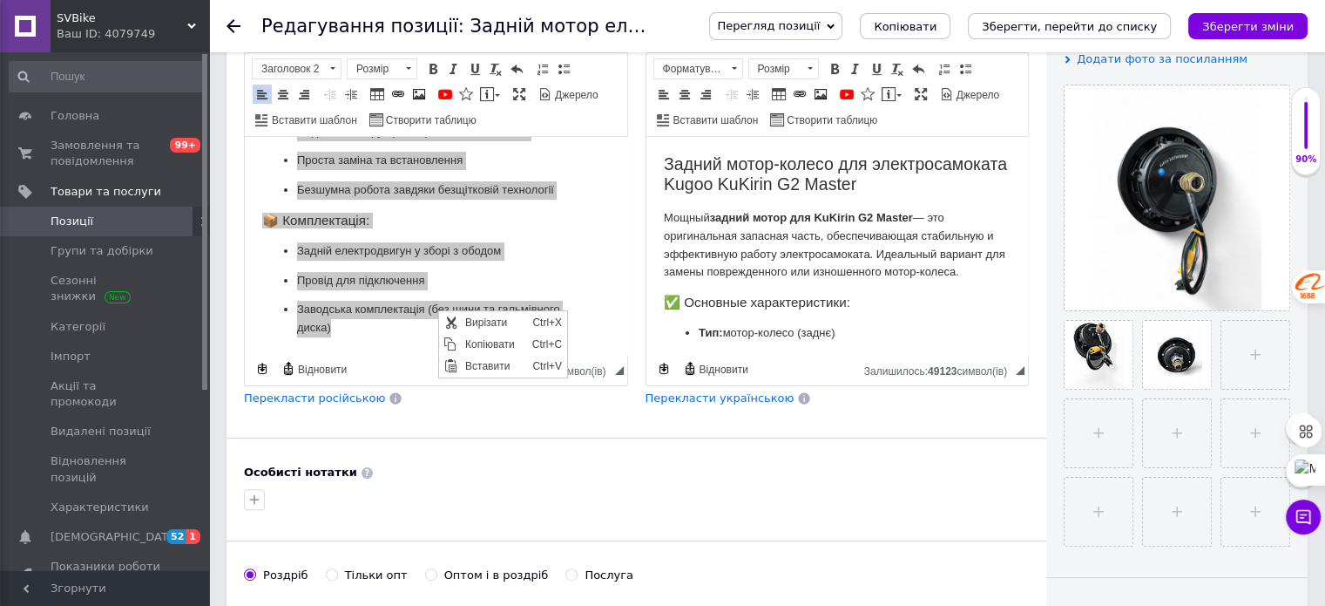
scroll to position [0, 0]
click at [484, 348] on span "Копіювати" at bounding box center [493, 344] width 67 height 21
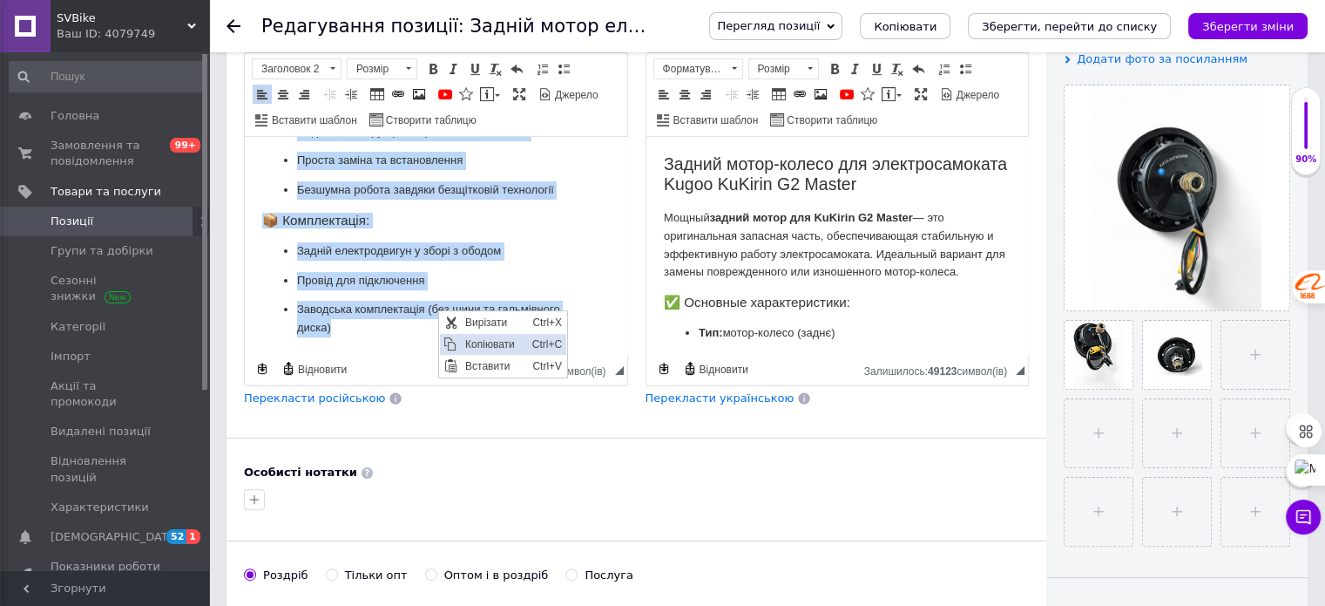
copy body "Loremi dolor-sitame con adipiscingelits Doeiu TeMpori U1 Labore Etdolore magnaa…"
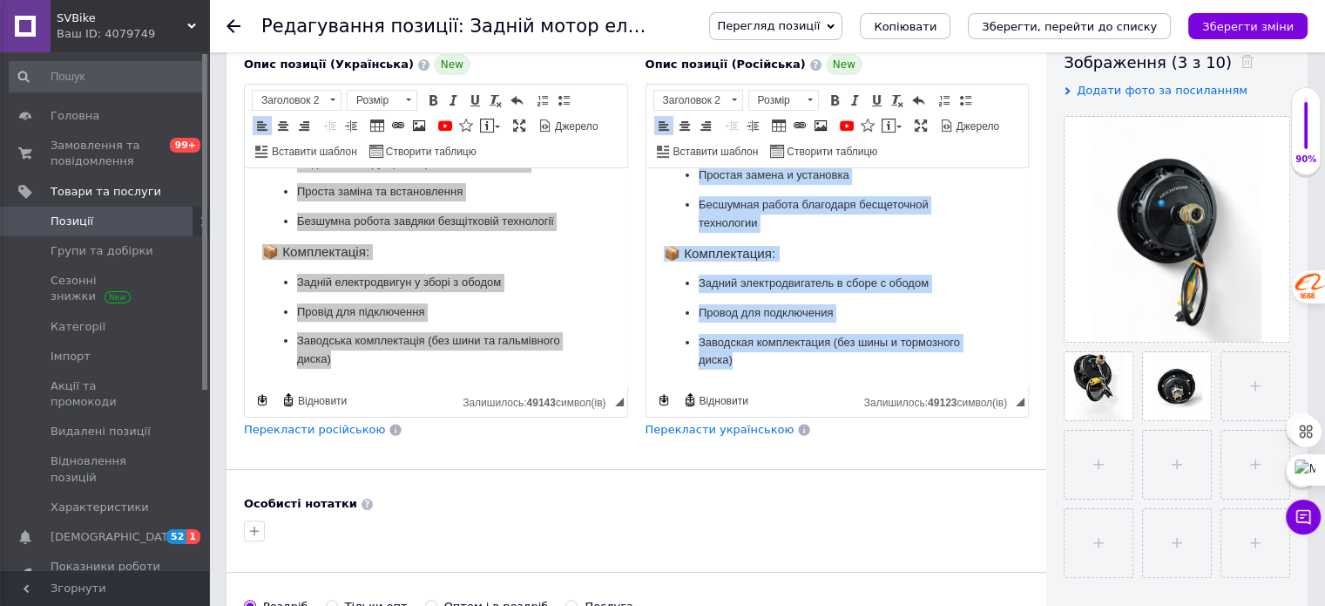
scroll to position [523, 0]
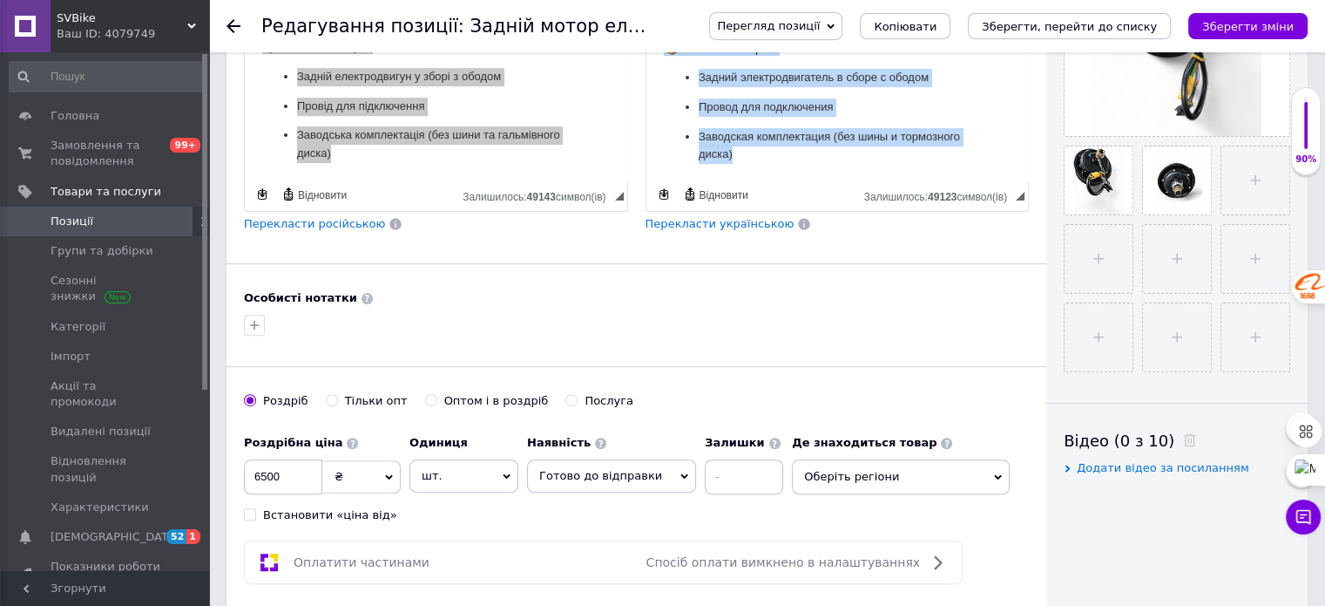
drag, startPoint x: 659, startPoint y: -13, endPoint x: 804, endPoint y: 252, distance: 302.2
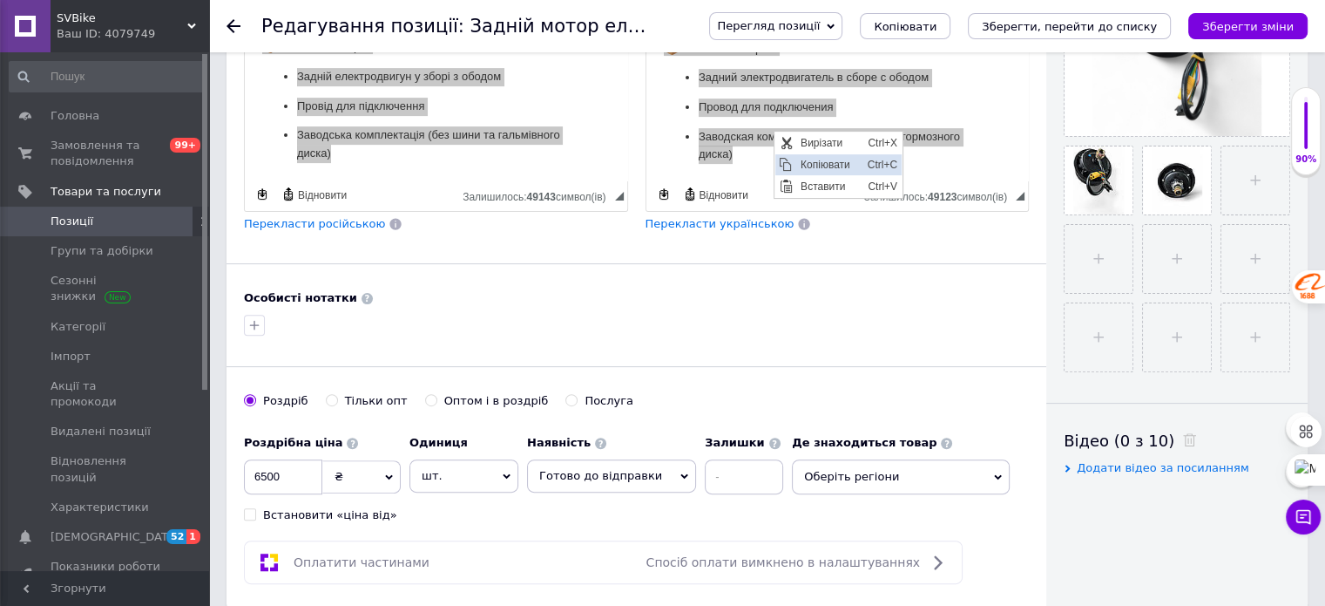
click at [813, 167] on span "Копіювати" at bounding box center [829, 164] width 67 height 21
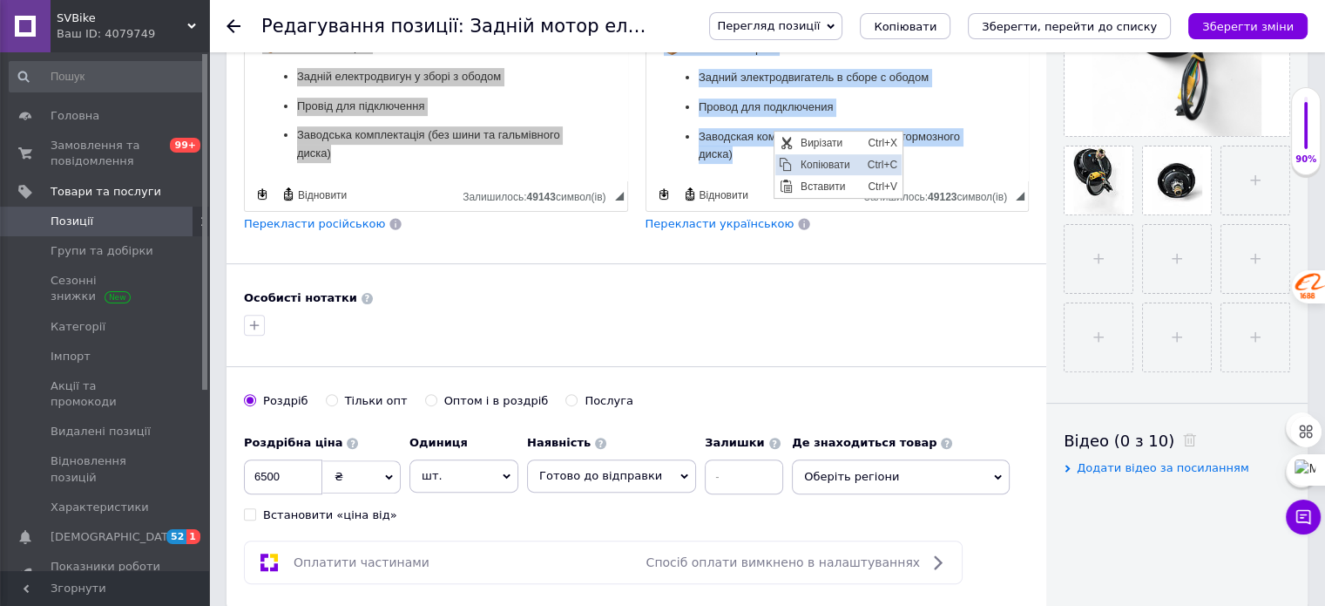
copy body "Loremi dolor-sitame con adipiscingelits Doeiu TeMpori U0 Labore Etdolo magnaa e…"
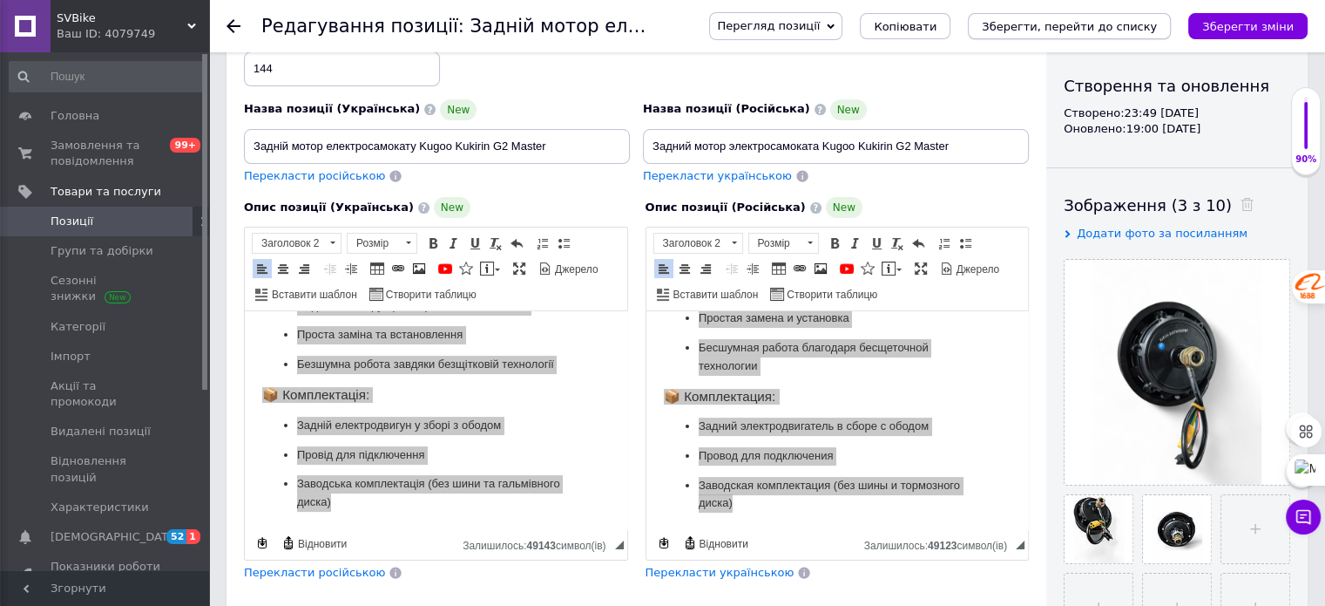
click at [1066, 21] on icon "Зберегти, перейти до списку" at bounding box center [1069, 26] width 175 height 13
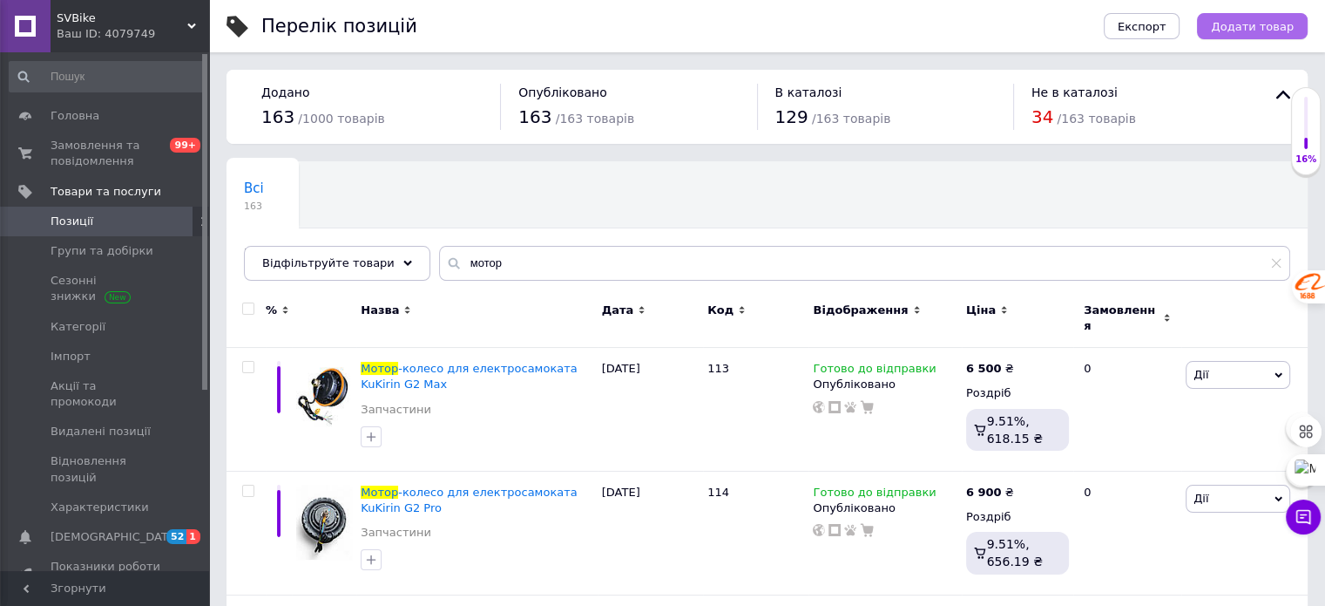
click at [1258, 26] on span "Додати товар" at bounding box center [1252, 26] width 83 height 13
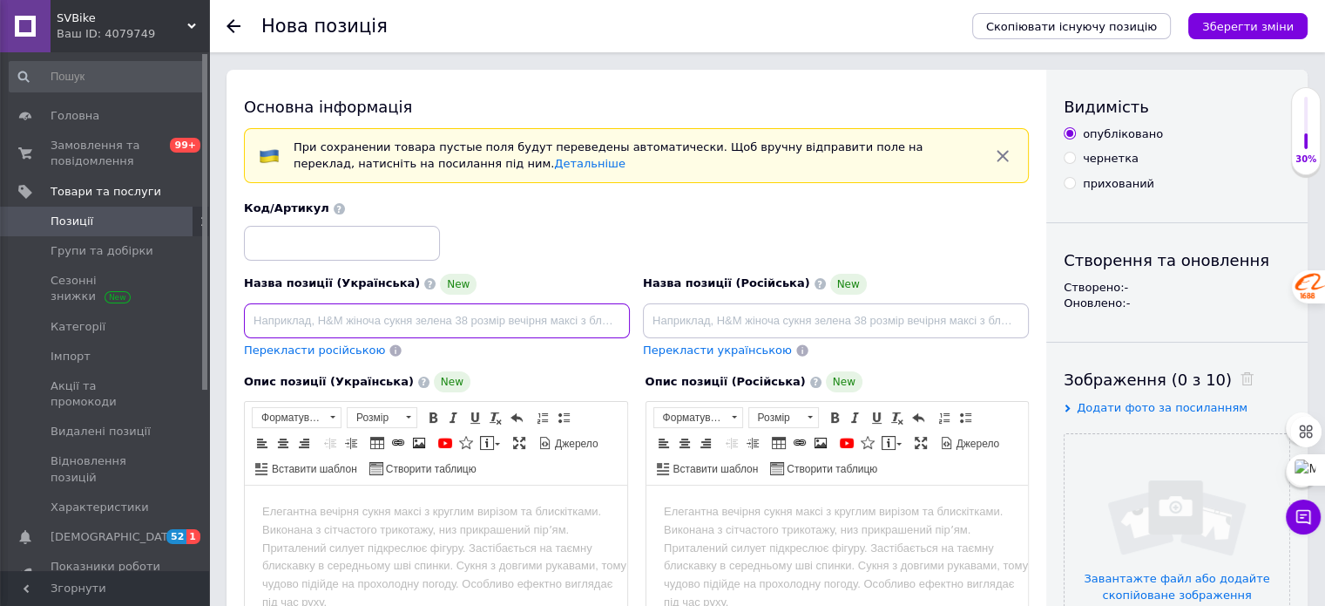
click at [331, 316] on input at bounding box center [437, 320] width 386 height 35
paste input "Задній правий важіль для електросамоката KuKirin G2 Pro (2025)"
type input "Задній правий важіль для електросамоката KuKirin G2 Pro (2025)"
click at [1162, 531] on input "file" at bounding box center [1177, 546] width 225 height 225
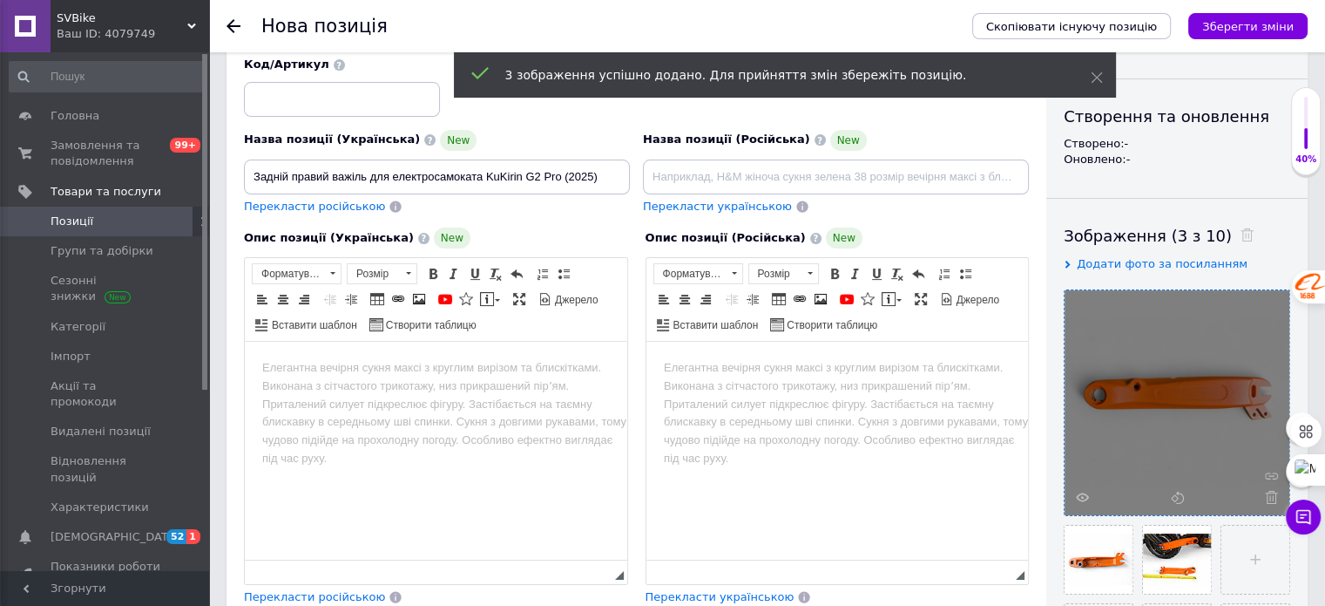
scroll to position [174, 0]
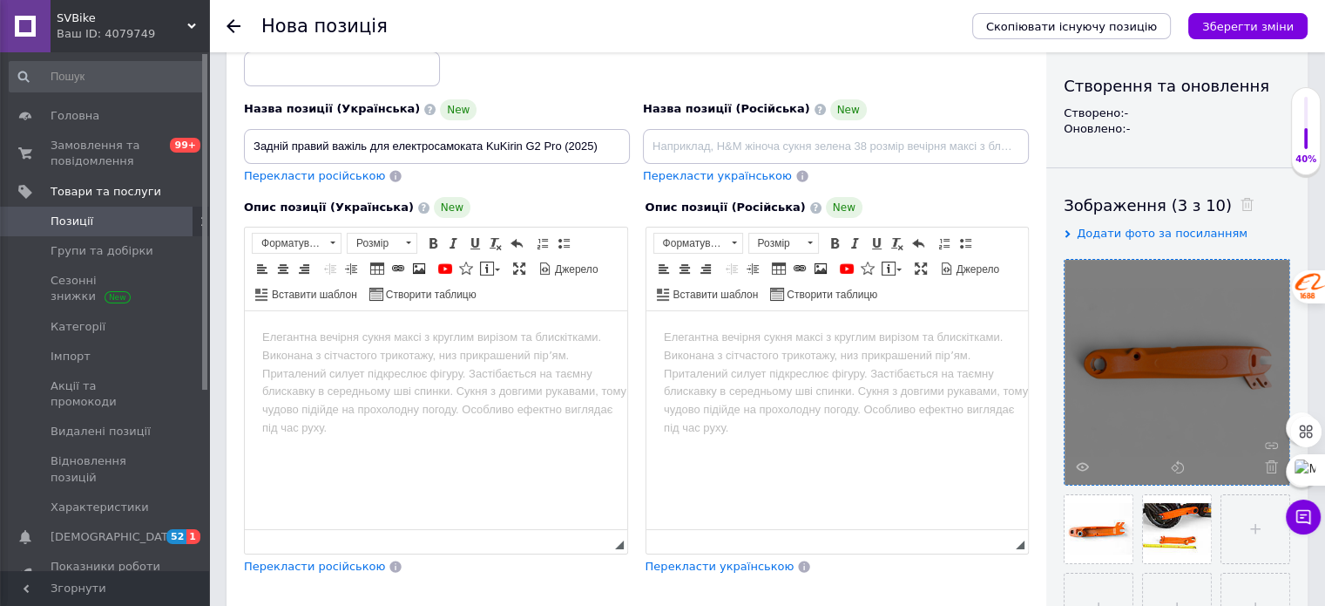
click at [406, 364] on html at bounding box center [436, 337] width 382 height 53
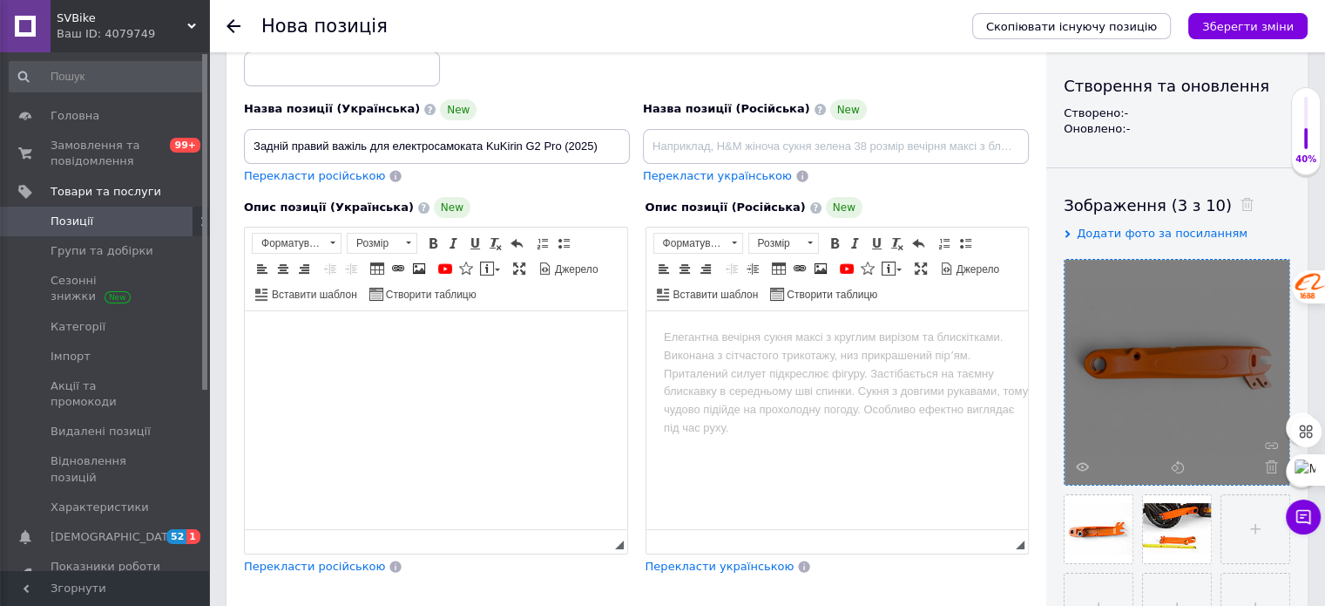
click at [436, 348] on html at bounding box center [436, 337] width 382 height 53
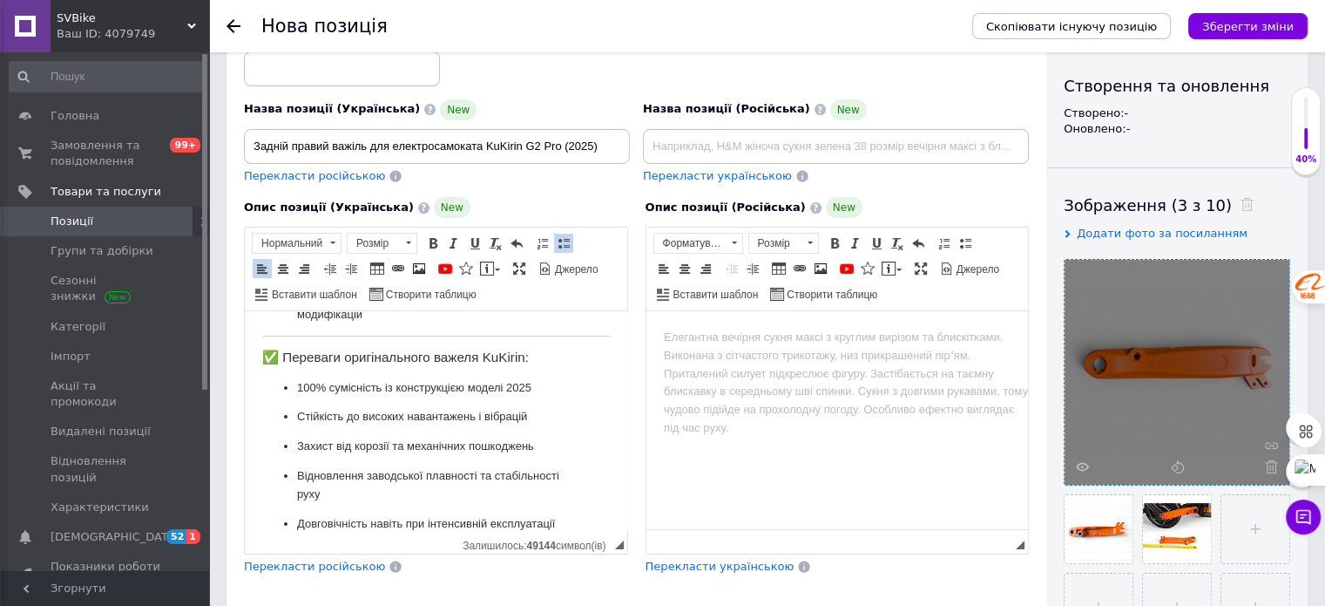
click at [754, 364] on html at bounding box center [837, 337] width 382 height 53
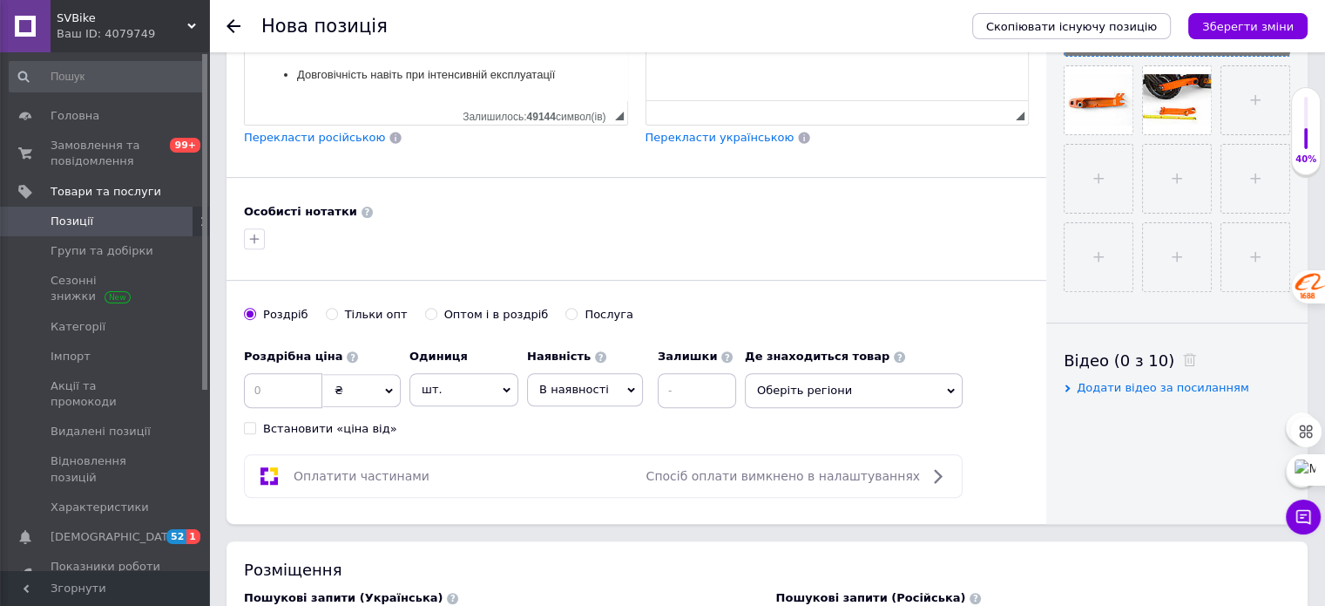
scroll to position [697, 0]
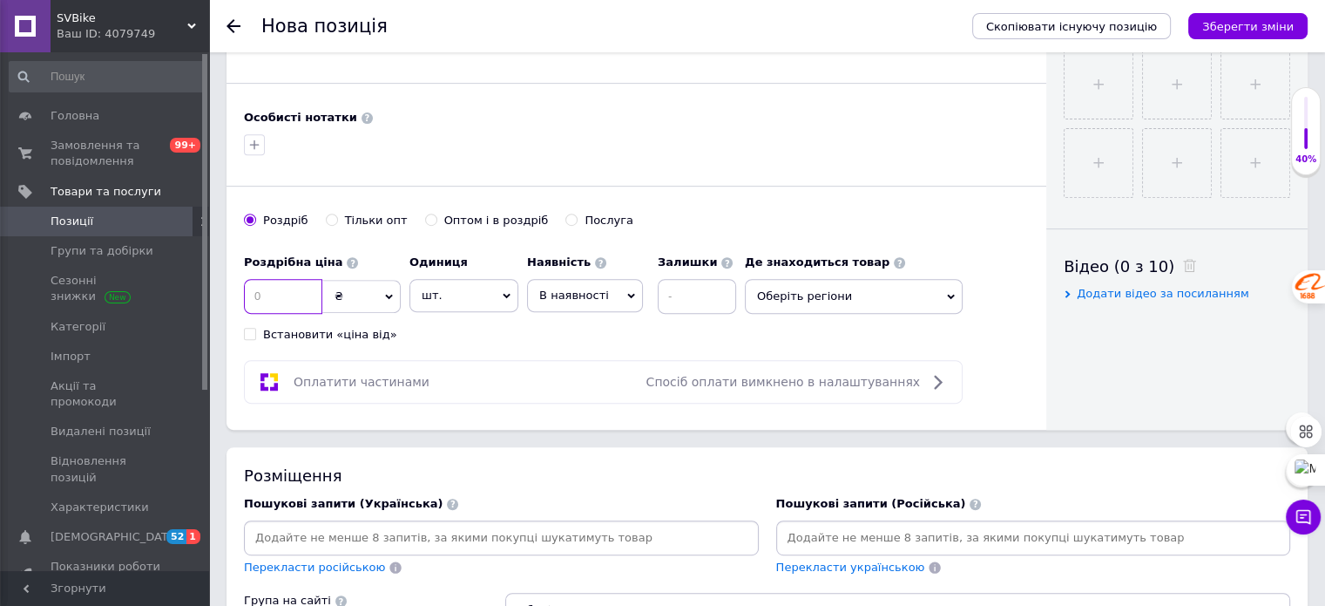
click at [286, 292] on input at bounding box center [283, 296] width 78 height 35
type input "1300"
click at [613, 294] on span "В наявності" at bounding box center [585, 295] width 116 height 33
click at [585, 397] on li "Готово до відправки" at bounding box center [585, 404] width 114 height 40
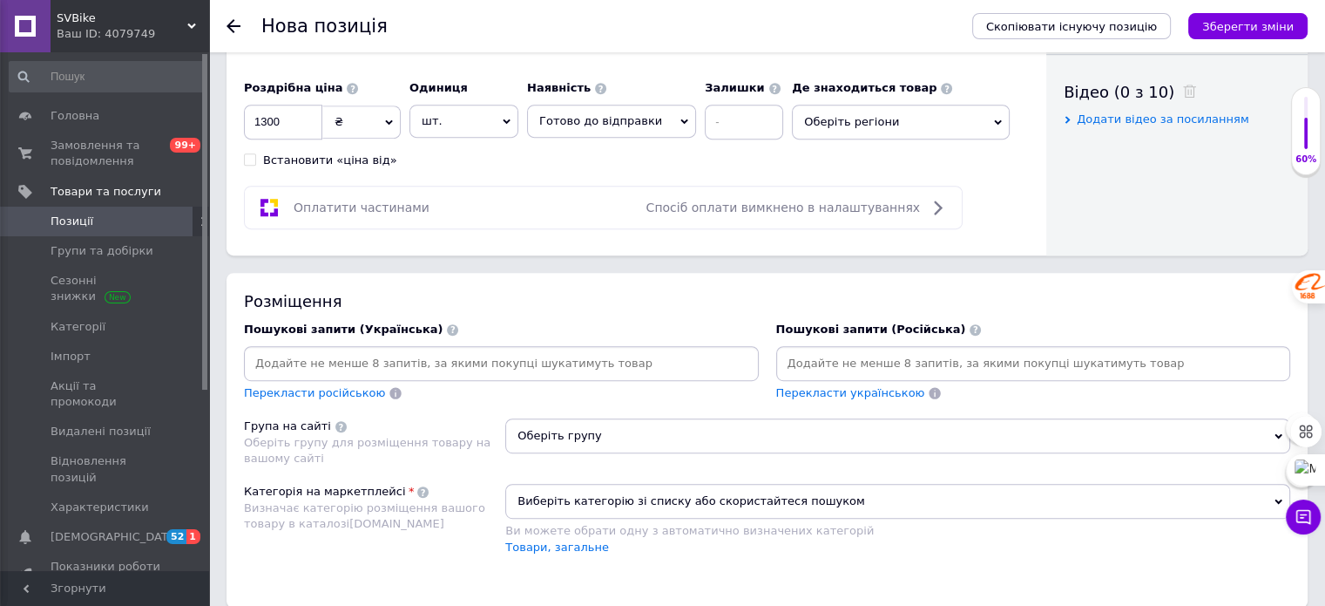
scroll to position [1045, 0]
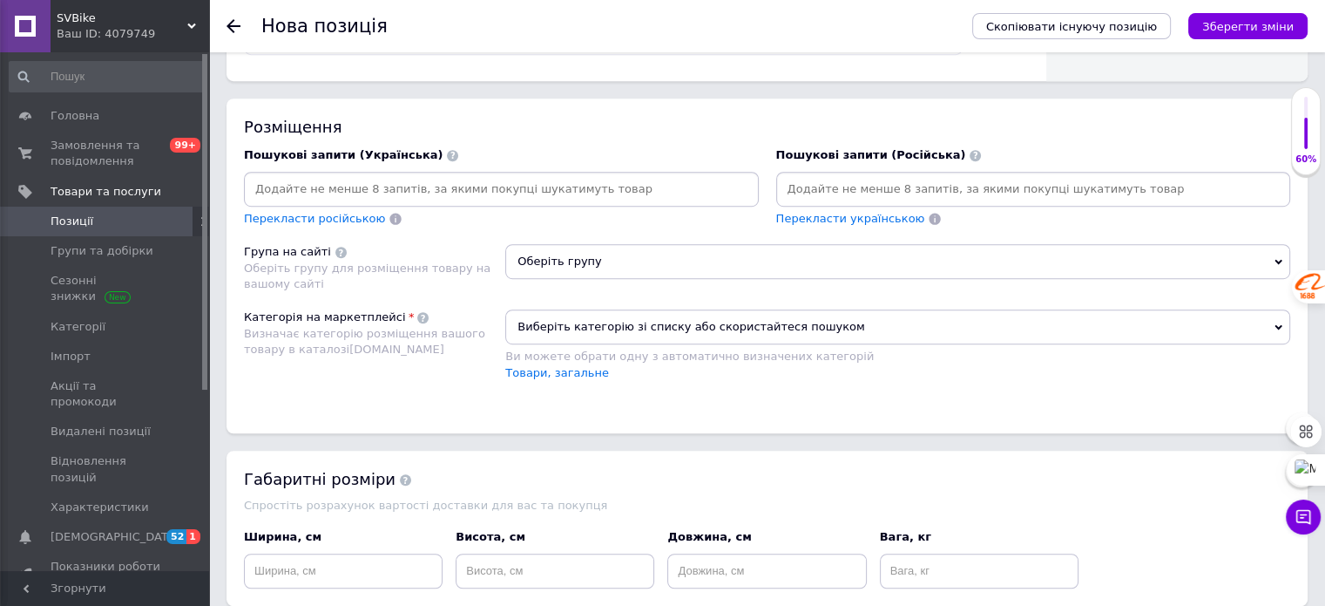
click at [582, 245] on span "Оберіть групу" at bounding box center [897, 261] width 785 height 35
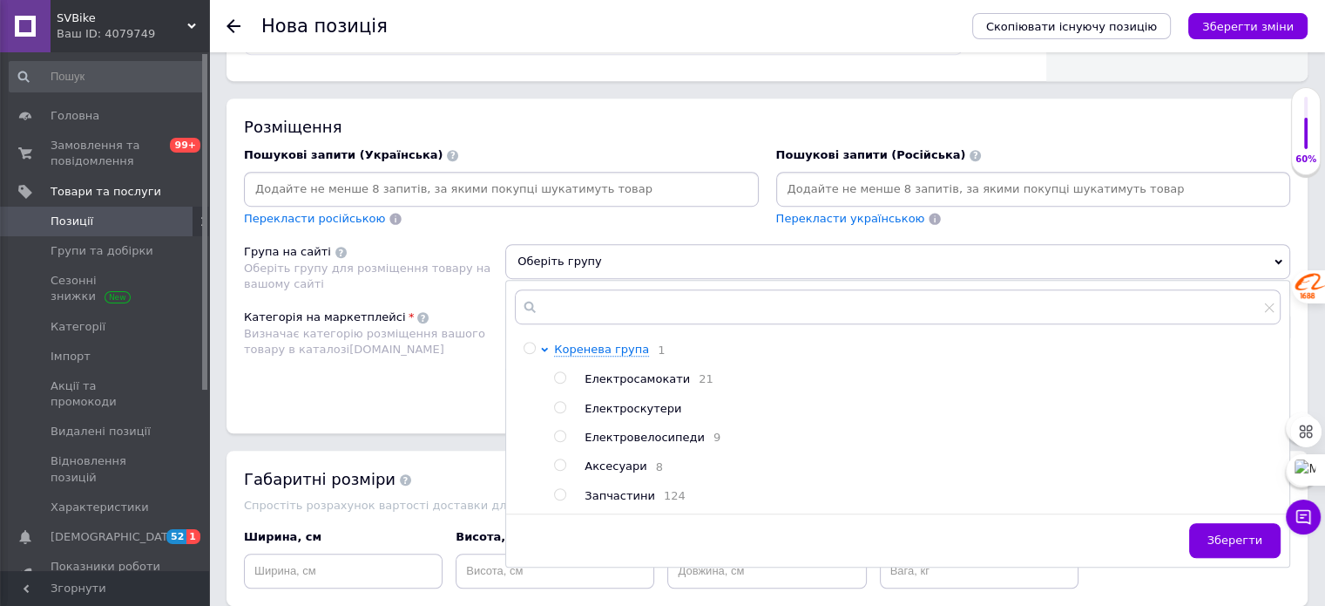
click at [558, 498] on input "radio" at bounding box center [559, 494] width 11 height 11
radio input "true"
click at [1235, 539] on span "Зберегти" at bounding box center [1235, 539] width 55 height 13
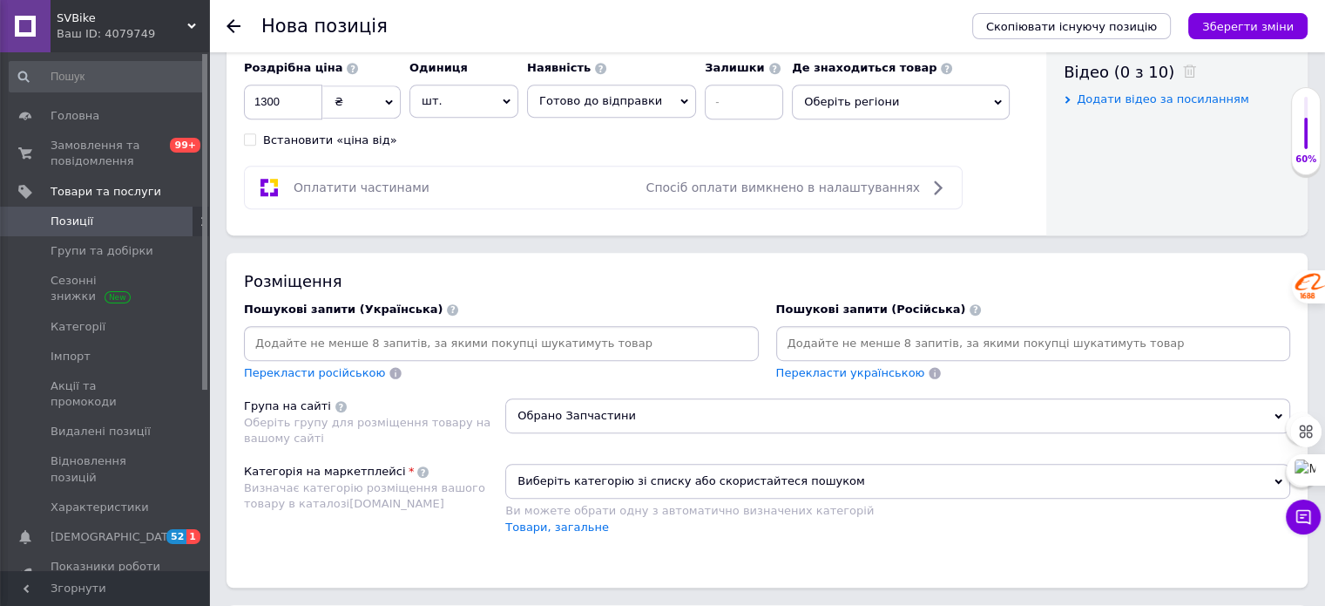
scroll to position [861, 0]
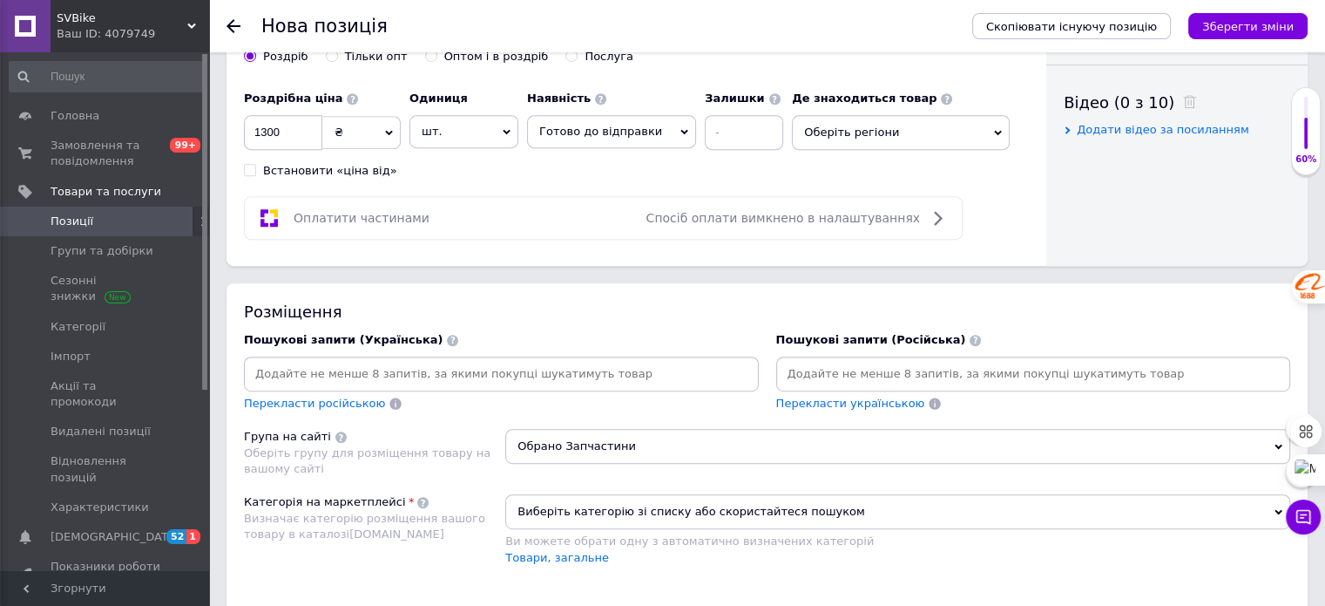
click at [856, 503] on span "Виберіть категорію зі списку або скористайтеся пошуком" at bounding box center [897, 511] width 785 height 35
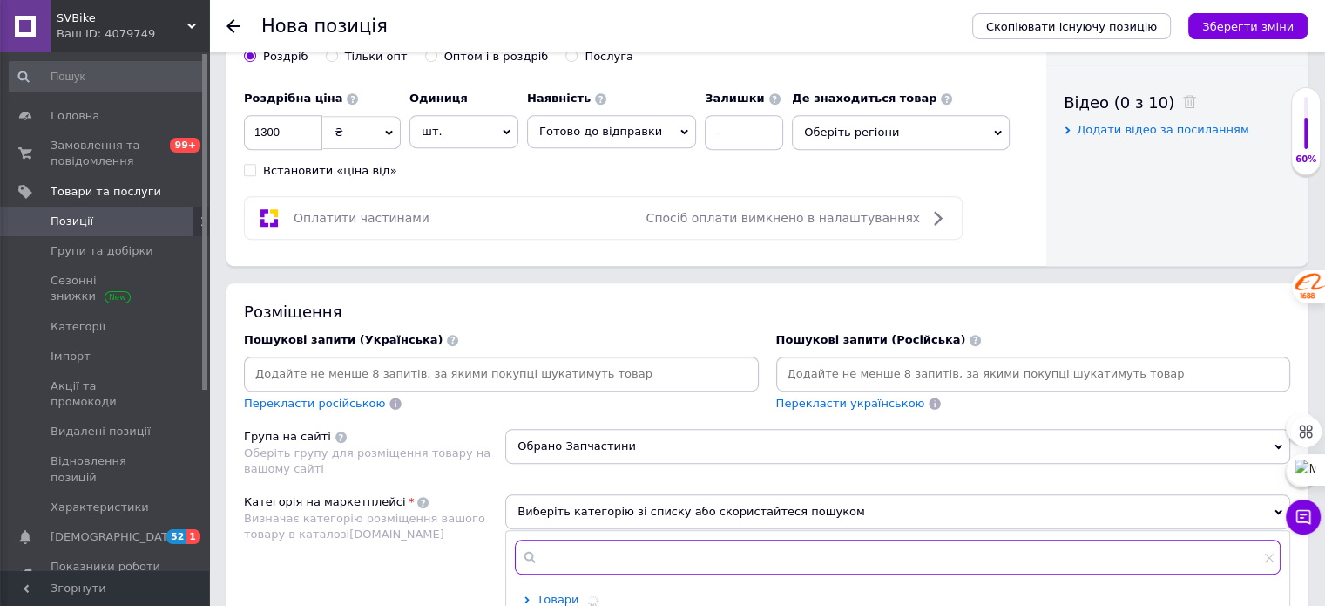
click at [576, 546] on input "text" at bounding box center [898, 556] width 766 height 35
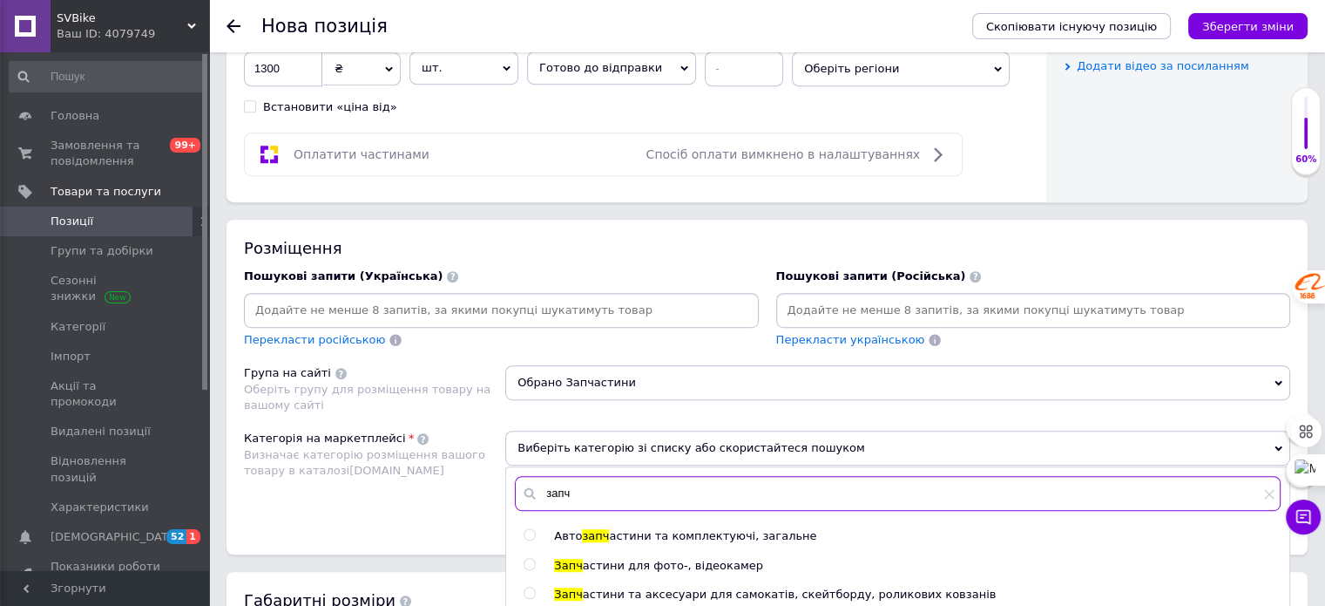
scroll to position [948, 0]
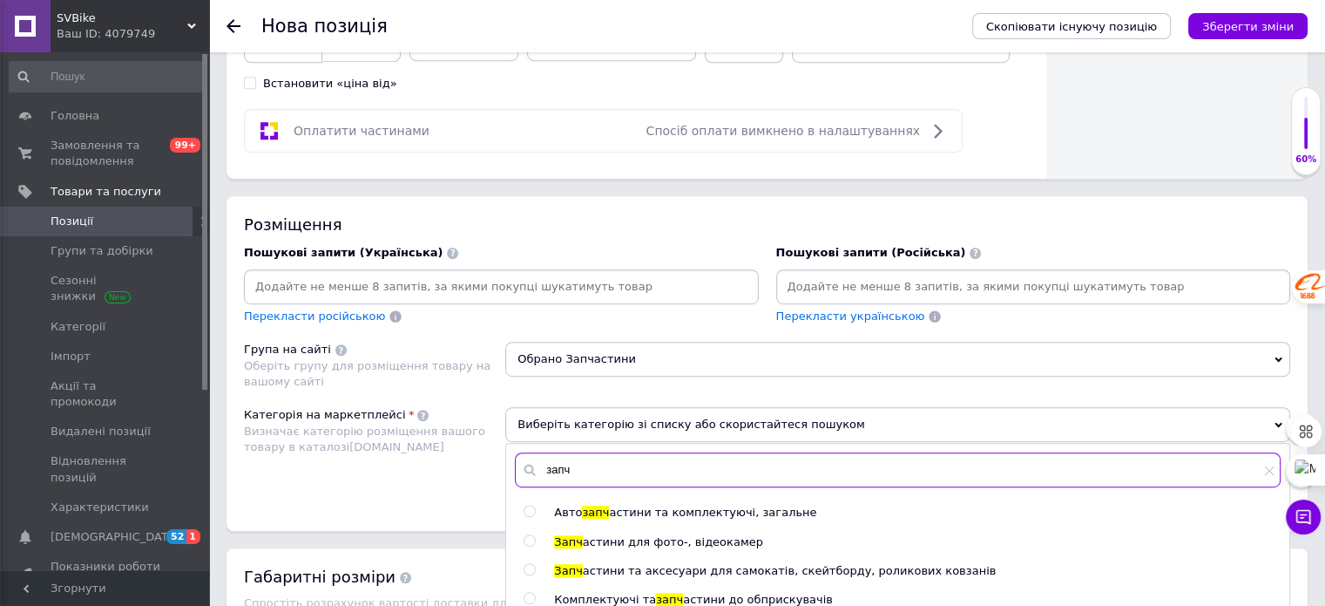
type input "запч"
click at [856, 565] on span "астини та аксесуари для самокатів, скейтборду, роликових ковзанів" at bounding box center [790, 570] width 414 height 13
radio input "true"
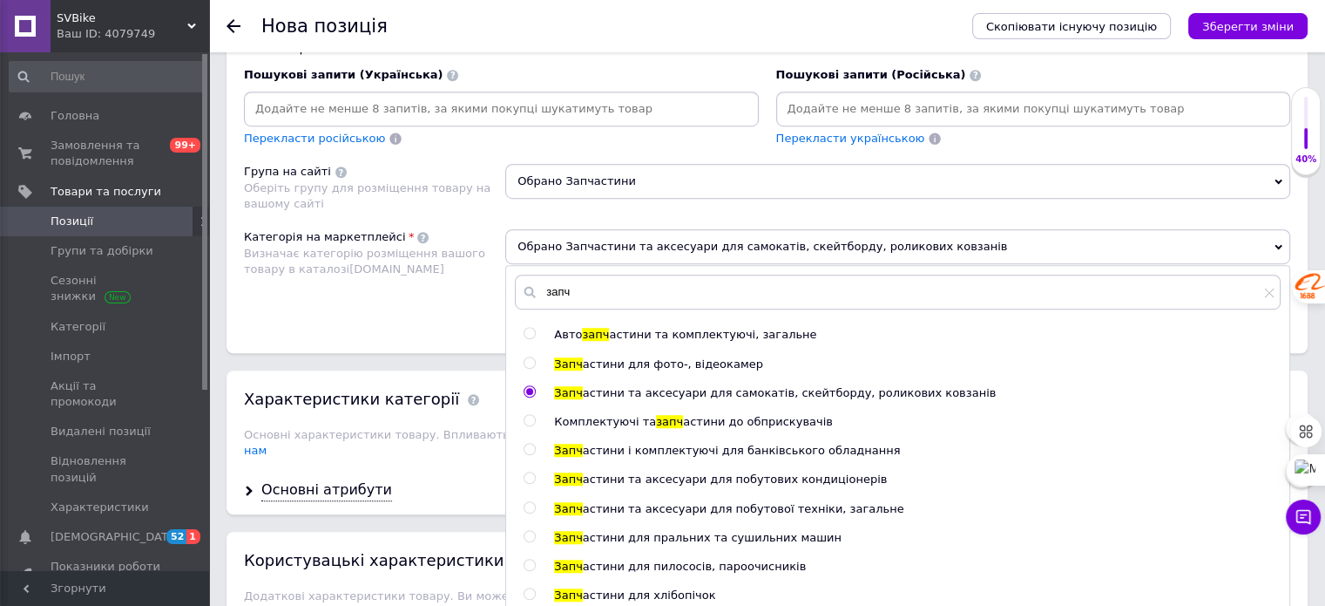
scroll to position [1296, 0]
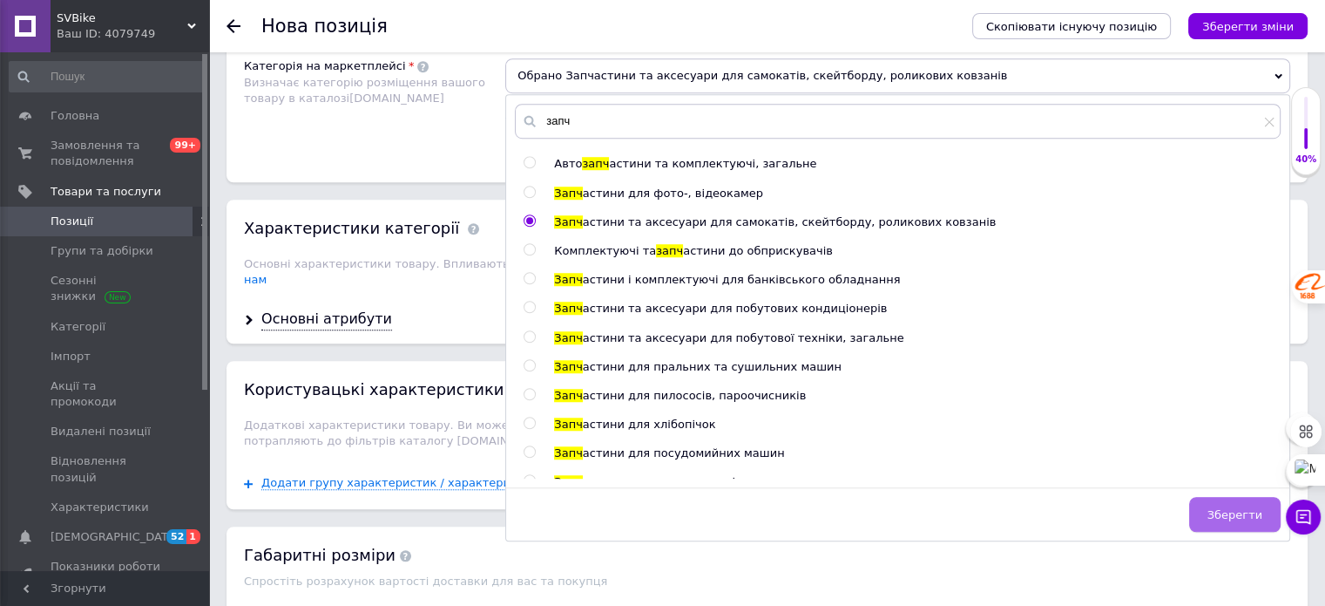
click at [1242, 508] on span "Зберегти" at bounding box center [1235, 514] width 55 height 13
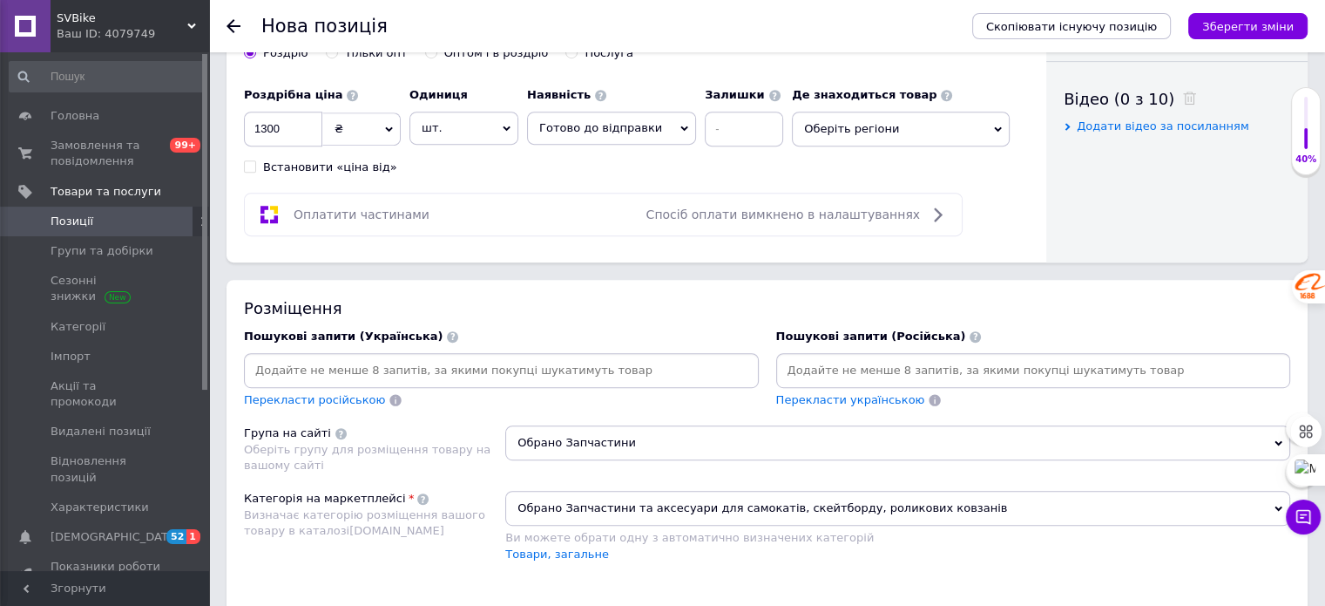
scroll to position [736, 0]
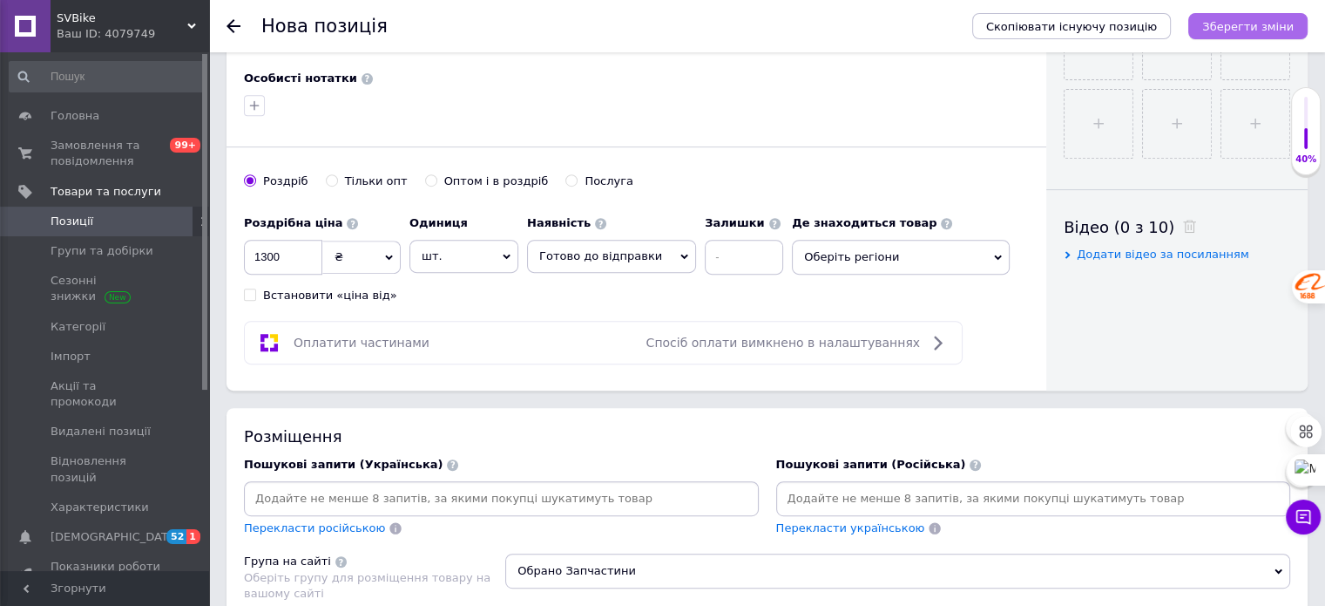
click at [1254, 24] on icon "Зберегти зміни" at bounding box center [1247, 26] width 91 height 13
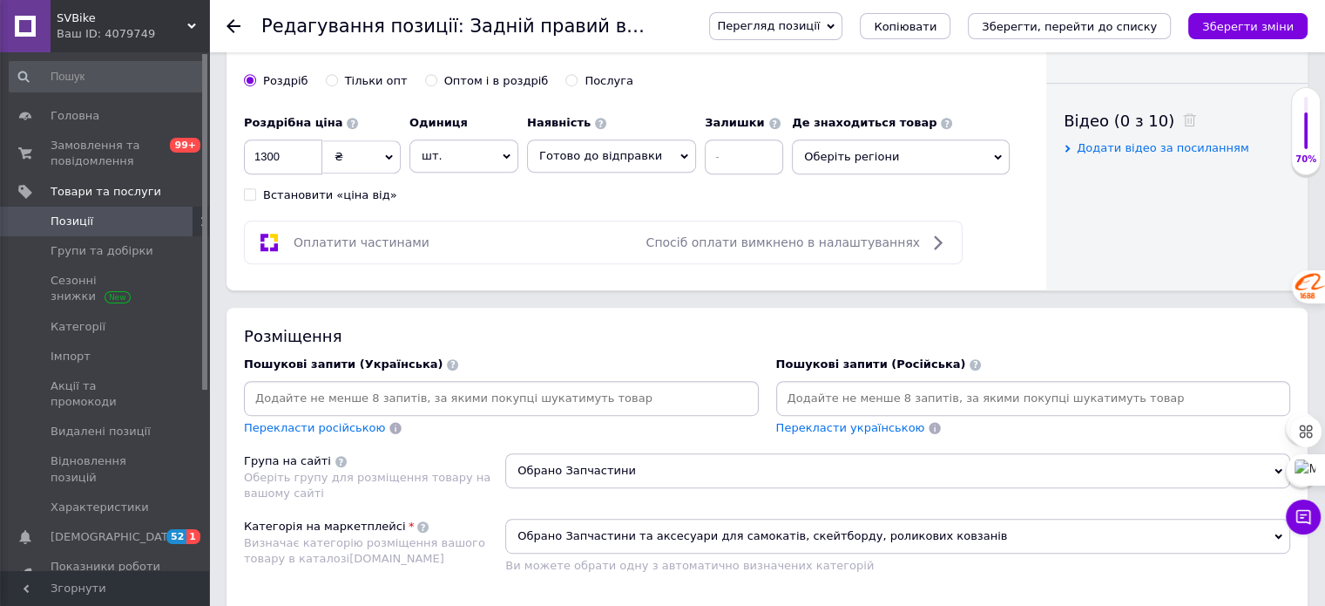
scroll to position [871, 0]
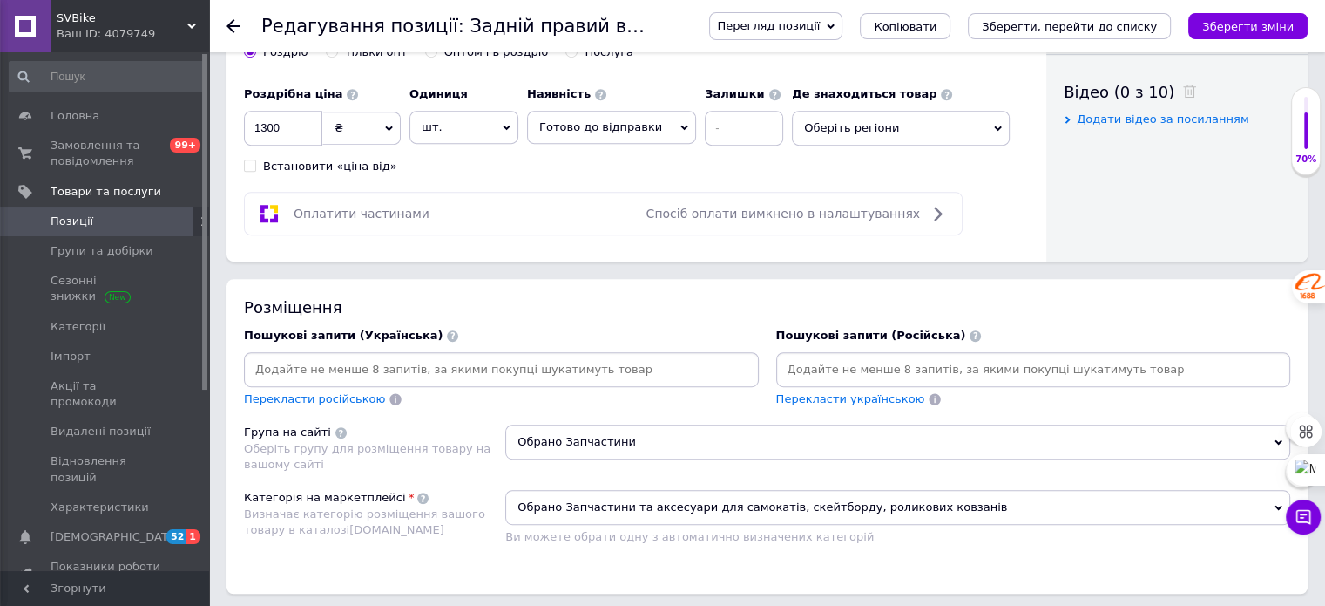
click at [438, 359] on input at bounding box center [501, 369] width 508 height 26
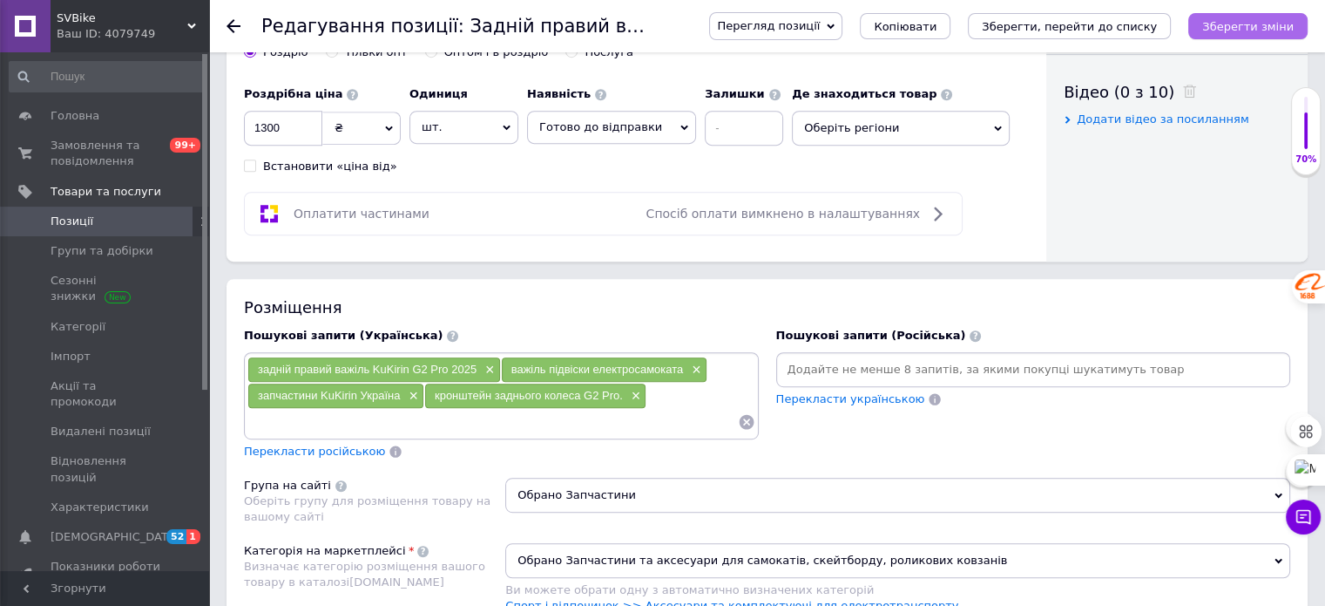
click at [1227, 26] on icon "Зберегти зміни" at bounding box center [1247, 26] width 91 height 13
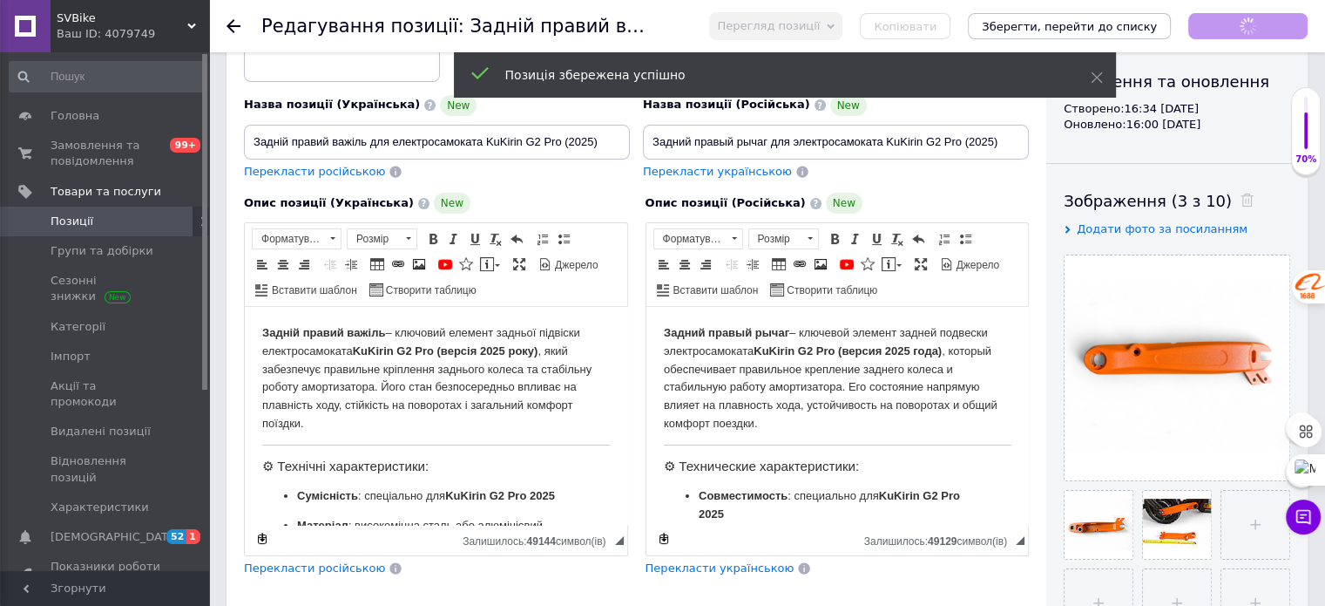
scroll to position [174, 0]
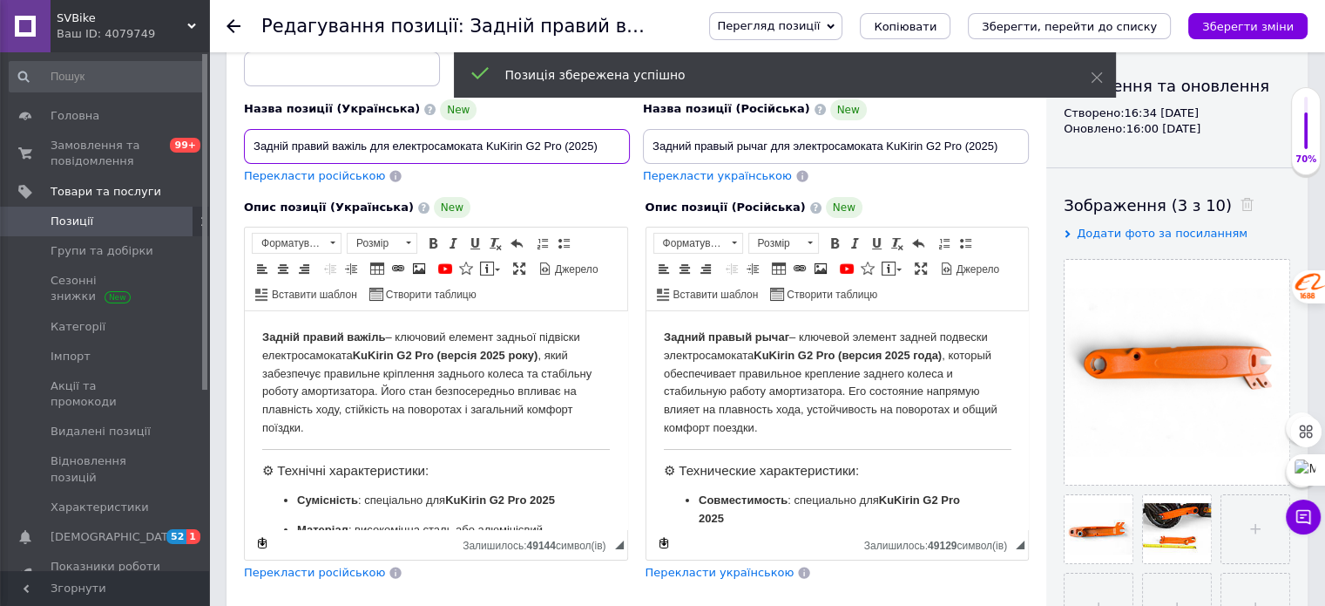
drag, startPoint x: 604, startPoint y: 146, endPoint x: 209, endPoint y: 166, distance: 395.1
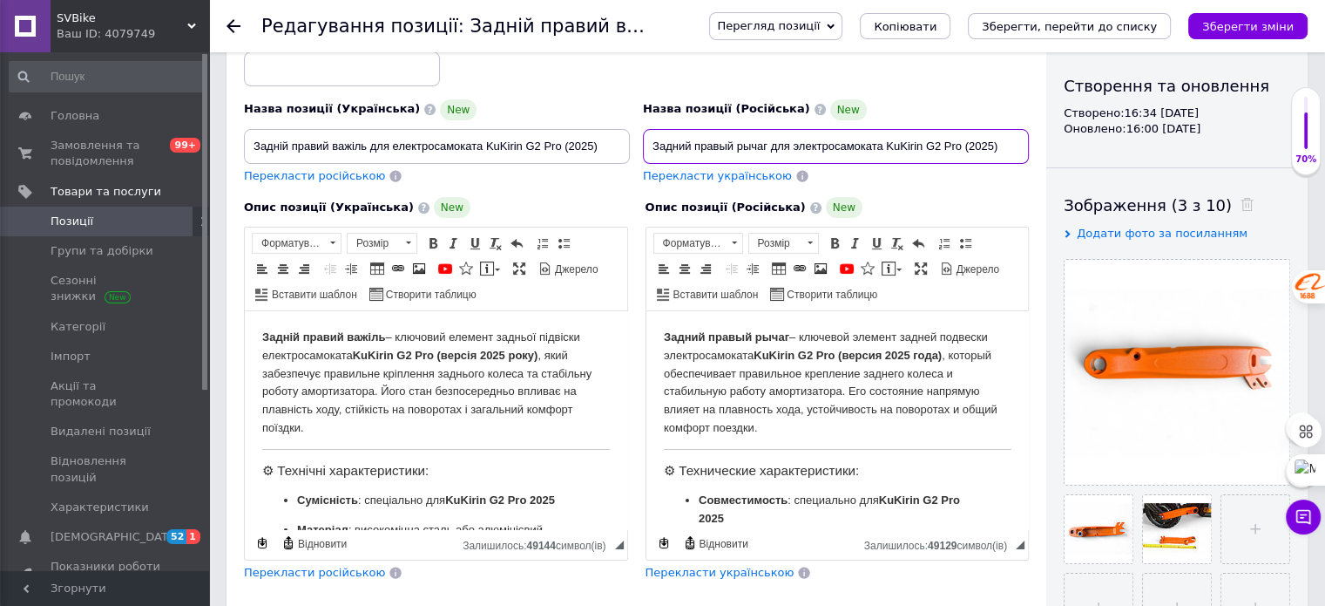
drag, startPoint x: 1004, startPoint y: 145, endPoint x: 637, endPoint y: 155, distance: 366.9
click at [626, 159] on div "Назва позиції (Українська) New Задній правий важіль для електросамоката KuKirin…" at bounding box center [637, 105] width 798 height 171
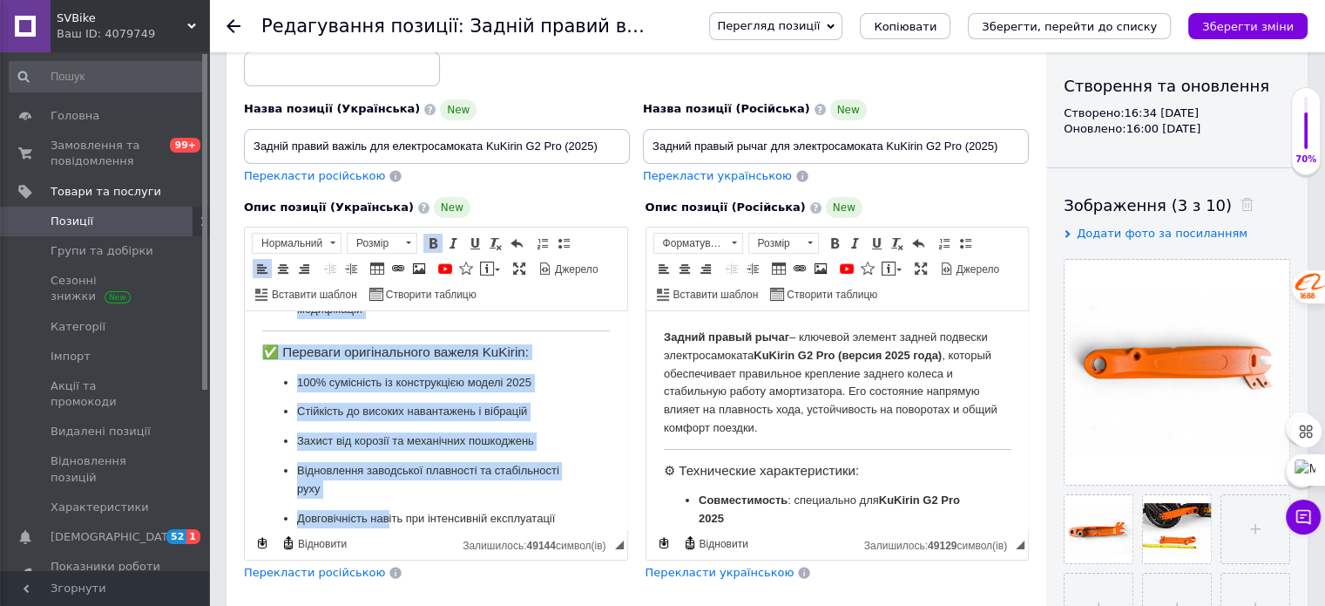
scroll to position [348, 0]
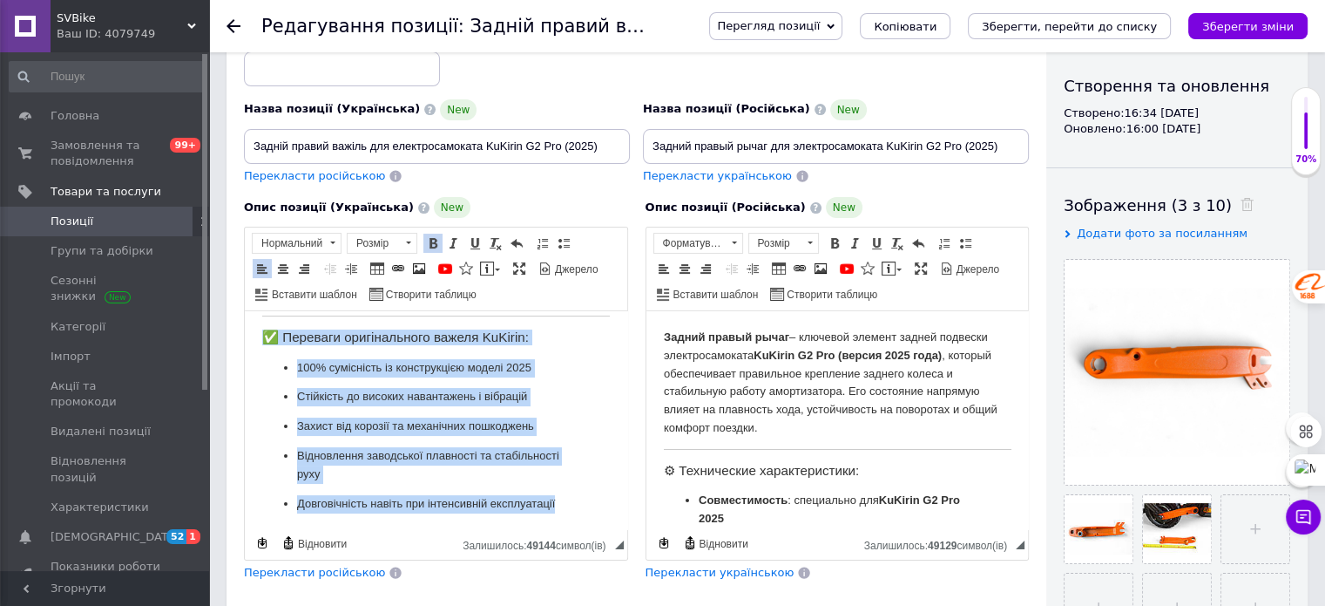
drag, startPoint x: 251, startPoint y: 327, endPoint x: 546, endPoint y: 498, distance: 341.6
click at [586, 522] on html "Задній правий важіль – ключовий елемент задньої підвіски електросамоката KuKiri…" at bounding box center [436, 246] width 382 height 567
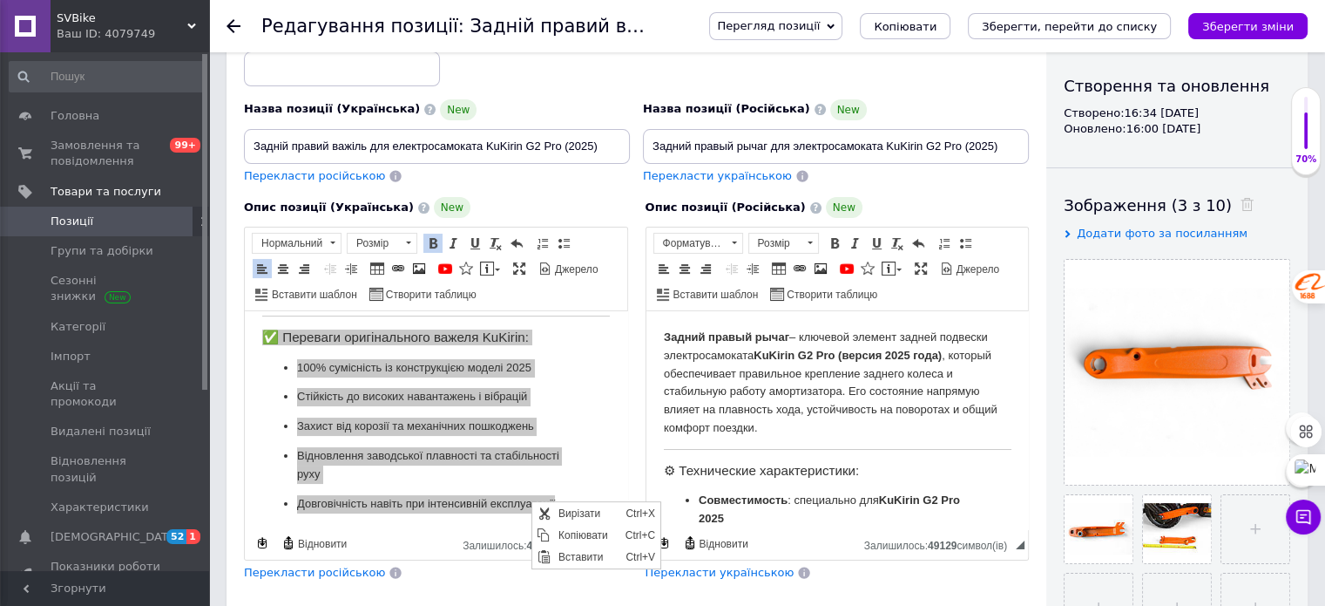
scroll to position [0, 0]
drag, startPoint x: 1108, startPoint y: 1039, endPoint x: 576, endPoint y: 537, distance: 731.6
click at [576, 537] on span "Копіювати" at bounding box center [586, 534] width 67 height 21
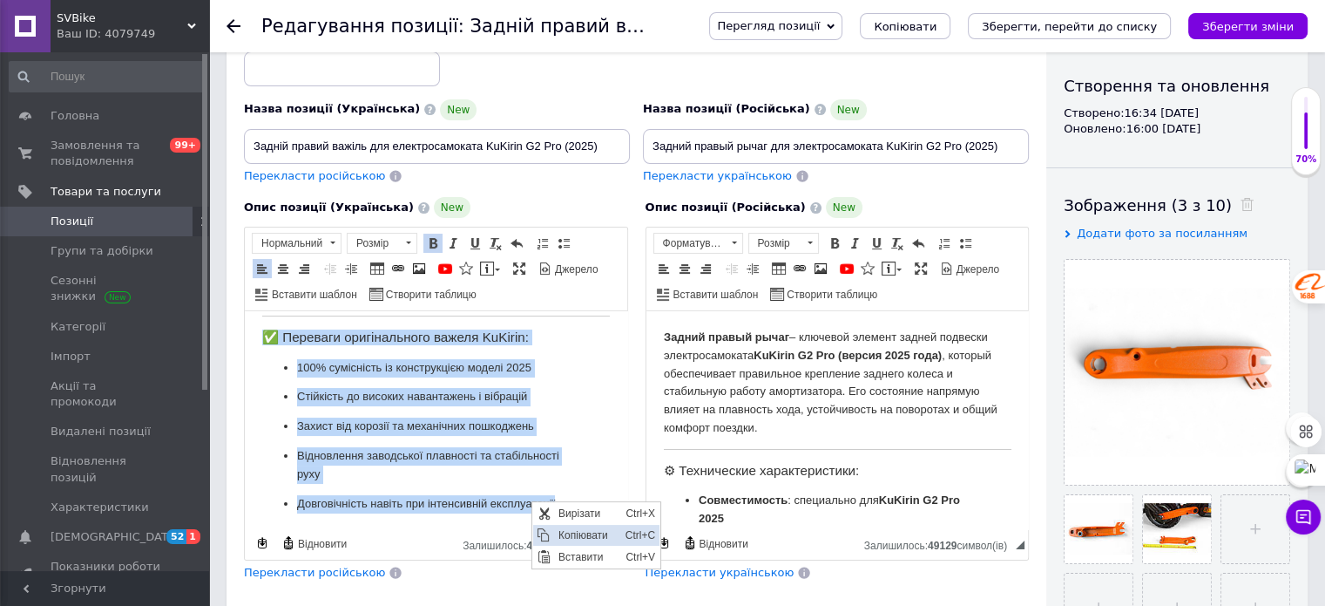
copy body "Loremi dolors ametco – adipisci elitsed doeiusm temporin utlaboreetdolor MaGnaa…"
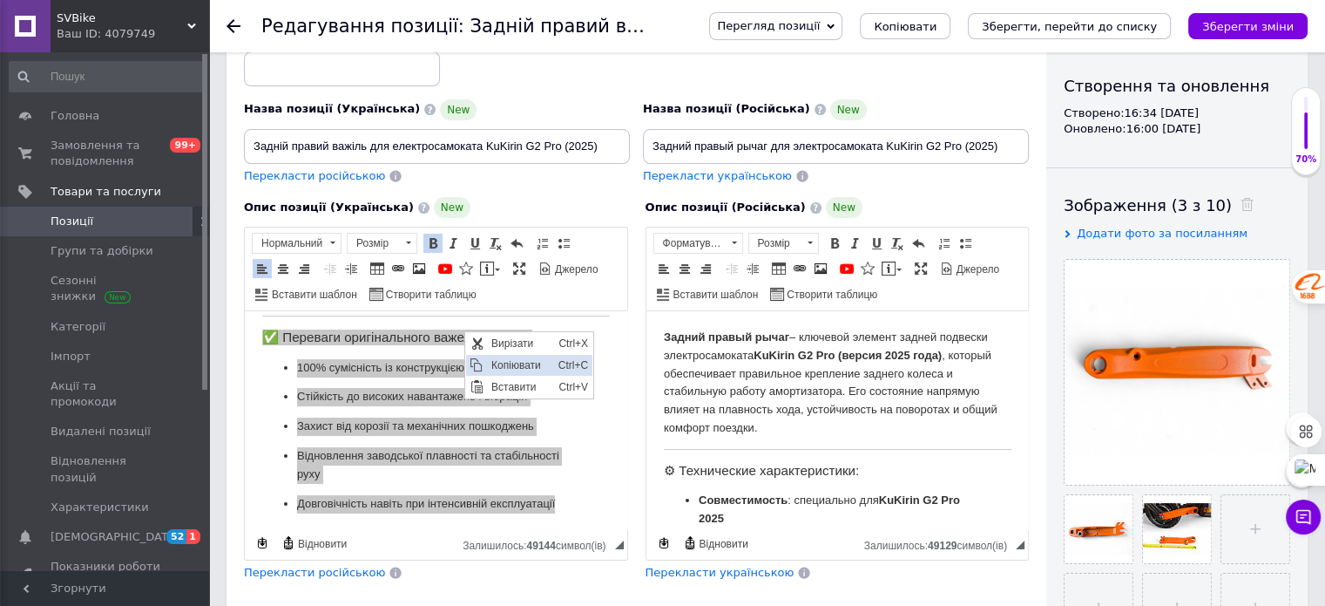
click at [517, 363] on span "Копіювати" at bounding box center [519, 365] width 67 height 21
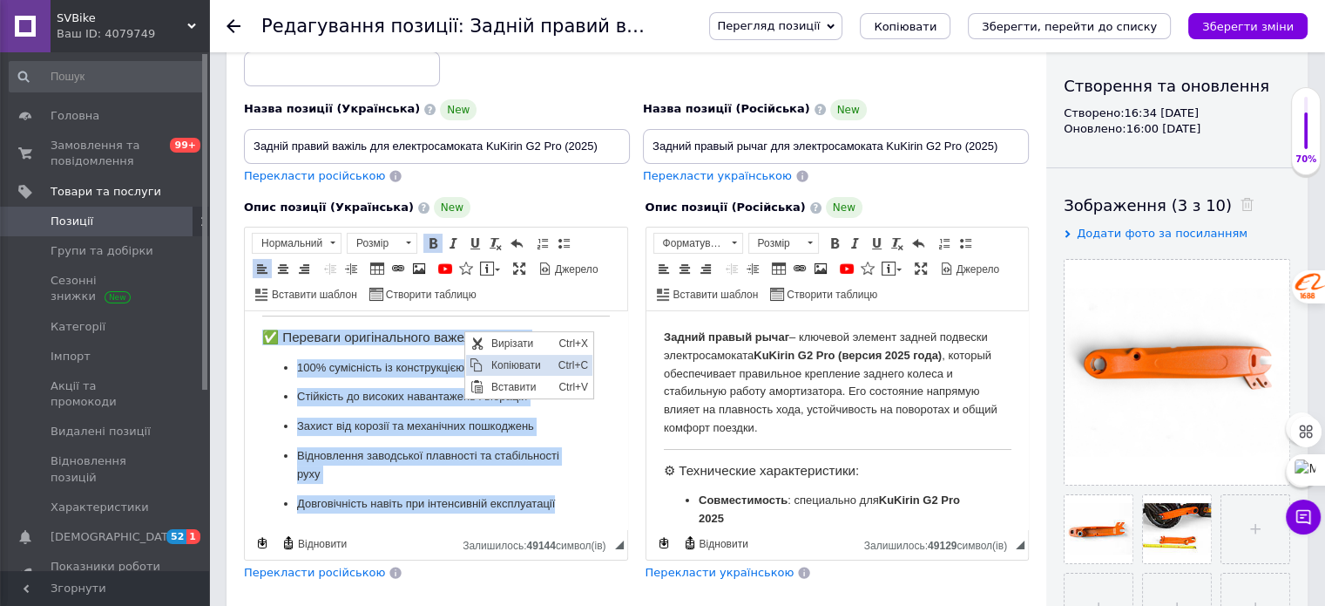
copy body "Loremi dolors ametco – adipisci elitsed doeiusm temporin utlaboreetdolor MaGnaa…"
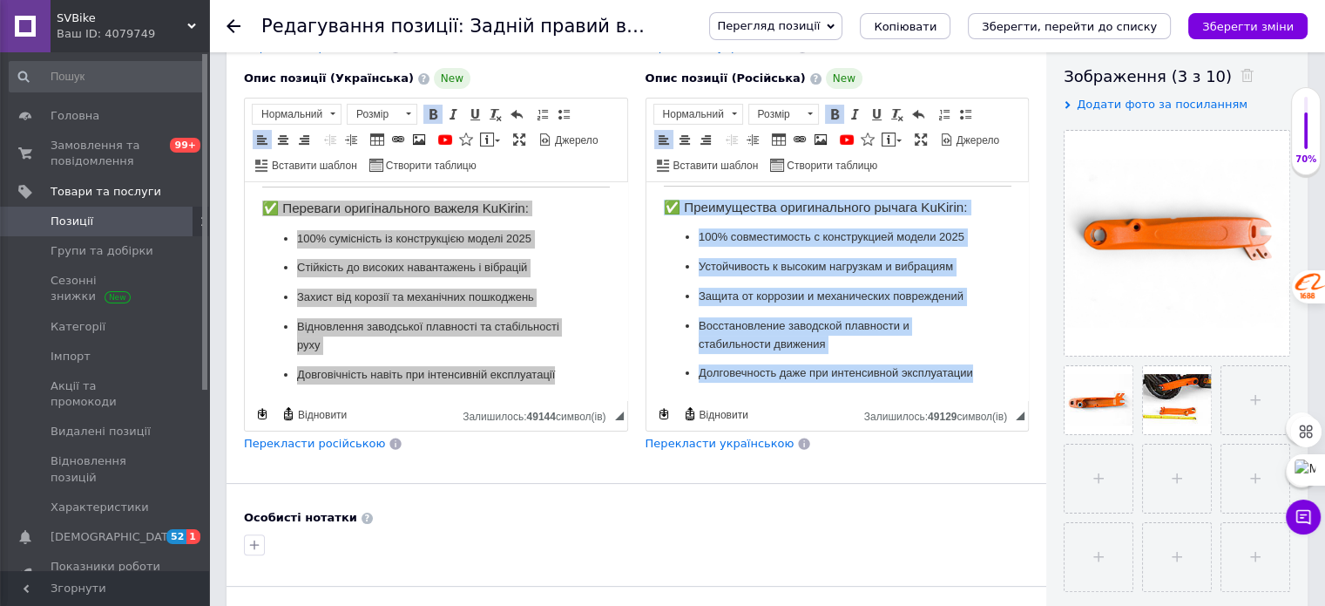
scroll to position [436, 0]
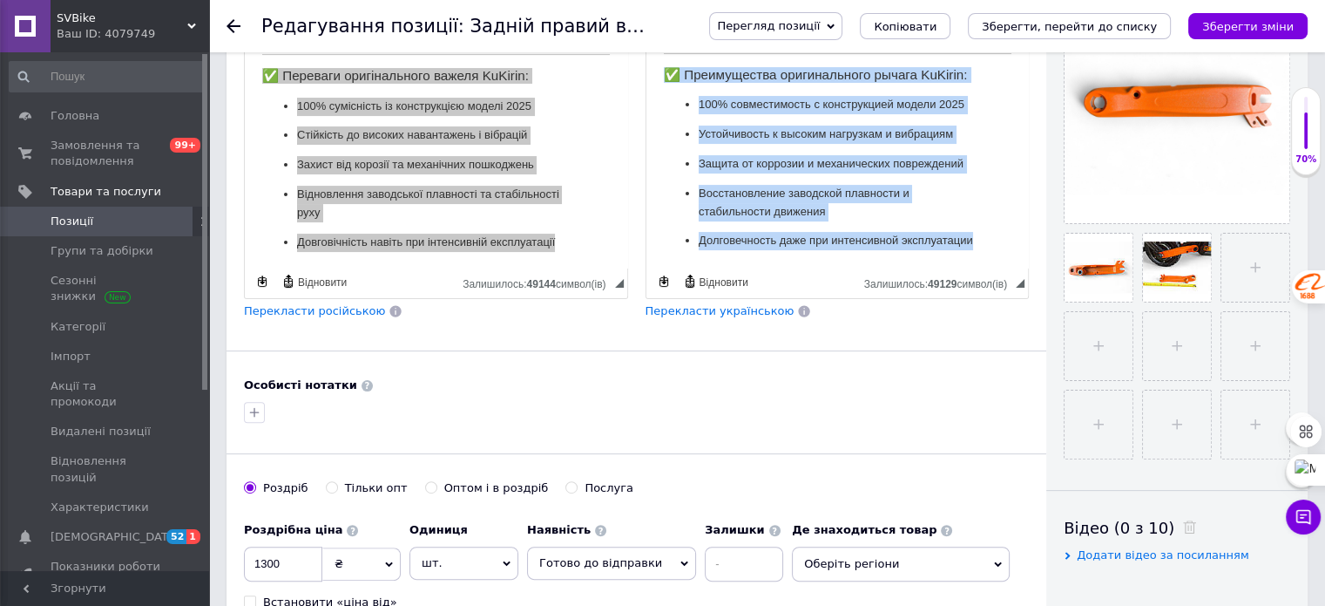
drag, startPoint x: 660, startPoint y: 66, endPoint x: 842, endPoint y: 282, distance: 282.6
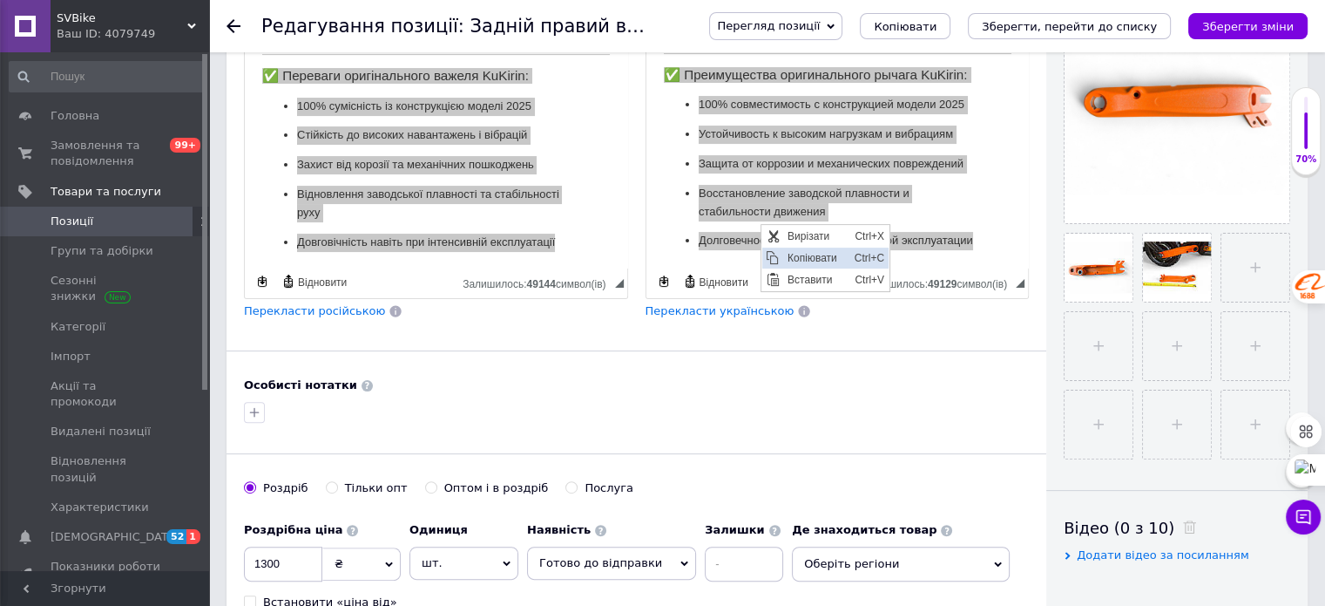
click at [795, 254] on span "Копіювати" at bounding box center [816, 257] width 67 height 21
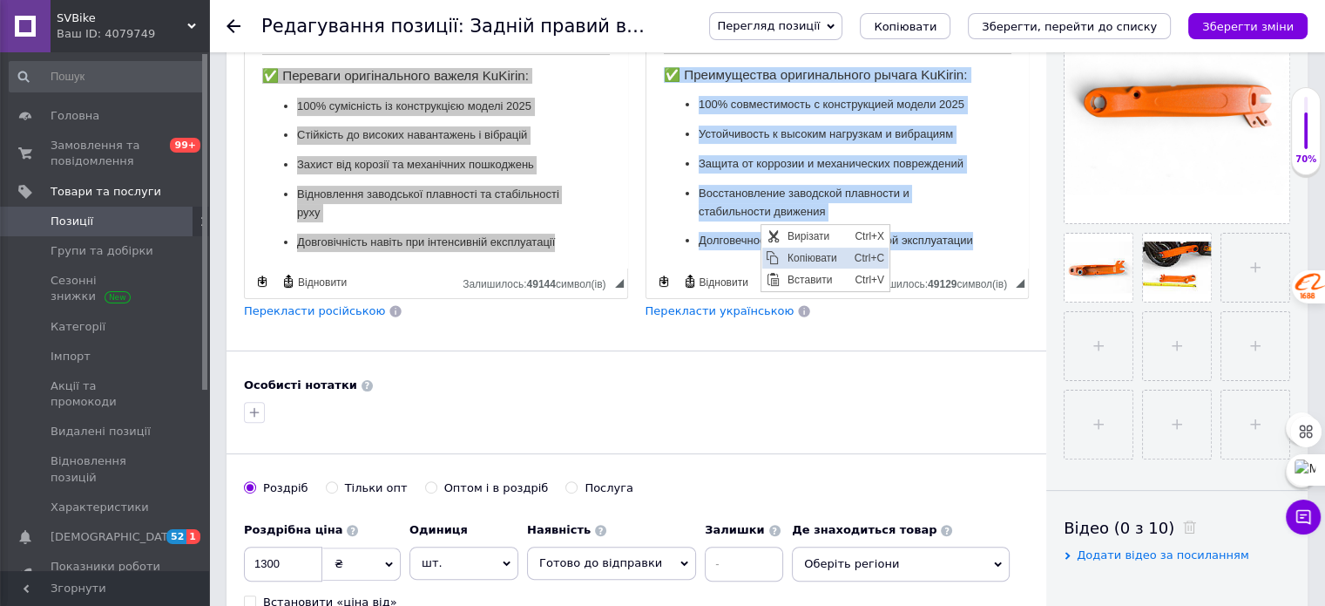
copy body "Loremi dolors ametc – adipisci elitsed doeius temporin utlaboreetdolor MaGnaal …"
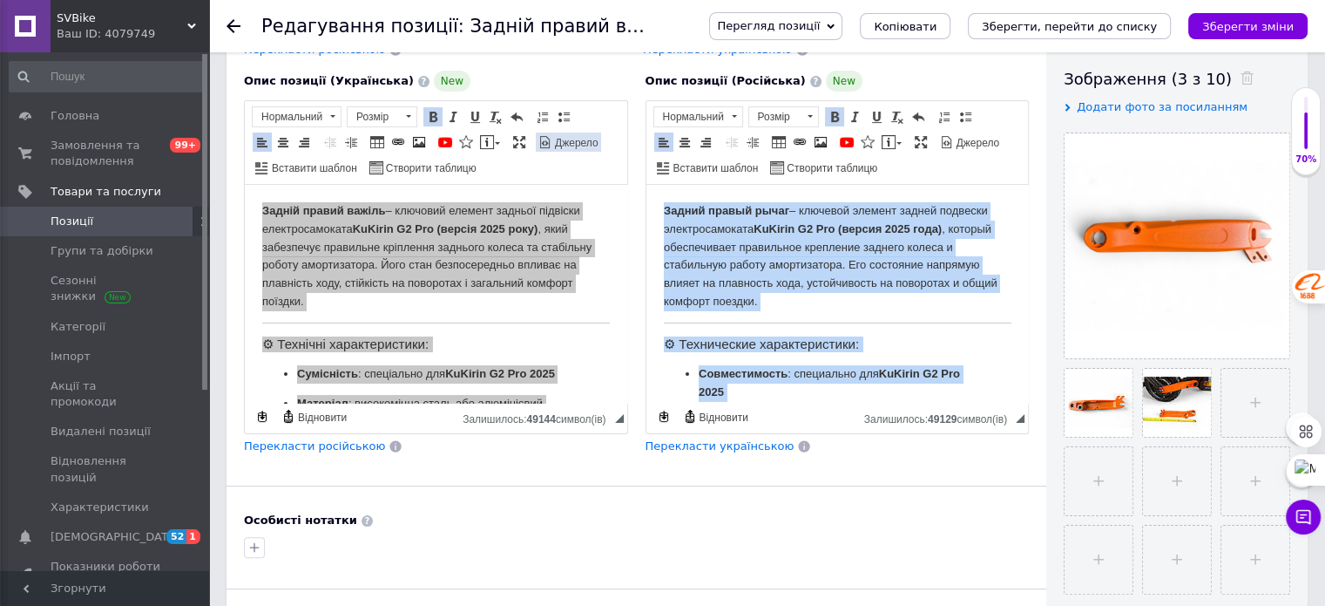
scroll to position [0, 0]
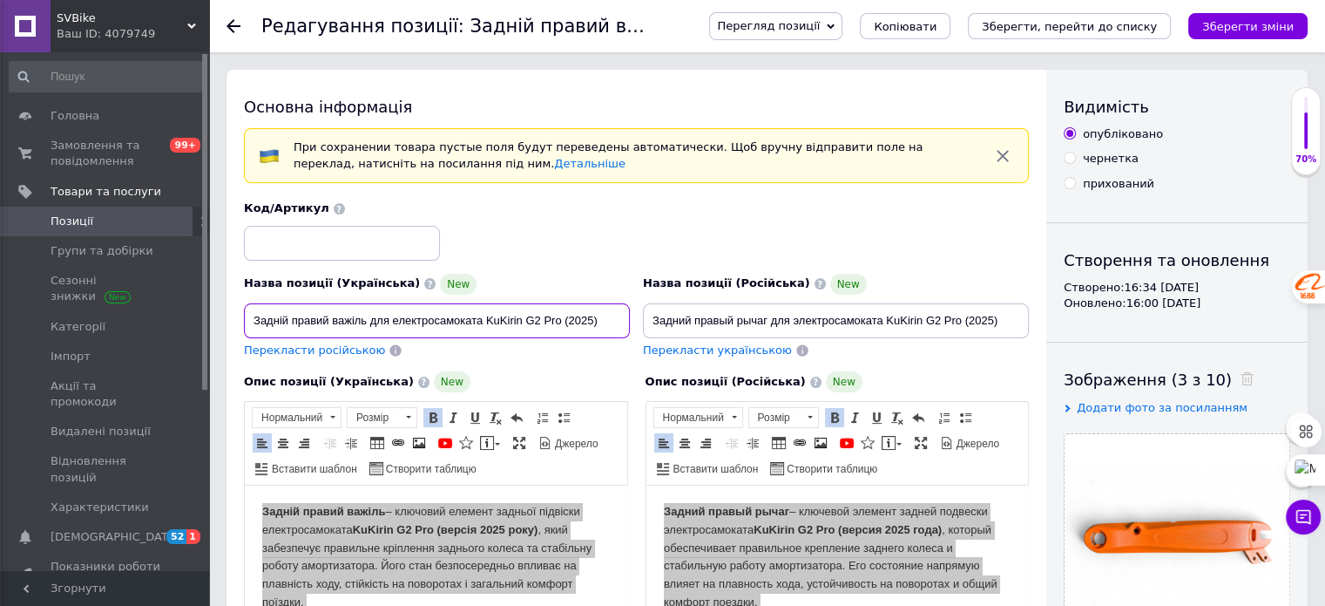
drag, startPoint x: 603, startPoint y: 319, endPoint x: 230, endPoint y: 342, distance: 373.6
click at [230, 342] on div "Основна інформація При сохранении товара пустые поля будут переведены автоматич…" at bounding box center [637, 601] width 820 height 1063
click at [108, 152] on span "Замовлення та повідомлення" at bounding box center [106, 153] width 111 height 31
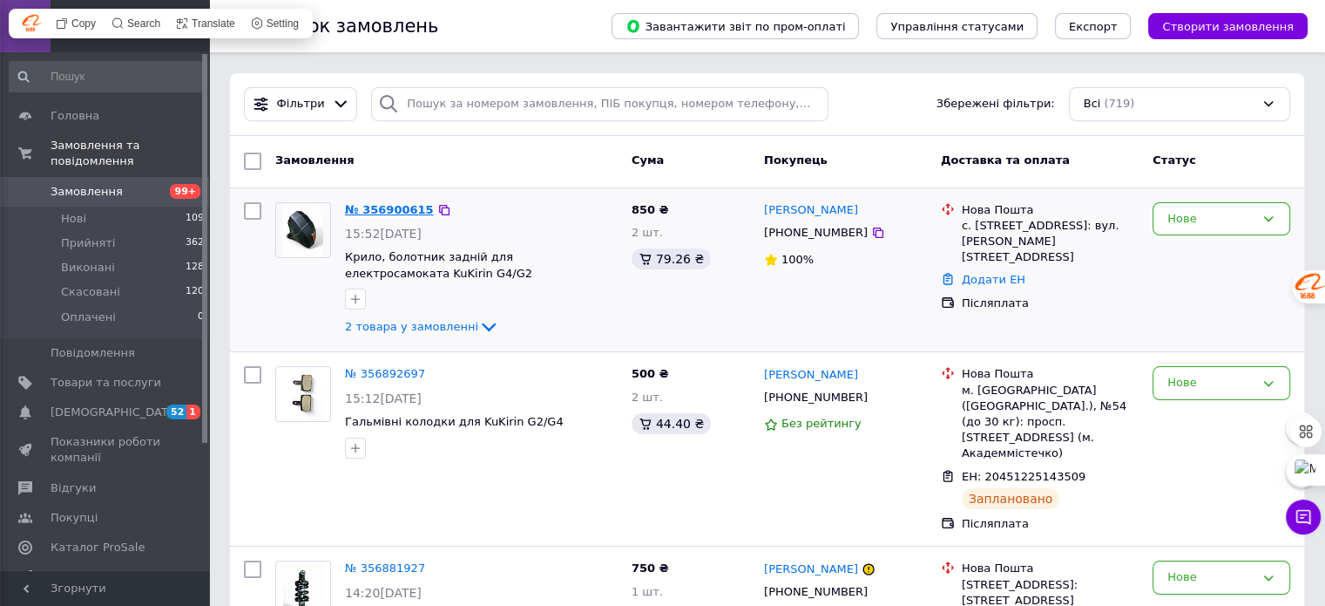
click at [400, 209] on link "№ 356900615" at bounding box center [389, 209] width 89 height 13
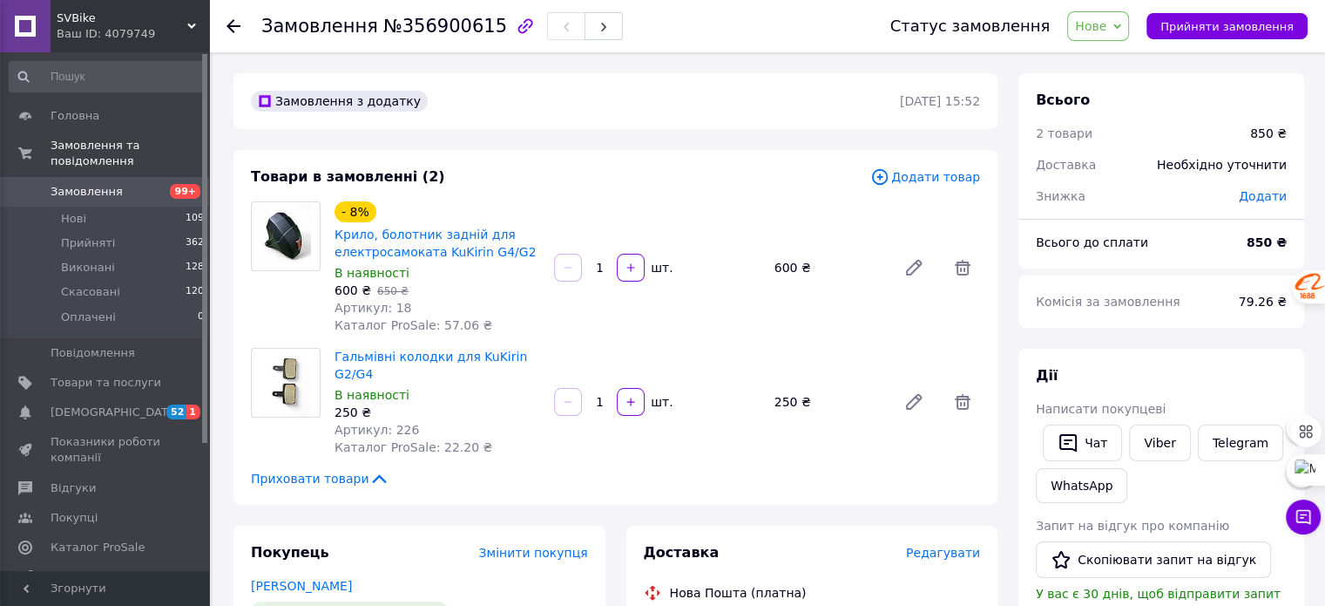
click at [109, 184] on span "Замовлення" at bounding box center [87, 192] width 72 height 16
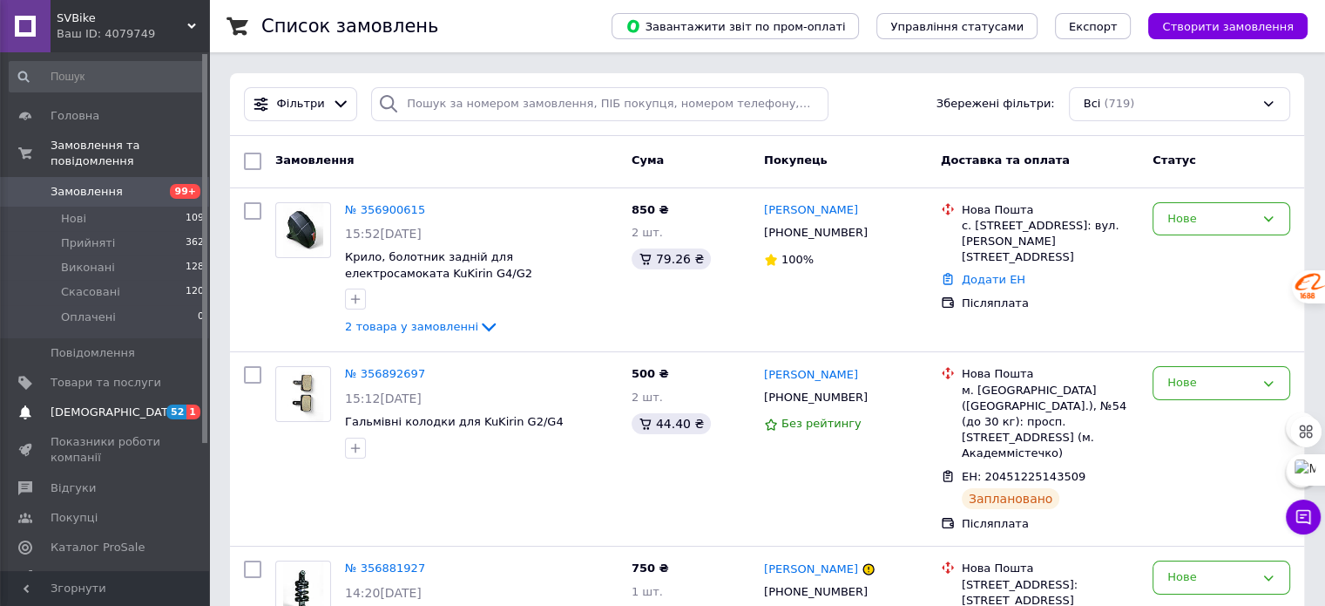
click at [105, 404] on span "[DEMOGRAPHIC_DATA]" at bounding box center [115, 412] width 129 height 16
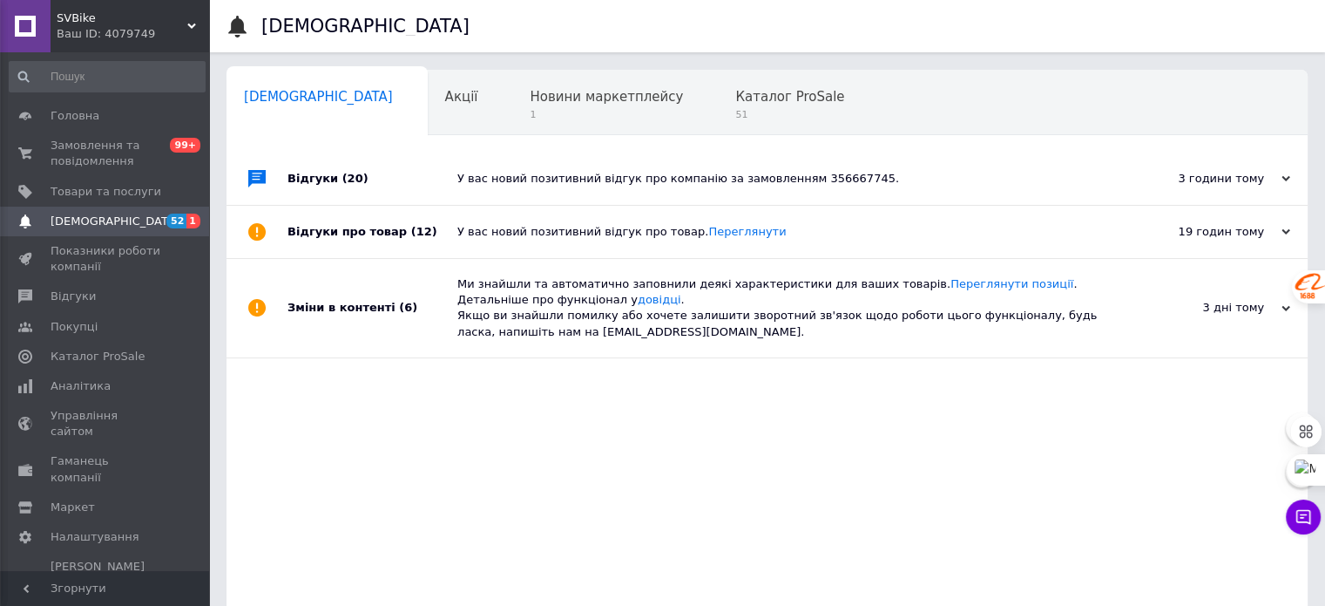
click at [745, 174] on div "У вас новий позитивний відгук про компанію за замовленням 356667745." at bounding box center [786, 179] width 659 height 16
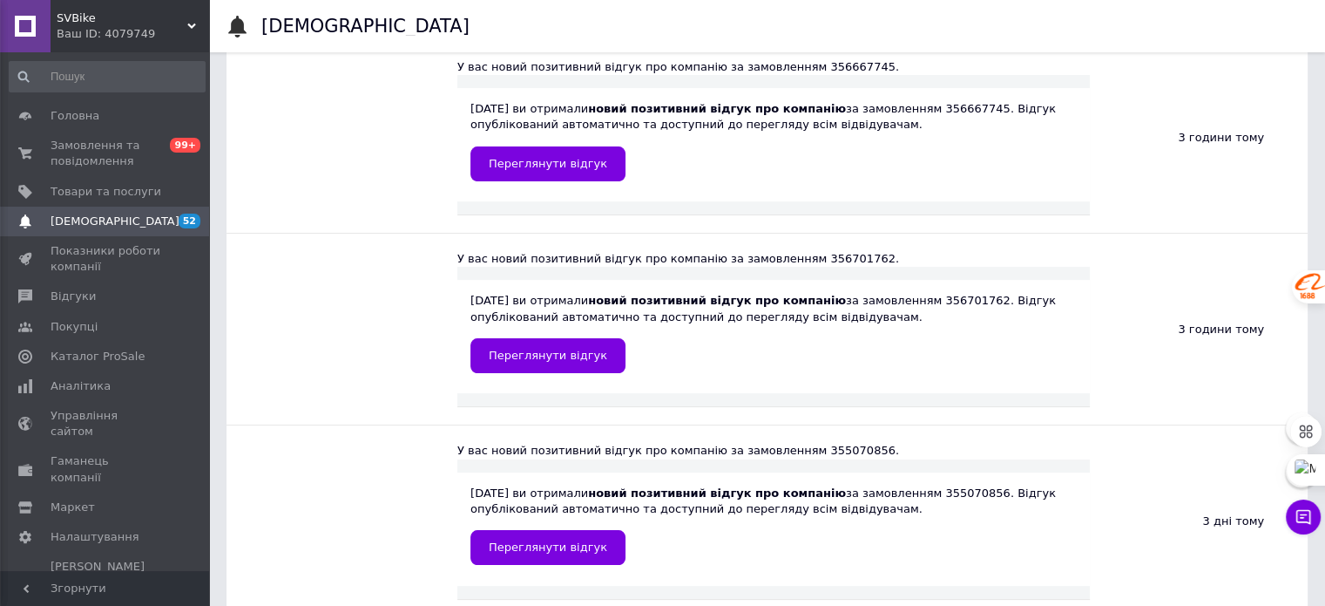
scroll to position [174, 0]
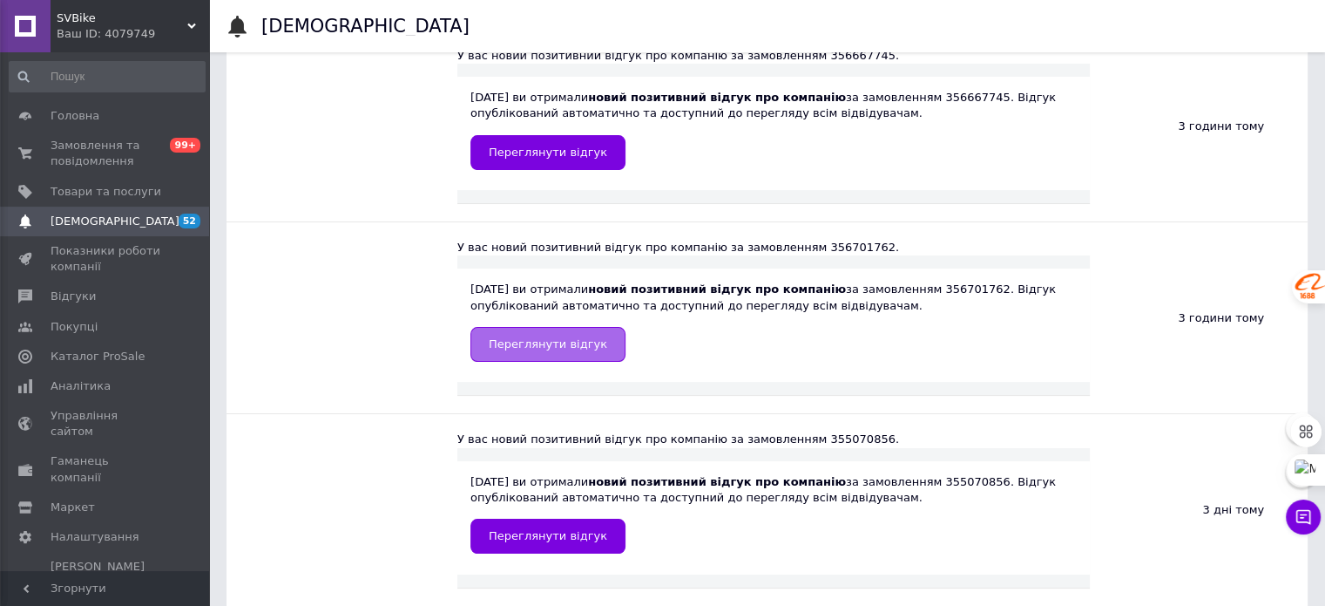
click at [547, 345] on span "Переглянути відгук" at bounding box center [548, 343] width 118 height 13
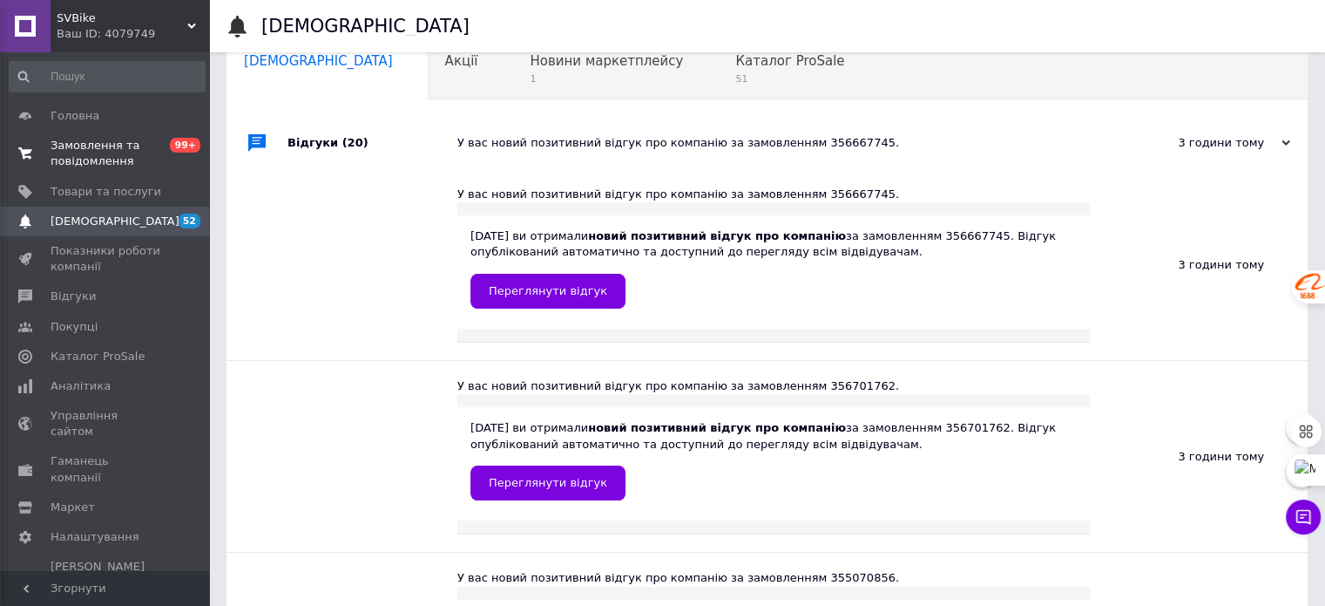
scroll to position [0, 0]
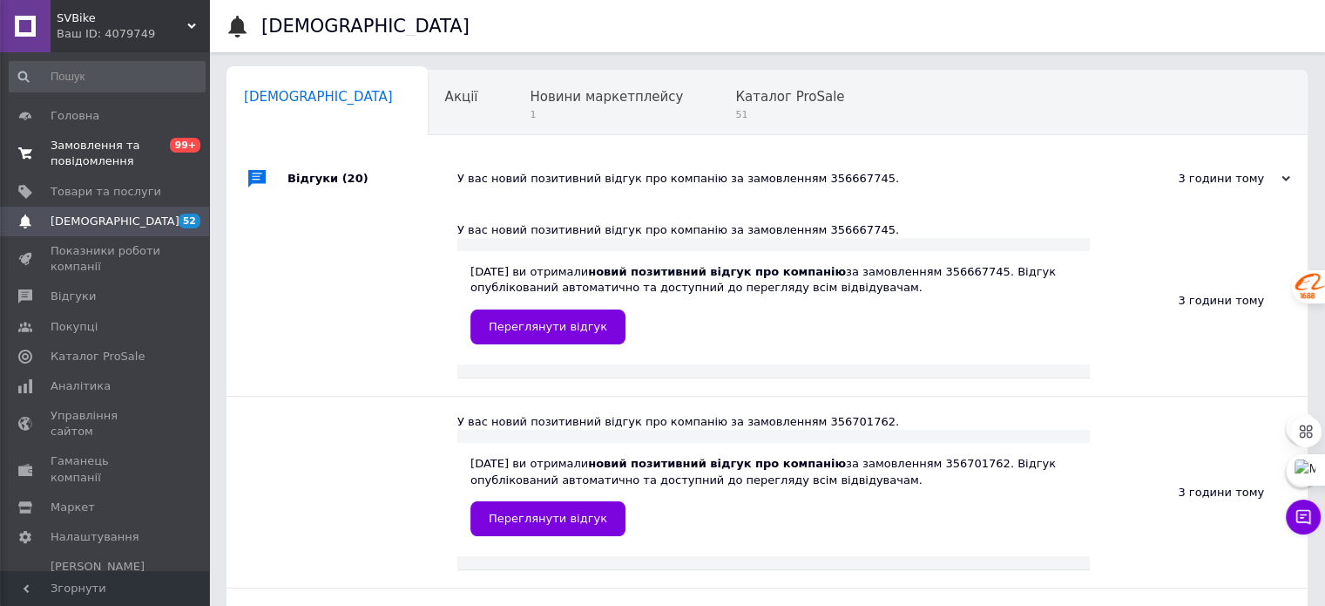
click at [93, 157] on span "Замовлення та повідомлення" at bounding box center [106, 153] width 111 height 31
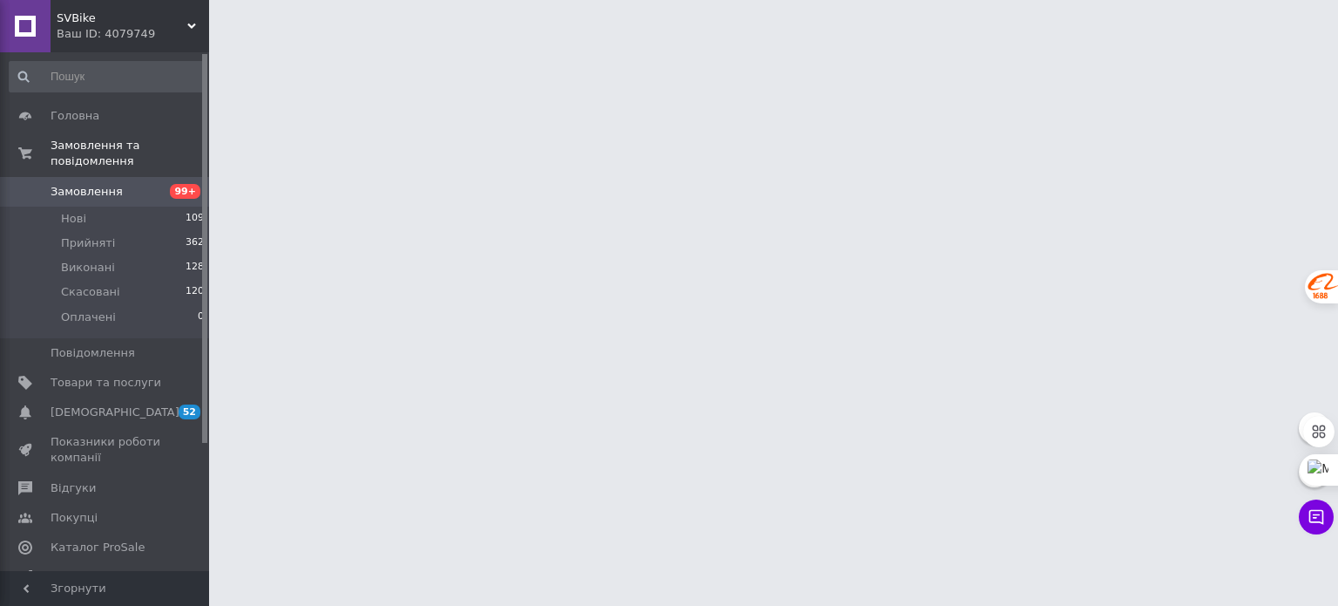
click at [92, 184] on span "Замовлення" at bounding box center [87, 192] width 72 height 16
